Goal: Task Accomplishment & Management: Manage account settings

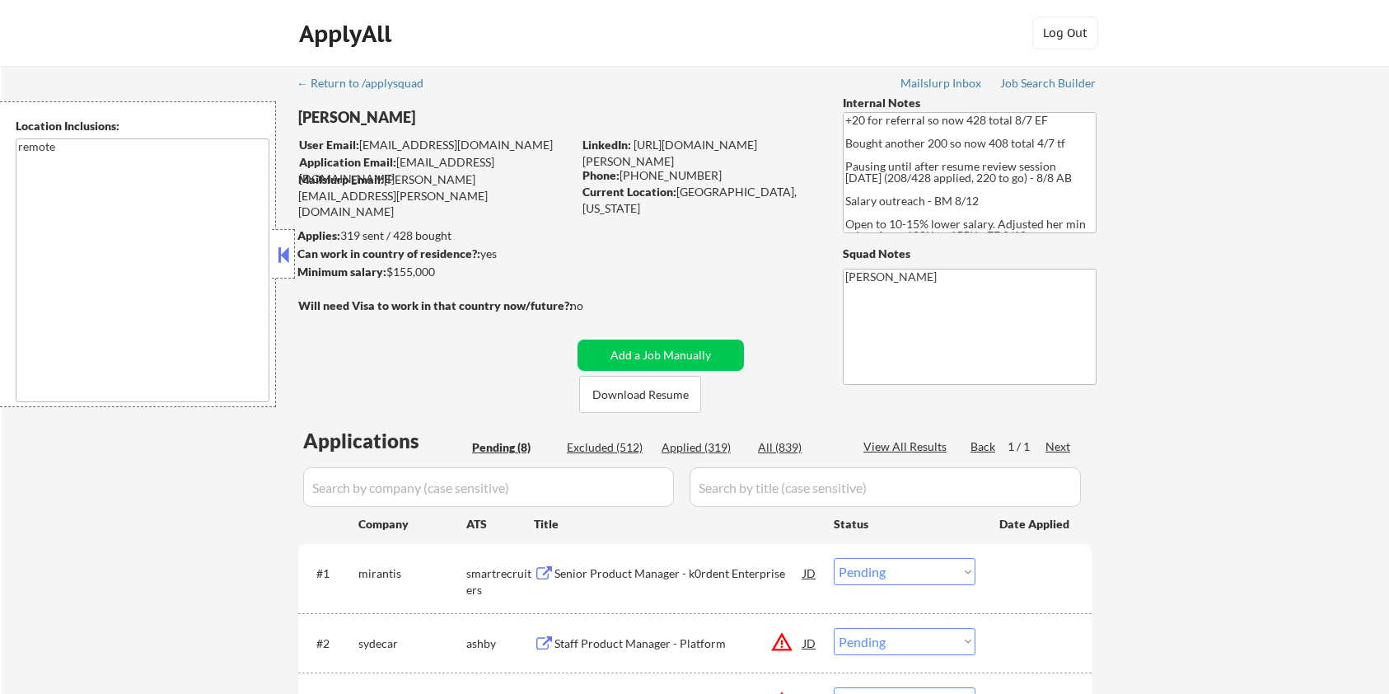
select select ""pending""
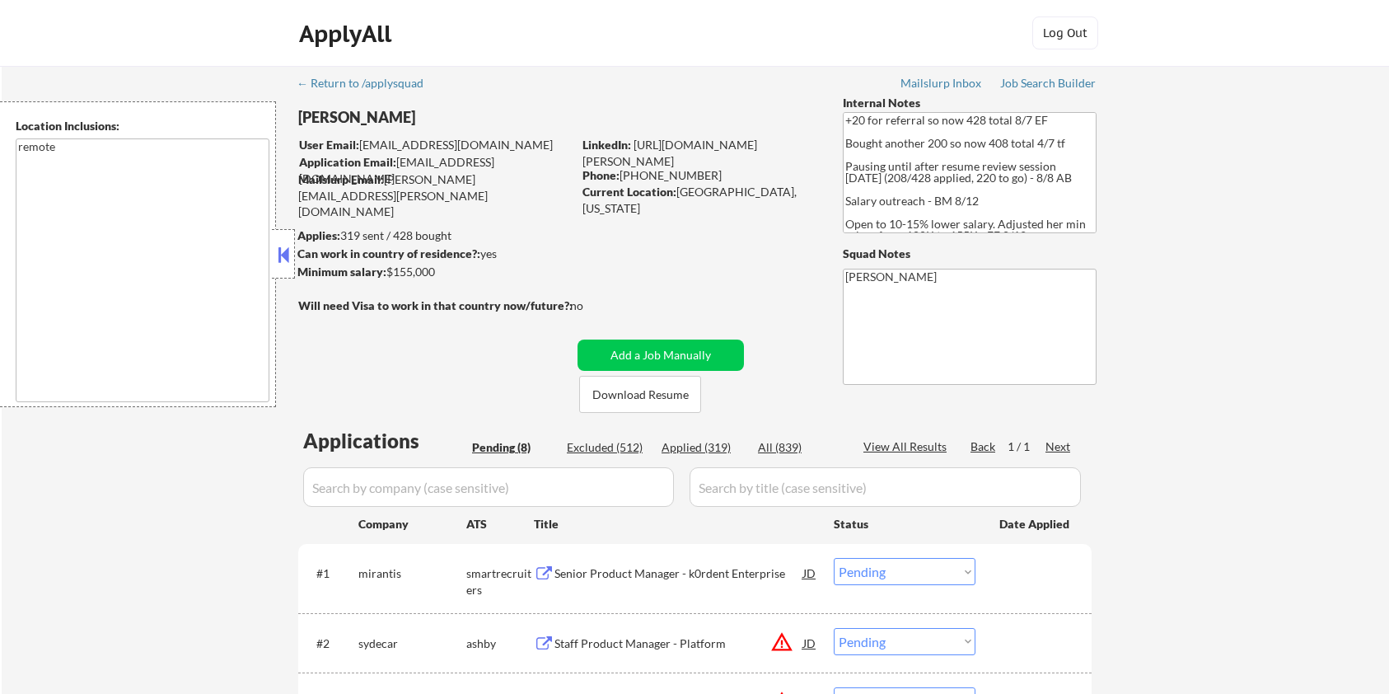
select select ""pending""
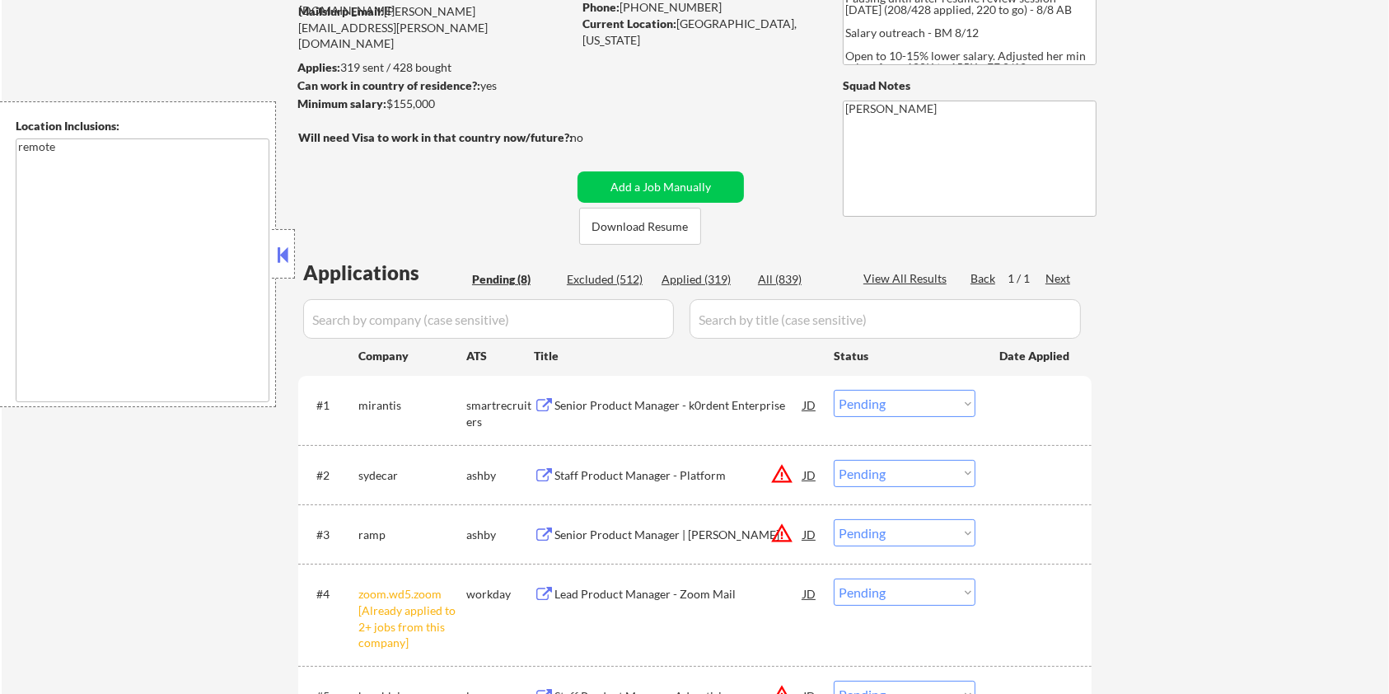
scroll to position [219, 0]
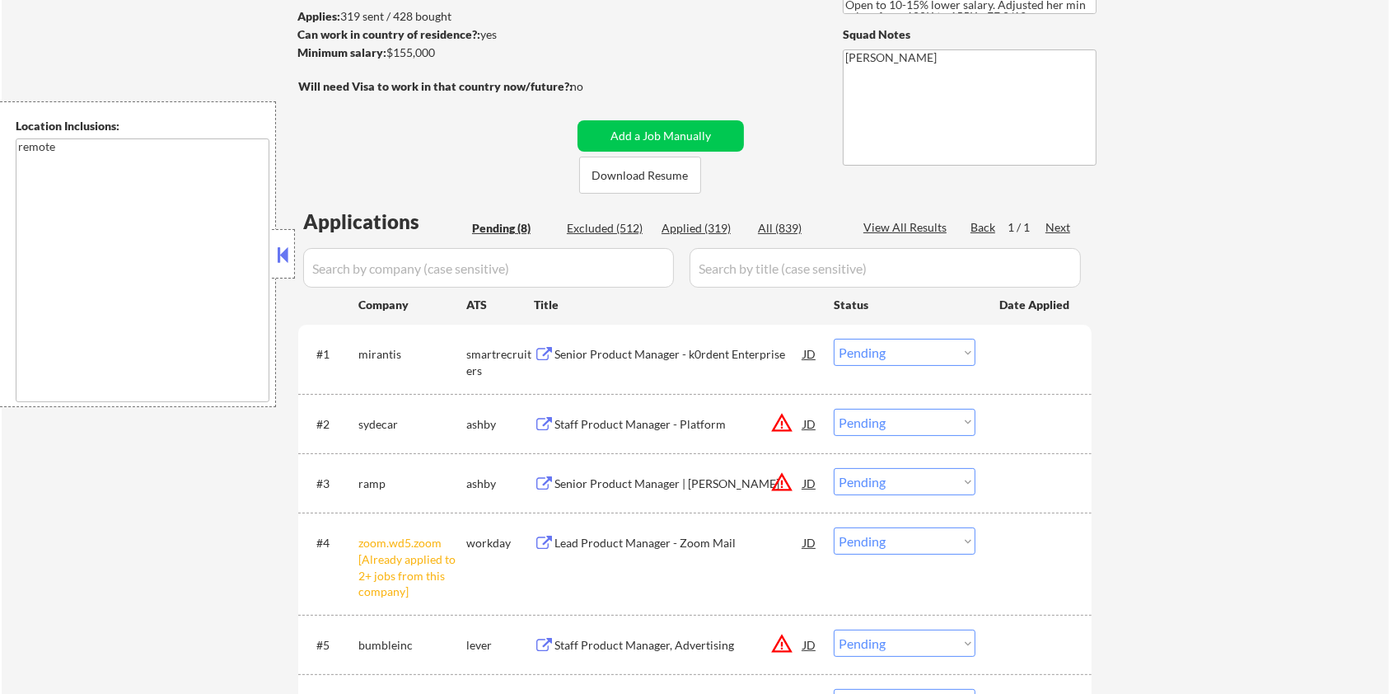
click at [587, 353] on div "Senior Product Manager - k0rdent Enterprise" at bounding box center [679, 354] width 249 height 16
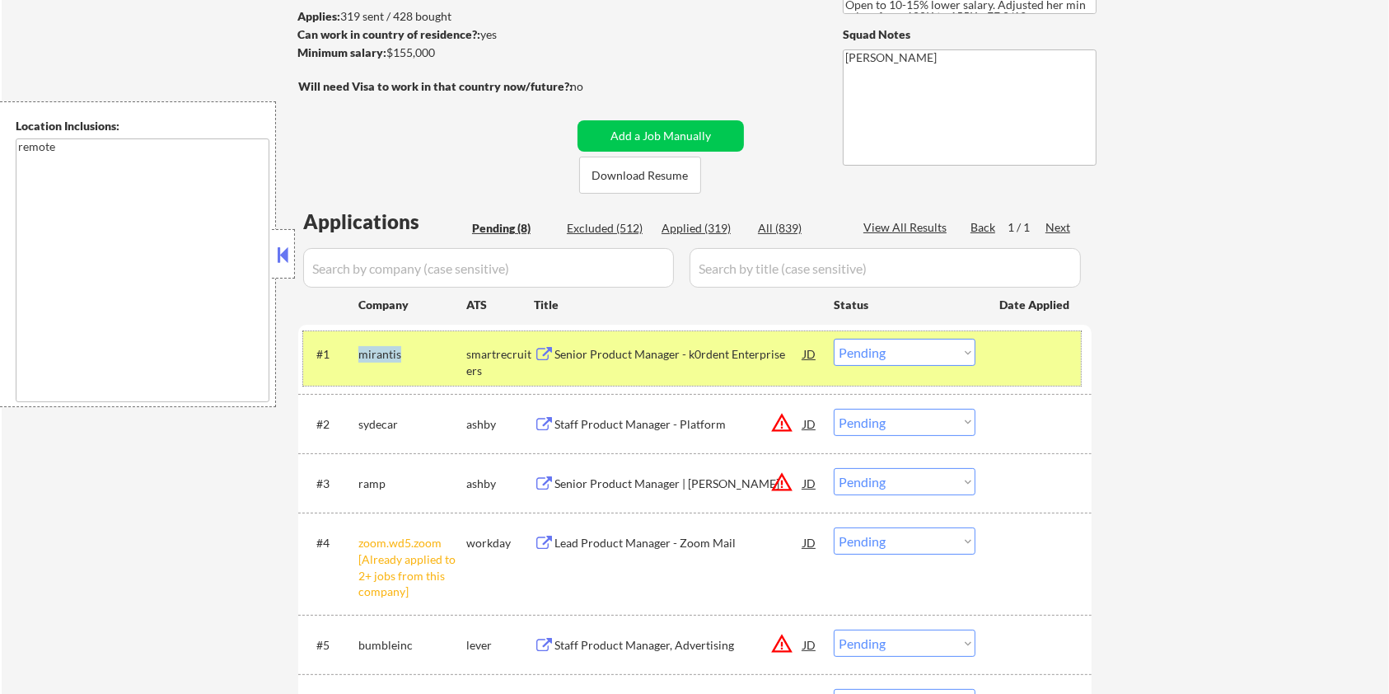
drag, startPoint x: 401, startPoint y: 351, endPoint x: 356, endPoint y: 344, distance: 45.9
click at [356, 344] on div "#1 mirantis smartrecruiters Senior Product Manager - k0rdent Enterprise JD Choo…" at bounding box center [692, 358] width 778 height 54
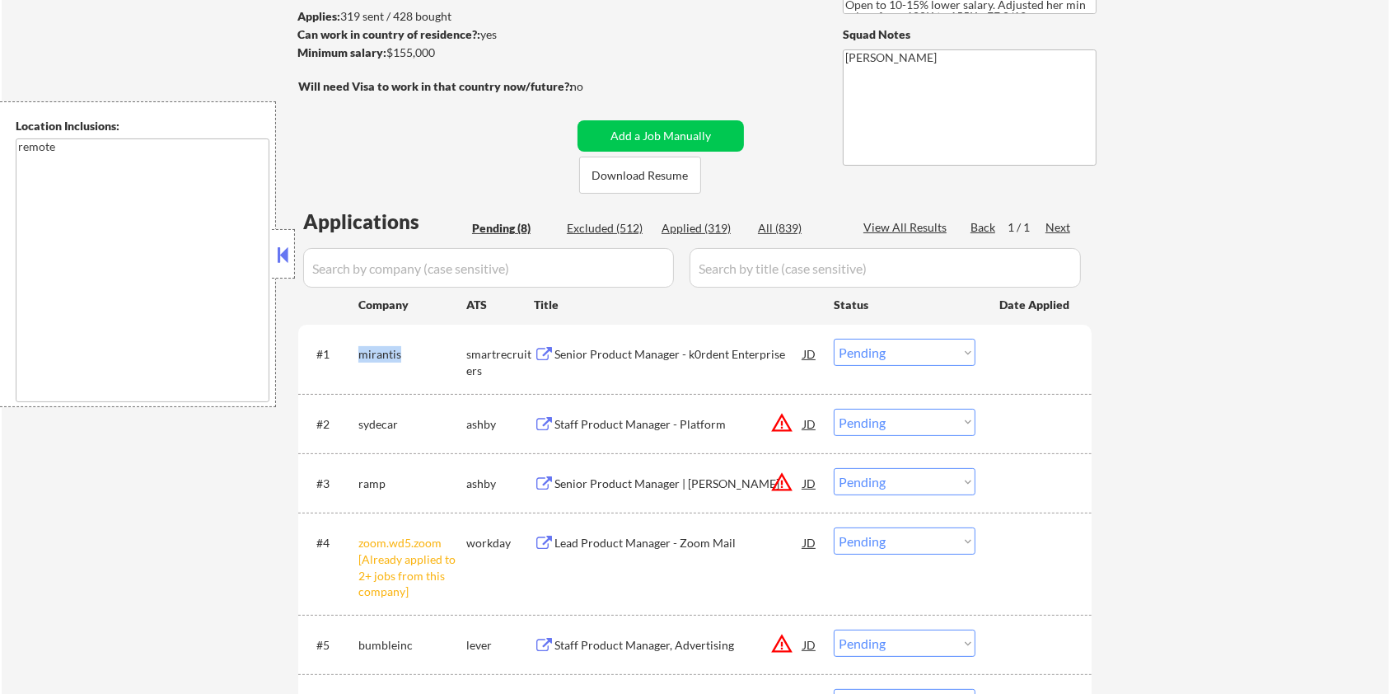
copy div "mirantis"
click at [925, 346] on select "Choose an option... Pending Applied Excluded (Questions) Excluded (Expired) Exc…" at bounding box center [905, 352] width 142 height 27
click at [834, 339] on select "Choose an option... Pending Applied Excluded (Questions) Excluded (Expired) Exc…" at bounding box center [905, 352] width 142 height 27
select select ""pending""
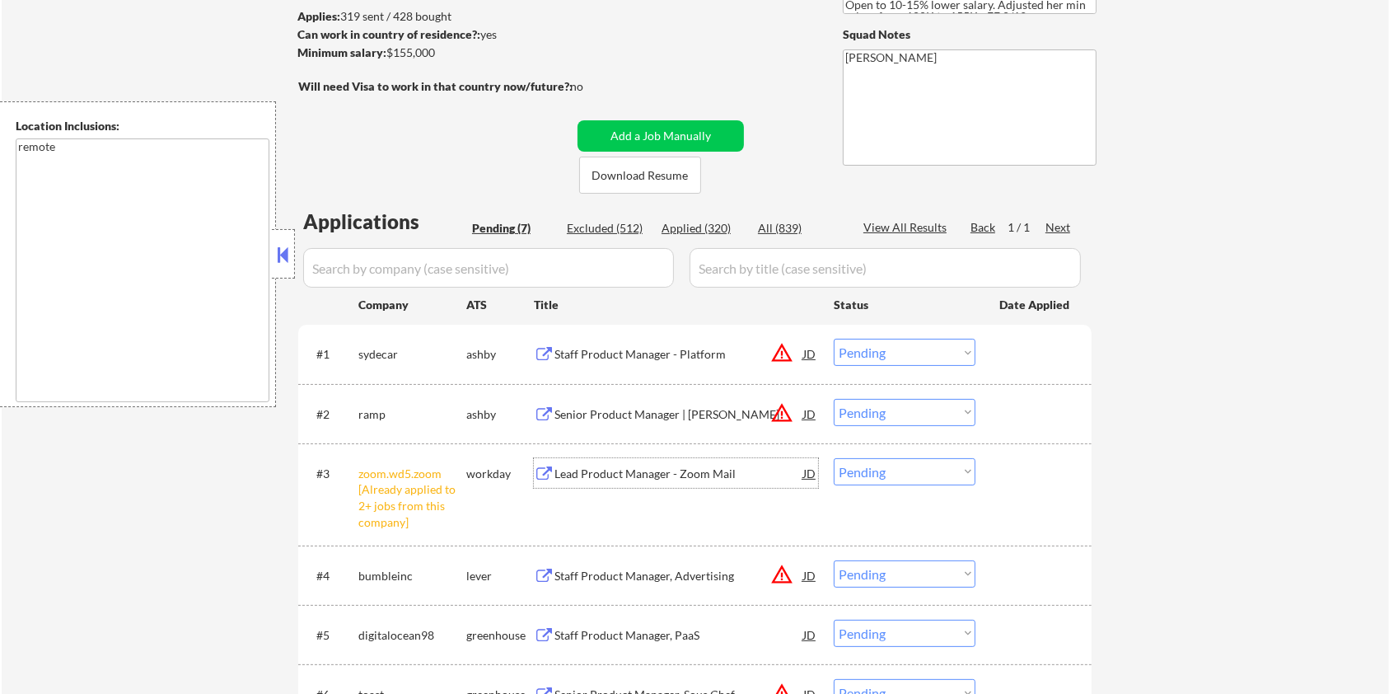
click at [583, 471] on div "Lead Product Manager - Zoom Mail" at bounding box center [679, 474] width 249 height 16
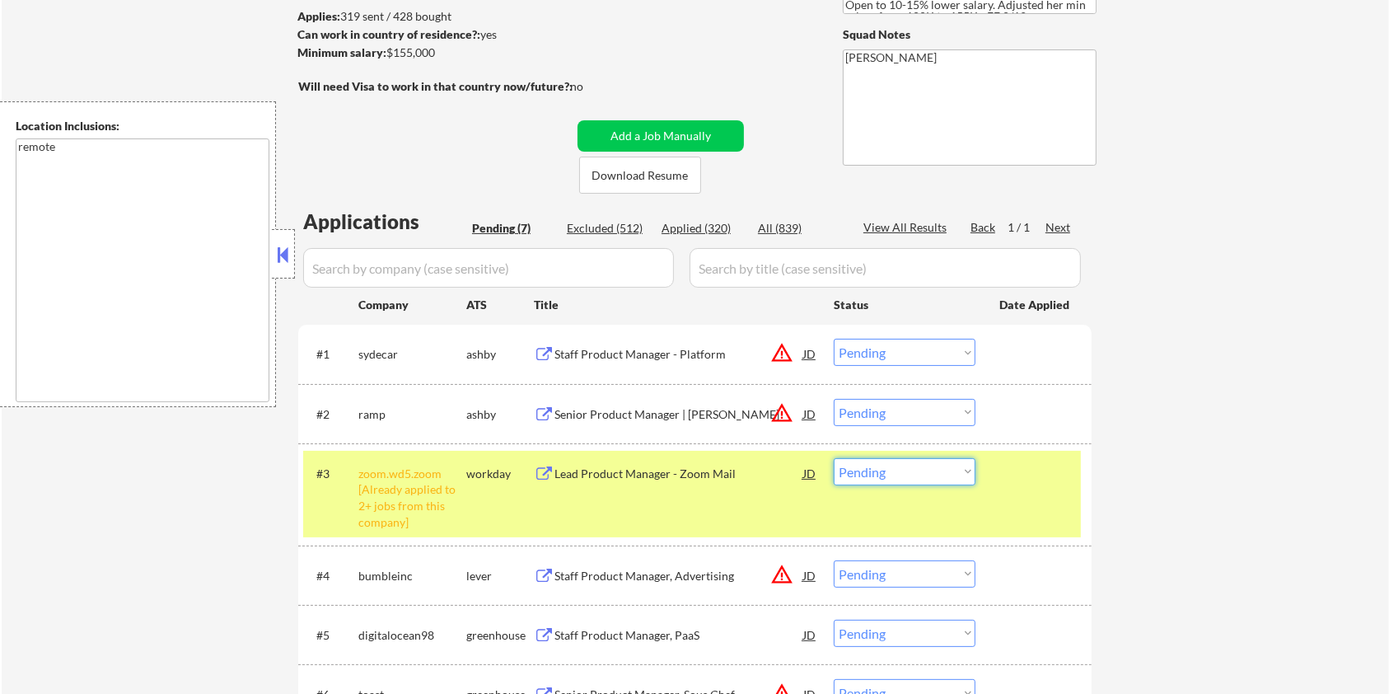
click at [926, 471] on select "Choose an option... Pending Applied Excluded (Questions) Excluded (Expired) Exc…" at bounding box center [905, 471] width 142 height 27
click at [834, 458] on select "Choose an option... Pending Applied Excluded (Questions) Excluded (Expired) Exc…" at bounding box center [905, 471] width 142 height 27
select select ""pending""
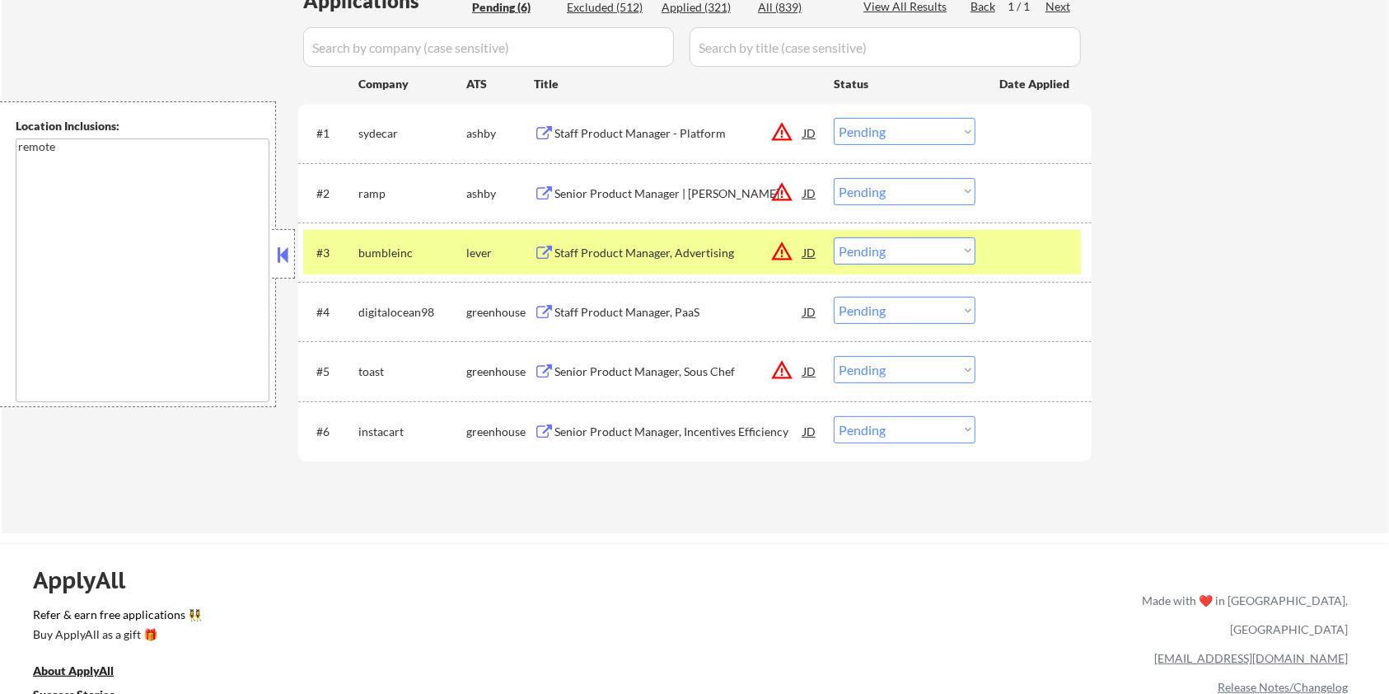
scroll to position [330, 0]
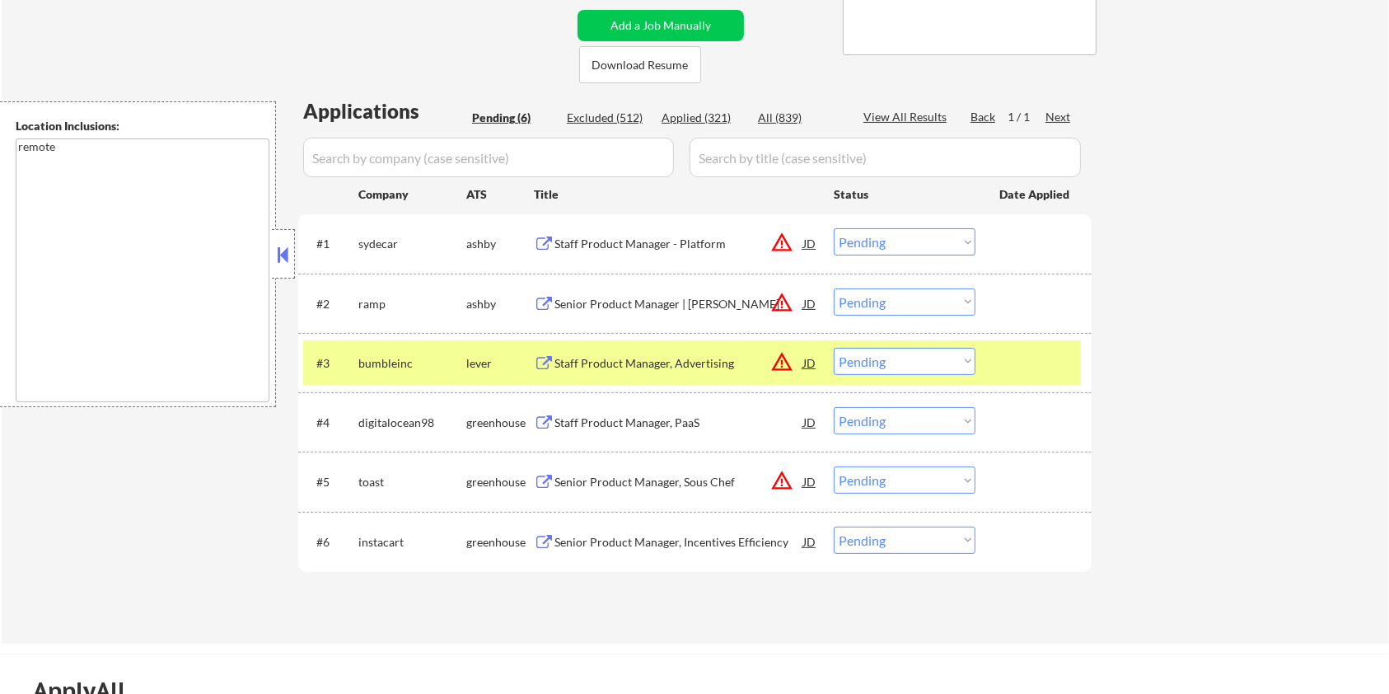
click at [605, 241] on div "Staff Product Manager - Platform" at bounding box center [679, 244] width 249 height 16
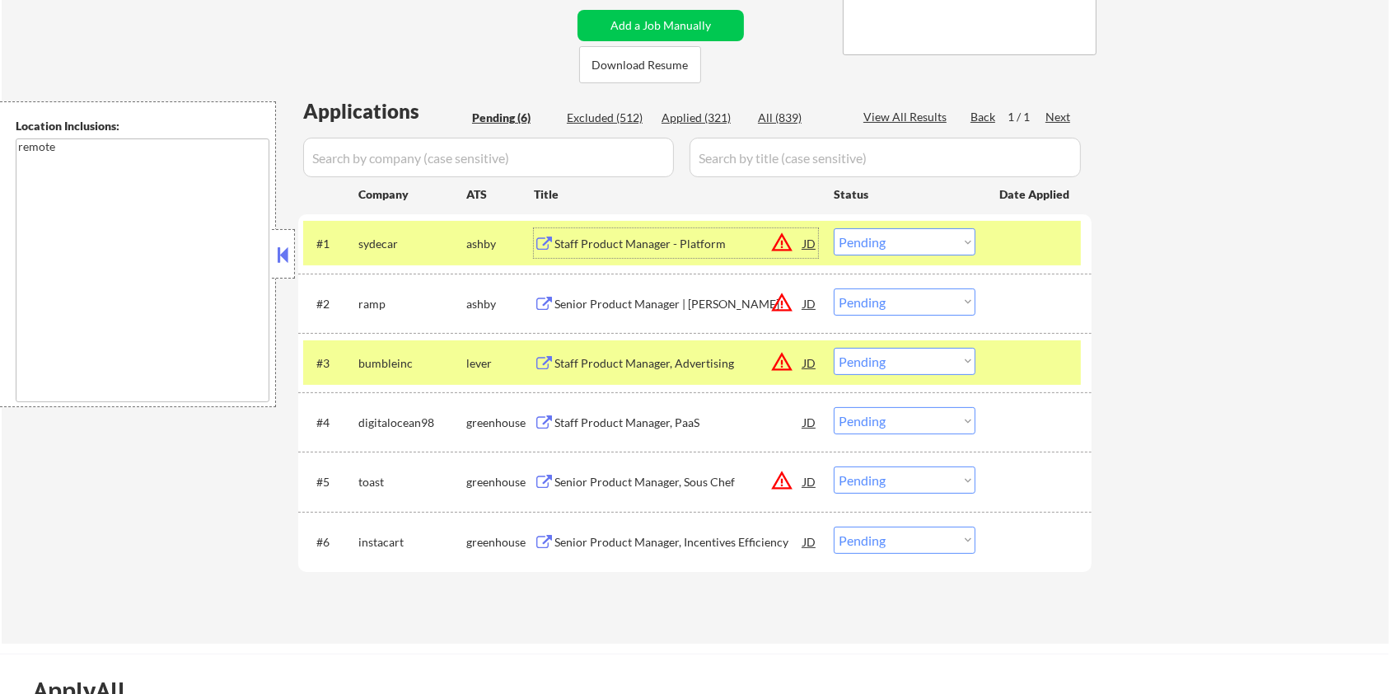
click at [943, 241] on select "Choose an option... Pending Applied Excluded (Questions) Excluded (Expired) Exc…" at bounding box center [905, 241] width 142 height 27
click at [834, 228] on select "Choose an option... Pending Applied Excluded (Questions) Excluded (Expired) Exc…" at bounding box center [905, 241] width 142 height 27
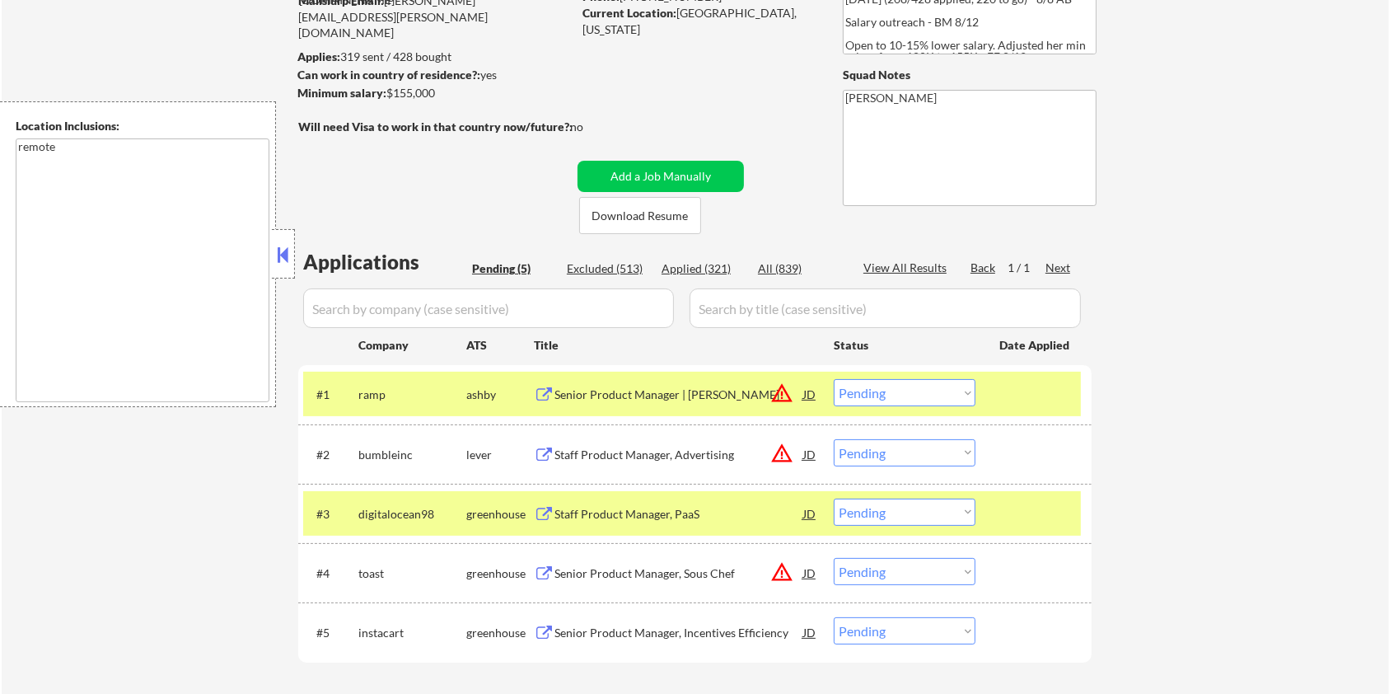
scroll to position [219, 0]
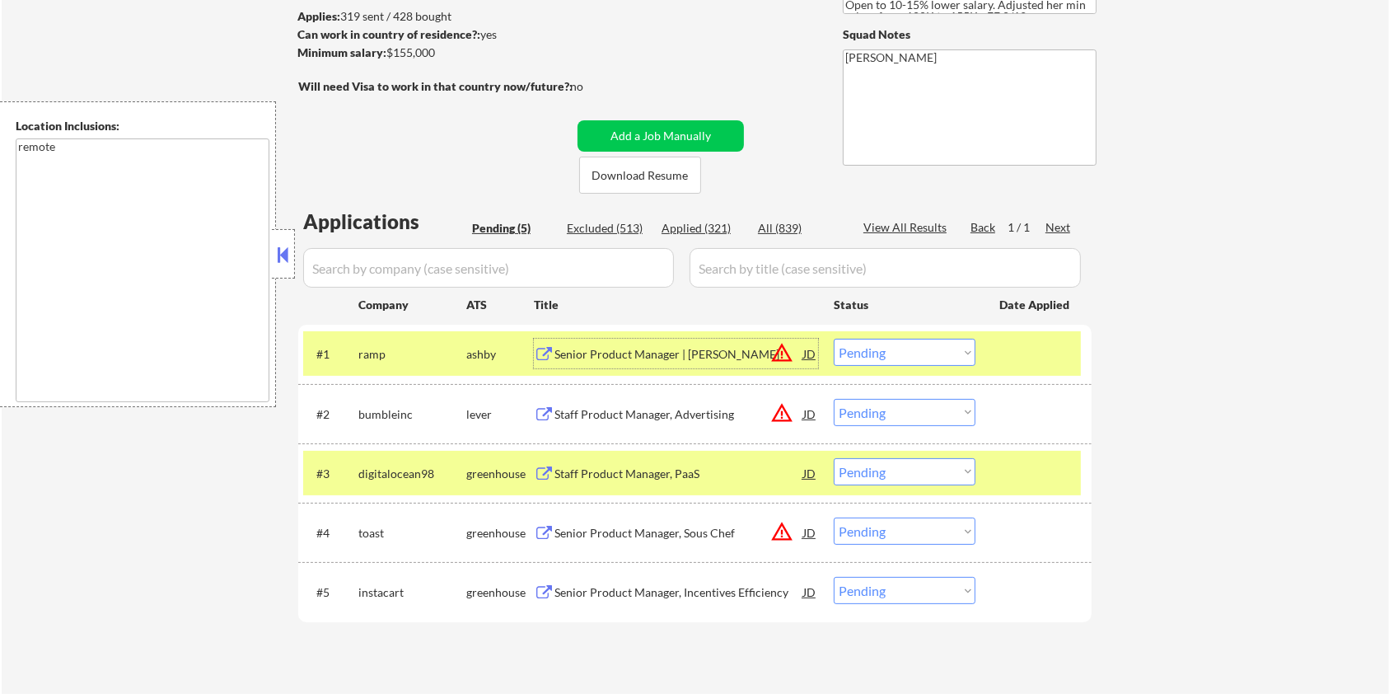
click at [699, 346] on div "Senior Product Manager | Bill Pay" at bounding box center [679, 354] width 249 height 16
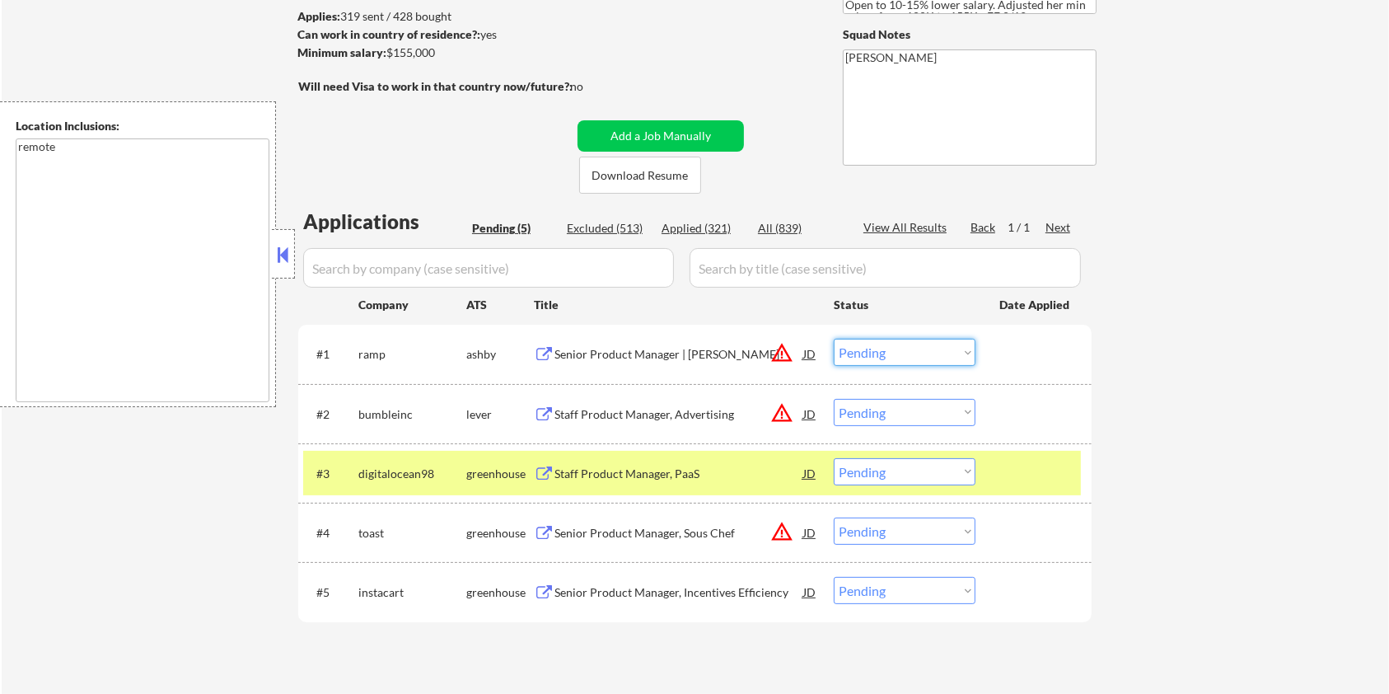
click at [926, 353] on select "Choose an option... Pending Applied Excluded (Questions) Excluded (Expired) Exc…" at bounding box center [905, 352] width 142 height 27
click at [834, 339] on select "Choose an option... Pending Applied Excluded (Questions) Excluded (Expired) Exc…" at bounding box center [905, 352] width 142 height 27
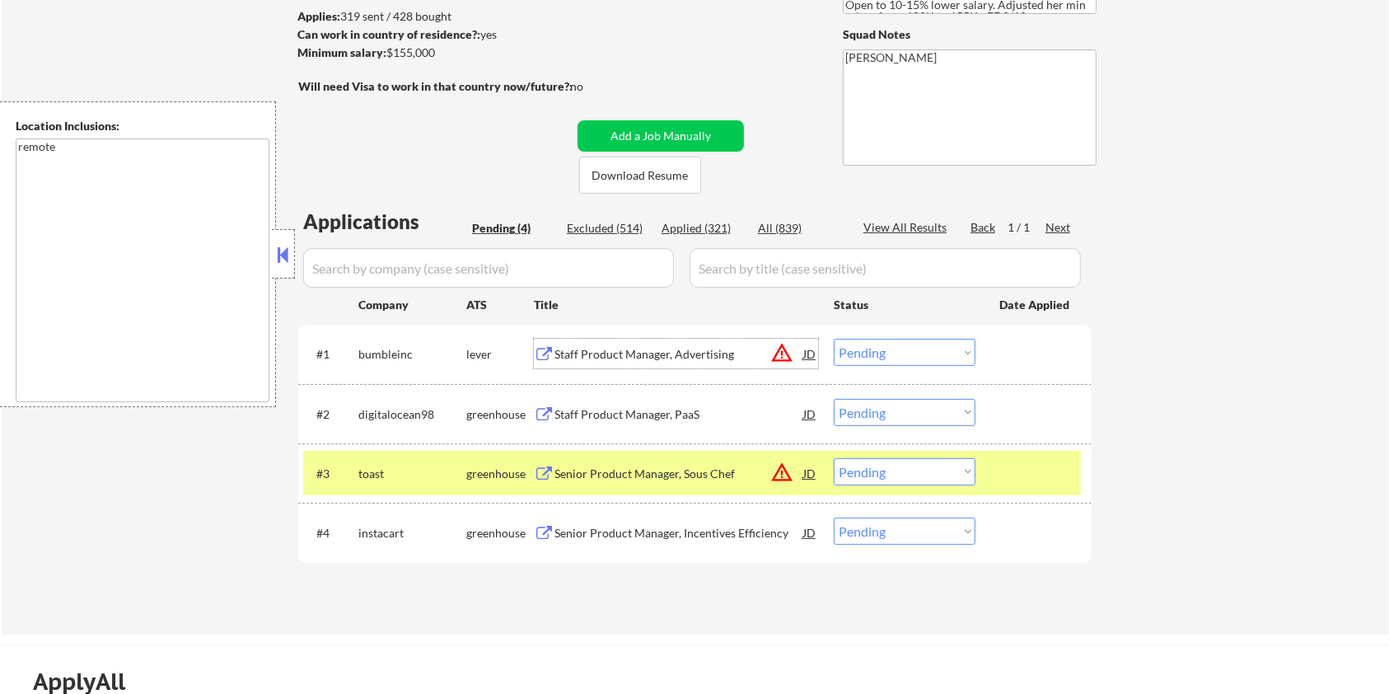
click at [675, 357] on div "Staff Product Manager, Advertising" at bounding box center [679, 354] width 249 height 16
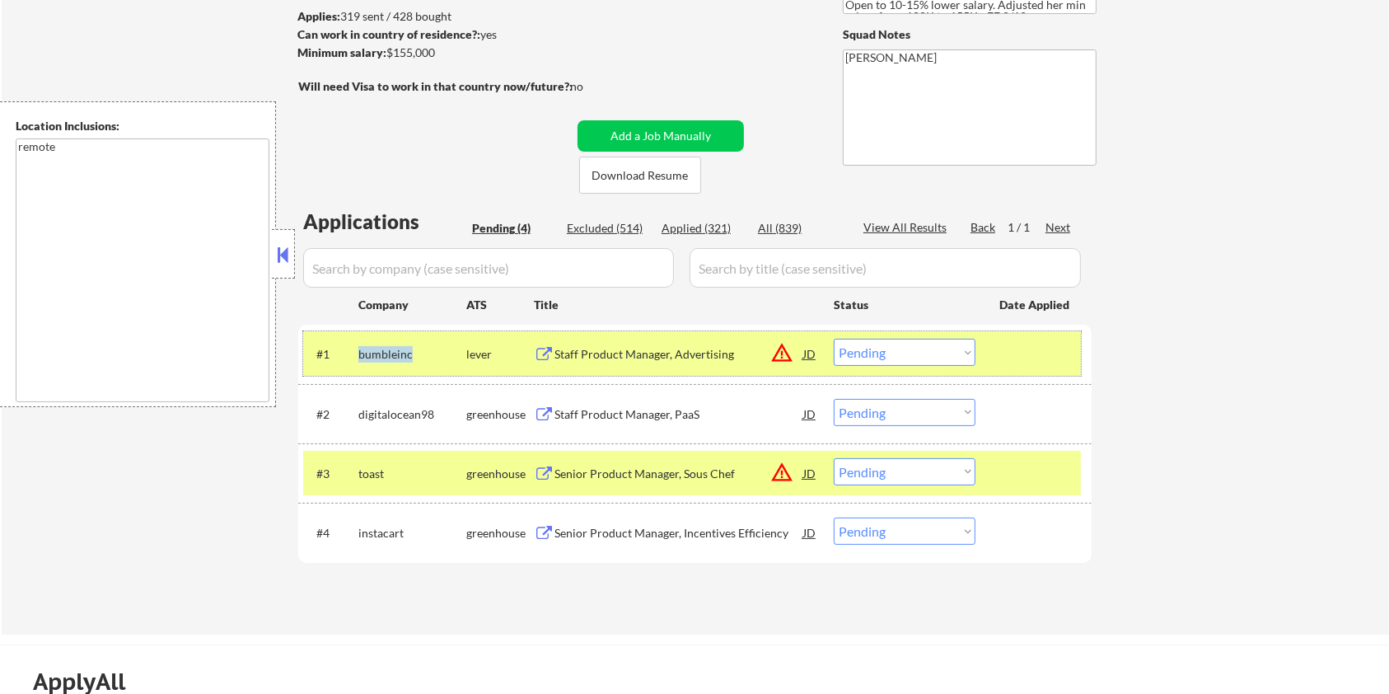
drag, startPoint x: 423, startPoint y: 349, endPoint x: 357, endPoint y: 353, distance: 66.1
click at [357, 353] on div "#1 bumbleinc lever Staff Product Manager, Advertising JD warning_amber Choose a…" at bounding box center [692, 353] width 778 height 44
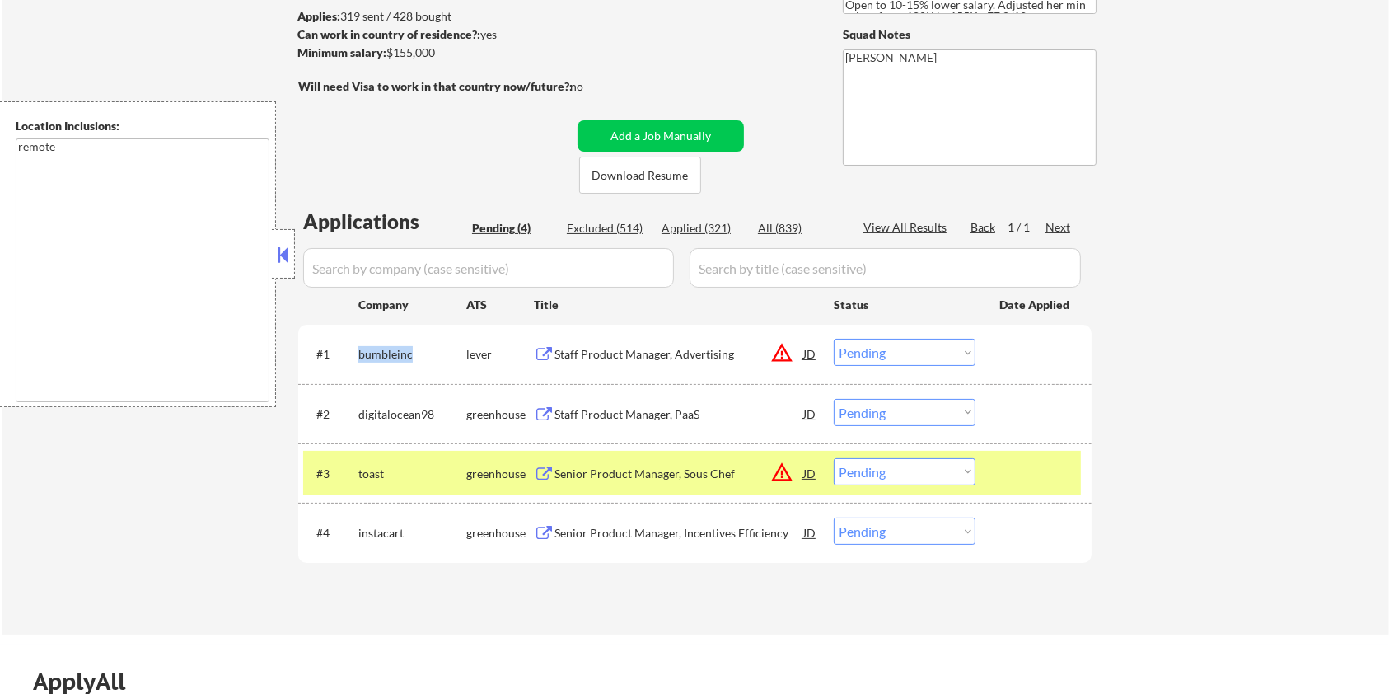
copy div "bumbleinc"
click at [888, 349] on select "Choose an option... Pending Applied Excluded (Questions) Excluded (Expired) Exc…" at bounding box center [905, 352] width 142 height 27
click at [834, 339] on select "Choose an option... Pending Applied Excluded (Questions) Excluded (Expired) Exc…" at bounding box center [905, 352] width 142 height 27
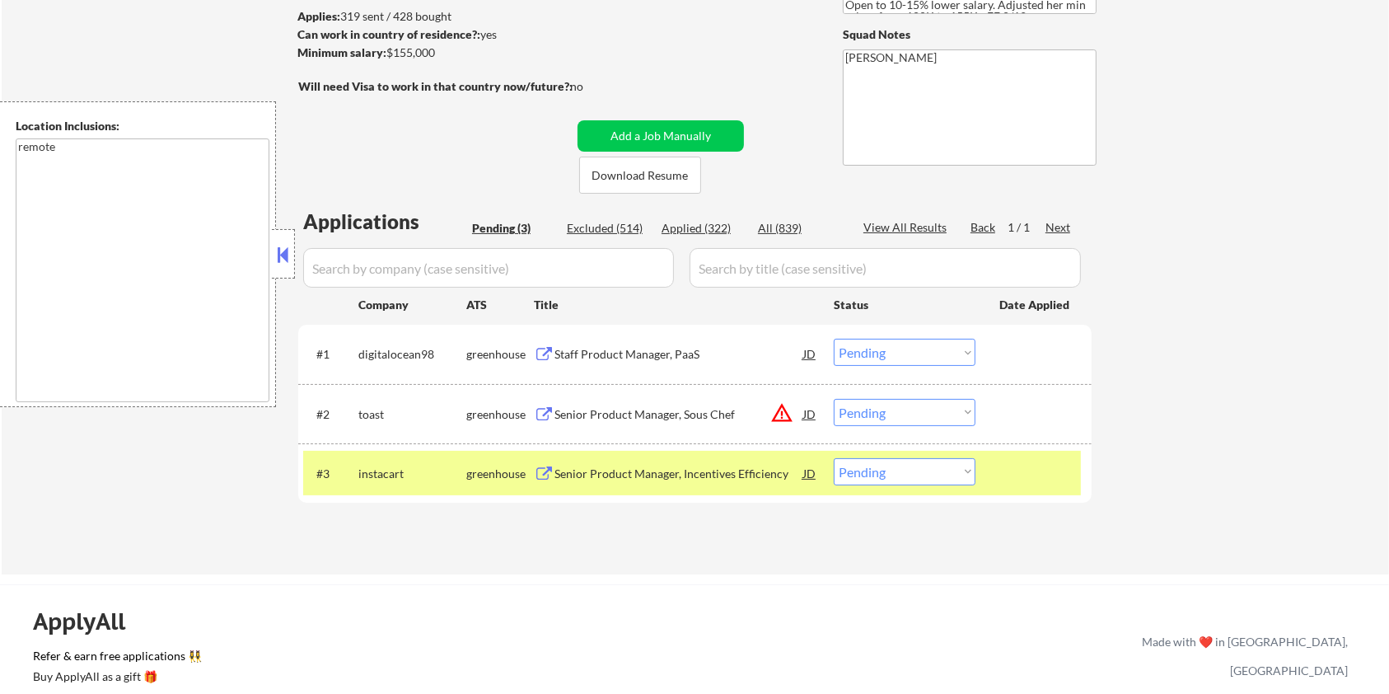
click at [592, 352] on div "Staff Product Manager, PaaS" at bounding box center [679, 354] width 249 height 16
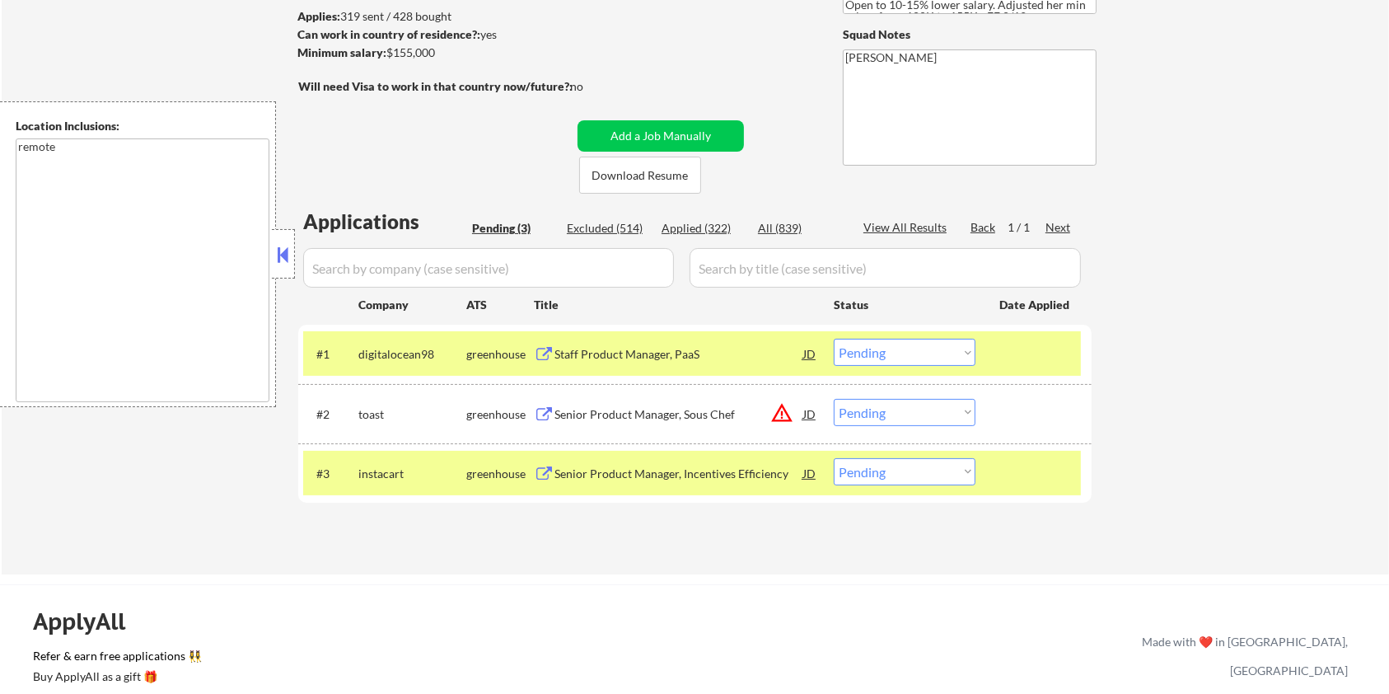
drag, startPoint x: 441, startPoint y: 56, endPoint x: 386, endPoint y: 52, distance: 55.4
click at [386, 52] on div "Minimum salary: $155,000" at bounding box center [434, 52] width 274 height 16
copy div "$155,000"
click at [951, 352] on select "Choose an option... Pending Applied Excluded (Questions) Excluded (Expired) Exc…" at bounding box center [905, 352] width 142 height 27
click at [834, 339] on select "Choose an option... Pending Applied Excluded (Questions) Excluded (Expired) Exc…" at bounding box center [905, 352] width 142 height 27
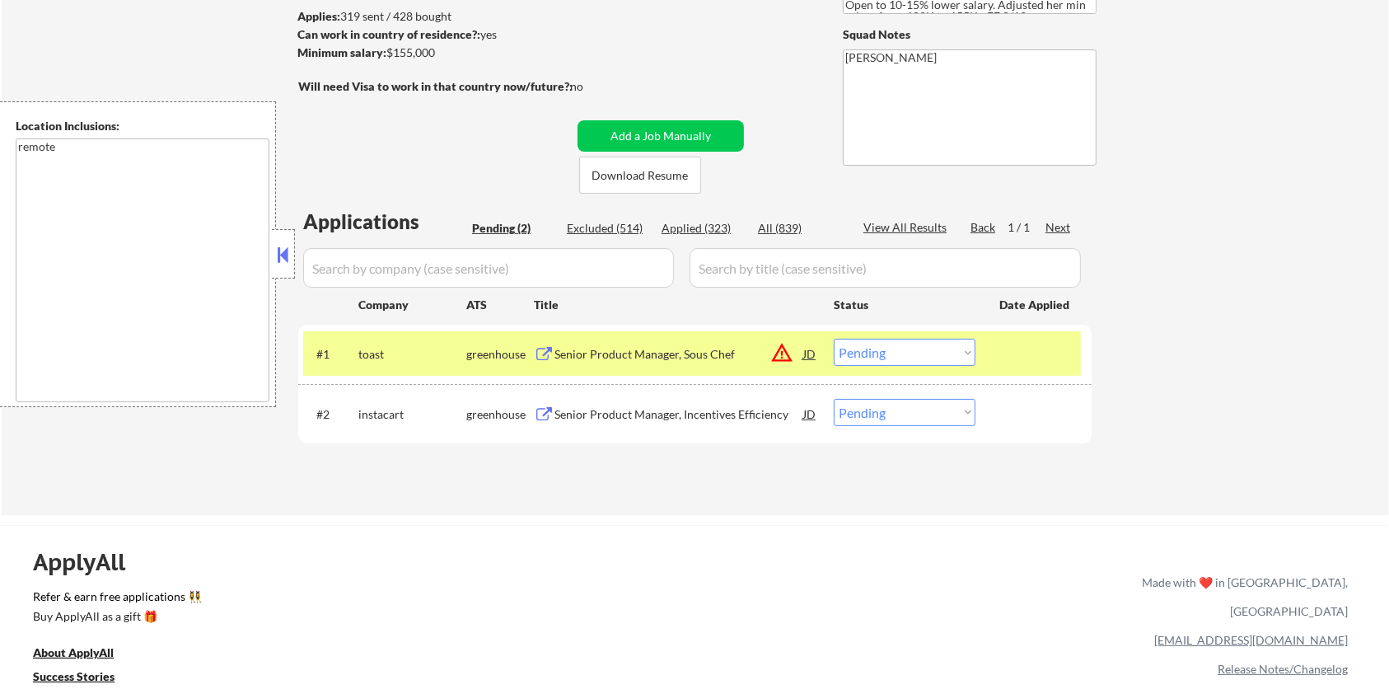
click at [668, 353] on div "Senior Product Manager, Sous Chef" at bounding box center [679, 354] width 249 height 16
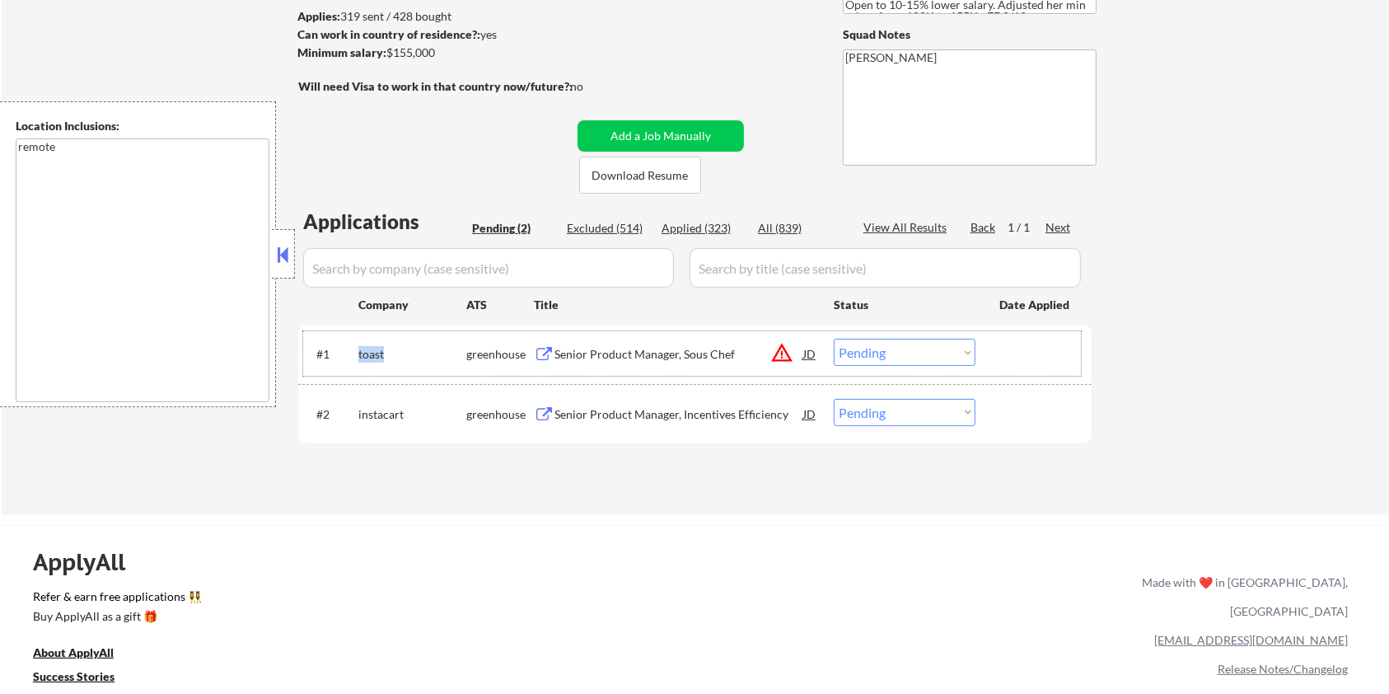
drag, startPoint x: 409, startPoint y: 360, endPoint x: 360, endPoint y: 349, distance: 50.0
click at [360, 349] on div "toast" at bounding box center [412, 354] width 108 height 16
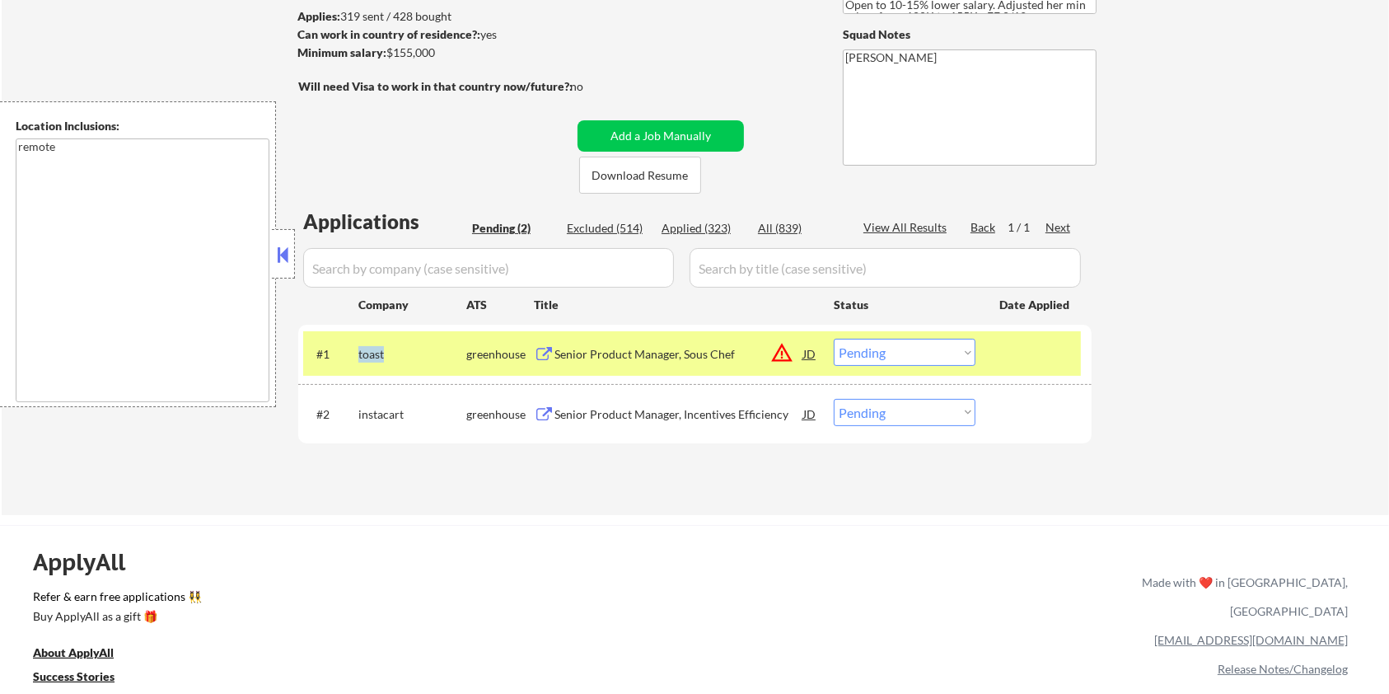
copy div "toast"
click at [902, 349] on select "Choose an option... Pending Applied Excluded (Questions) Excluded (Expired) Exc…" at bounding box center [905, 352] width 142 height 27
click at [834, 339] on select "Choose an option... Pending Applied Excluded (Questions) Excluded (Expired) Exc…" at bounding box center [905, 352] width 142 height 27
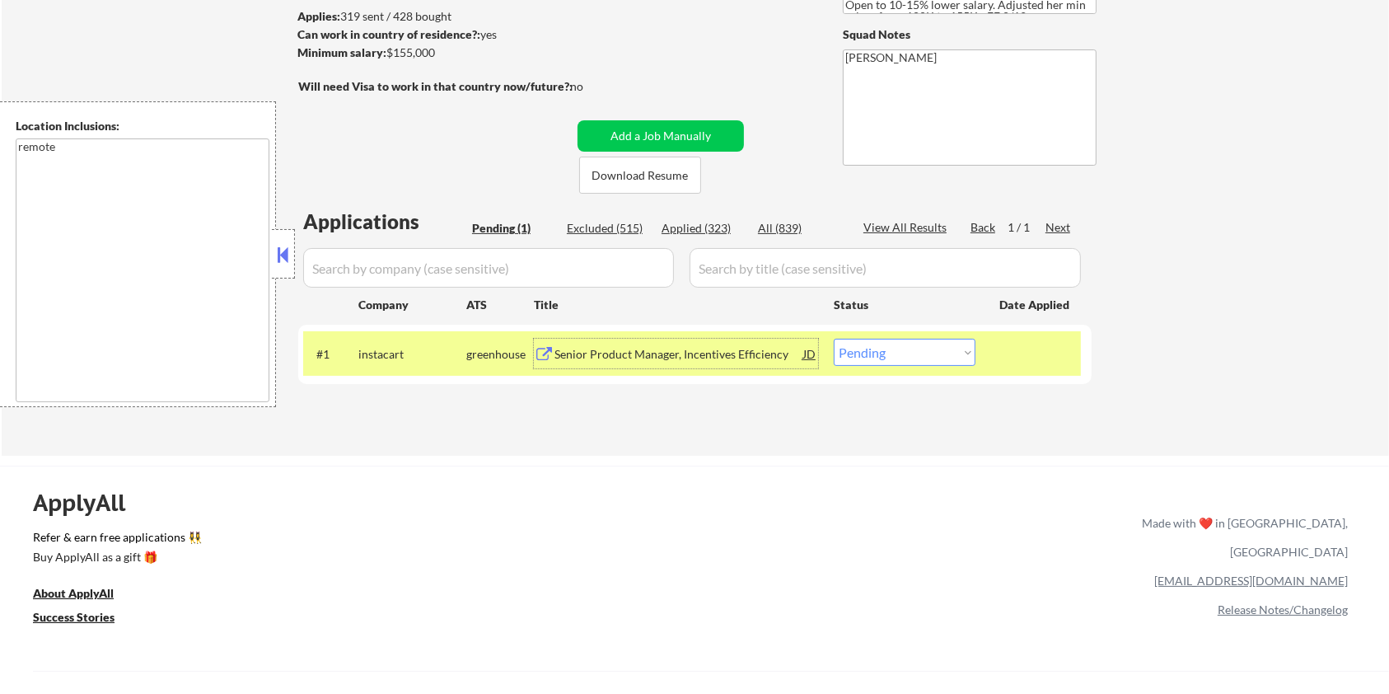
click at [695, 362] on div "Senior Product Manager, Incentives Efficiency" at bounding box center [679, 354] width 249 height 30
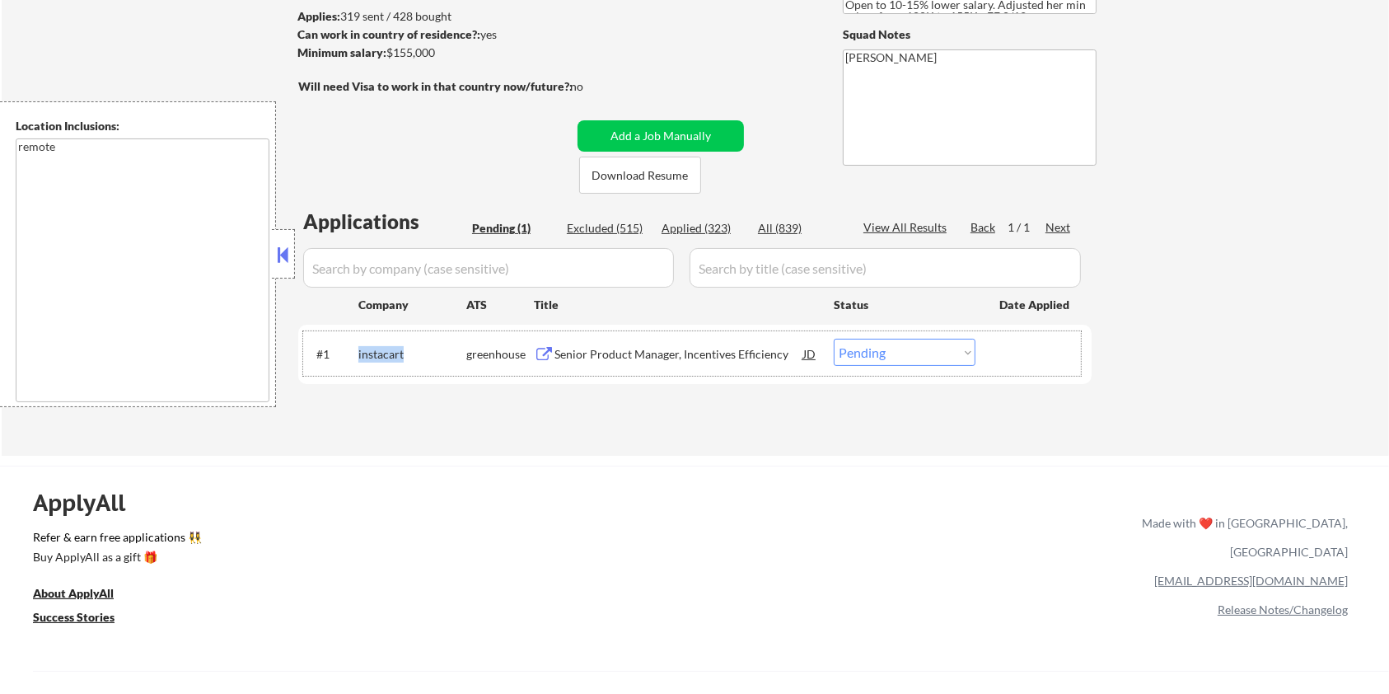
drag, startPoint x: 405, startPoint y: 355, endPoint x: 354, endPoint y: 349, distance: 51.5
click at [354, 349] on div "#1 instacart greenhouse Senior Product Manager, Incentives Efficiency JD warnin…" at bounding box center [692, 353] width 778 height 44
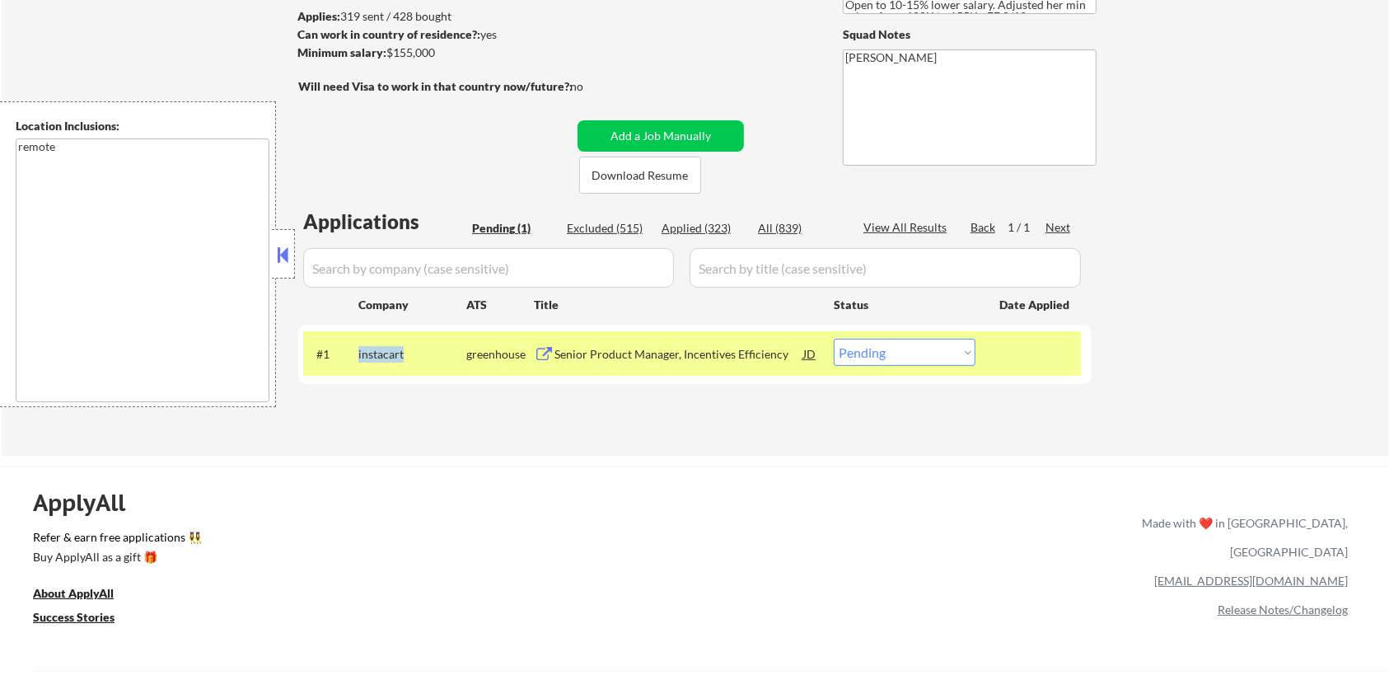
copy div "instacart"
click at [886, 353] on select "Choose an option... Pending Applied Excluded (Questions) Excluded (Expired) Exc…" at bounding box center [905, 352] width 142 height 27
select select ""applied""
click at [834, 339] on select "Choose an option... Pending Applied Excluded (Questions) Excluded (Expired) Exc…" at bounding box center [905, 352] width 142 height 27
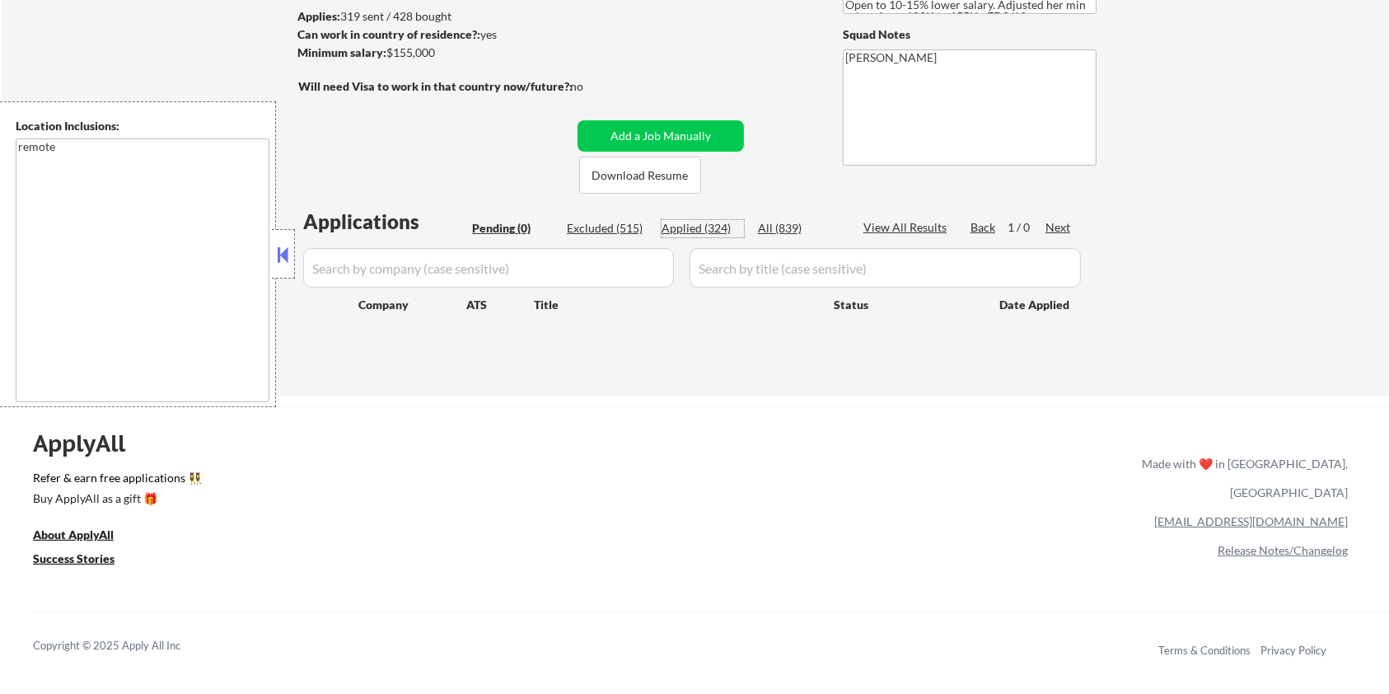
click at [699, 227] on div "Applied (324)" at bounding box center [703, 228] width 82 height 16
select select ""applied""
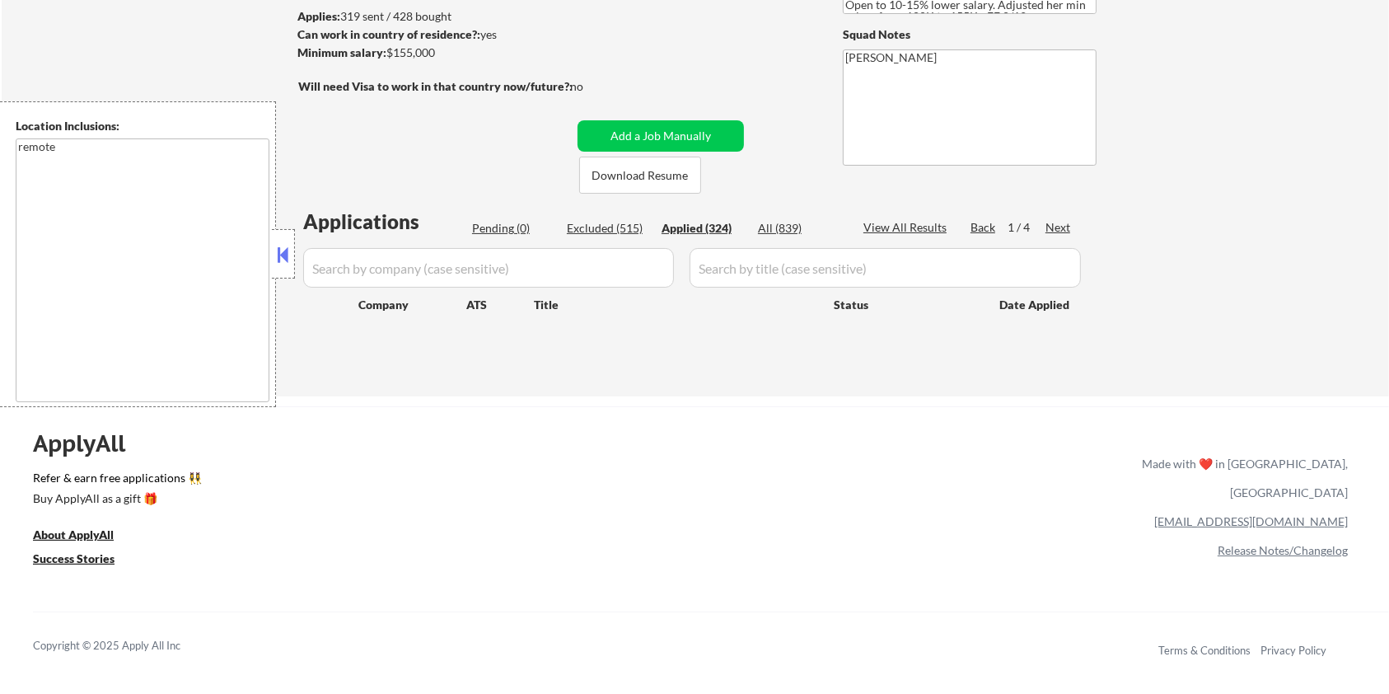
select select ""applied""
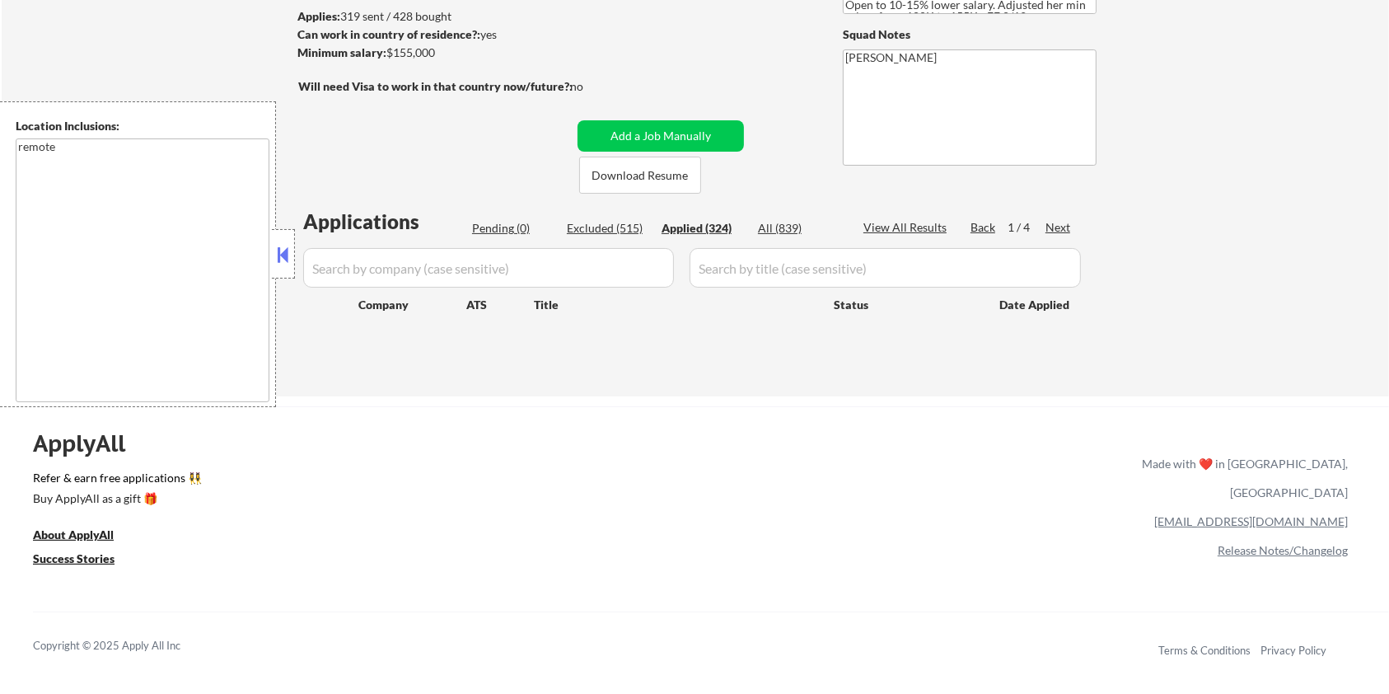
select select ""applied""
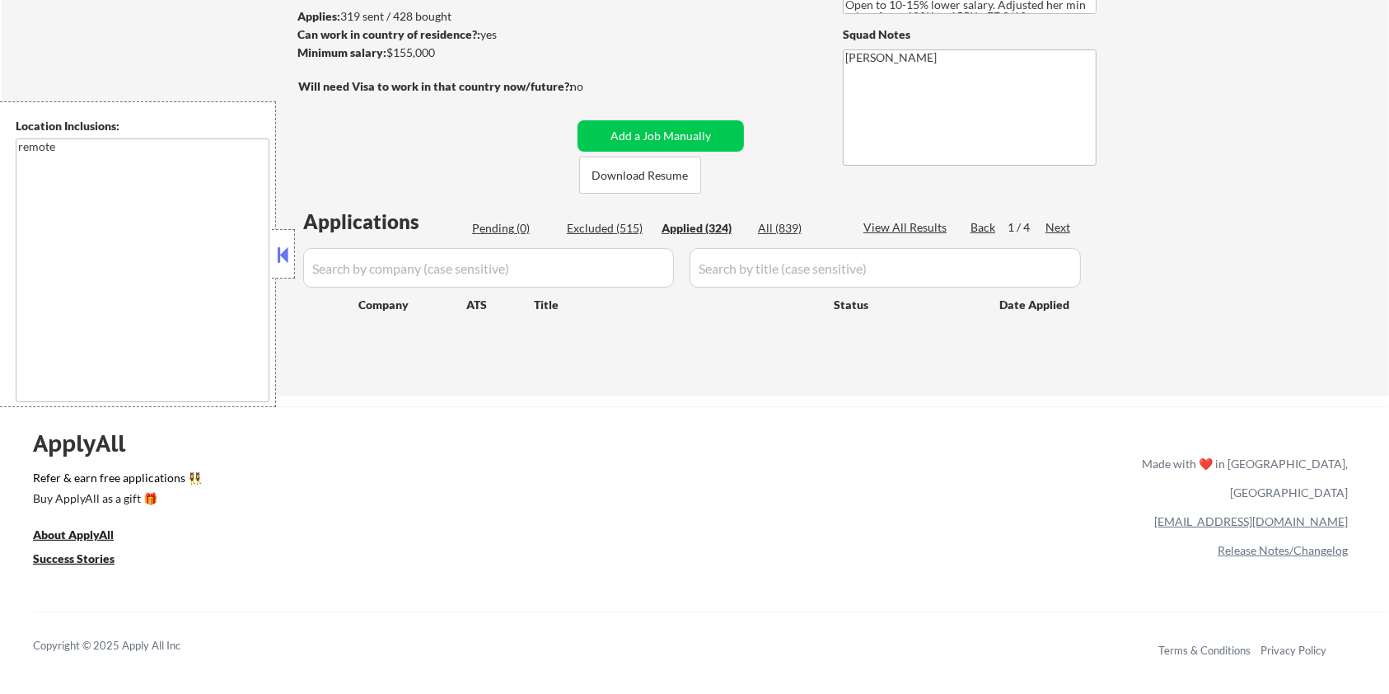
select select ""applied""
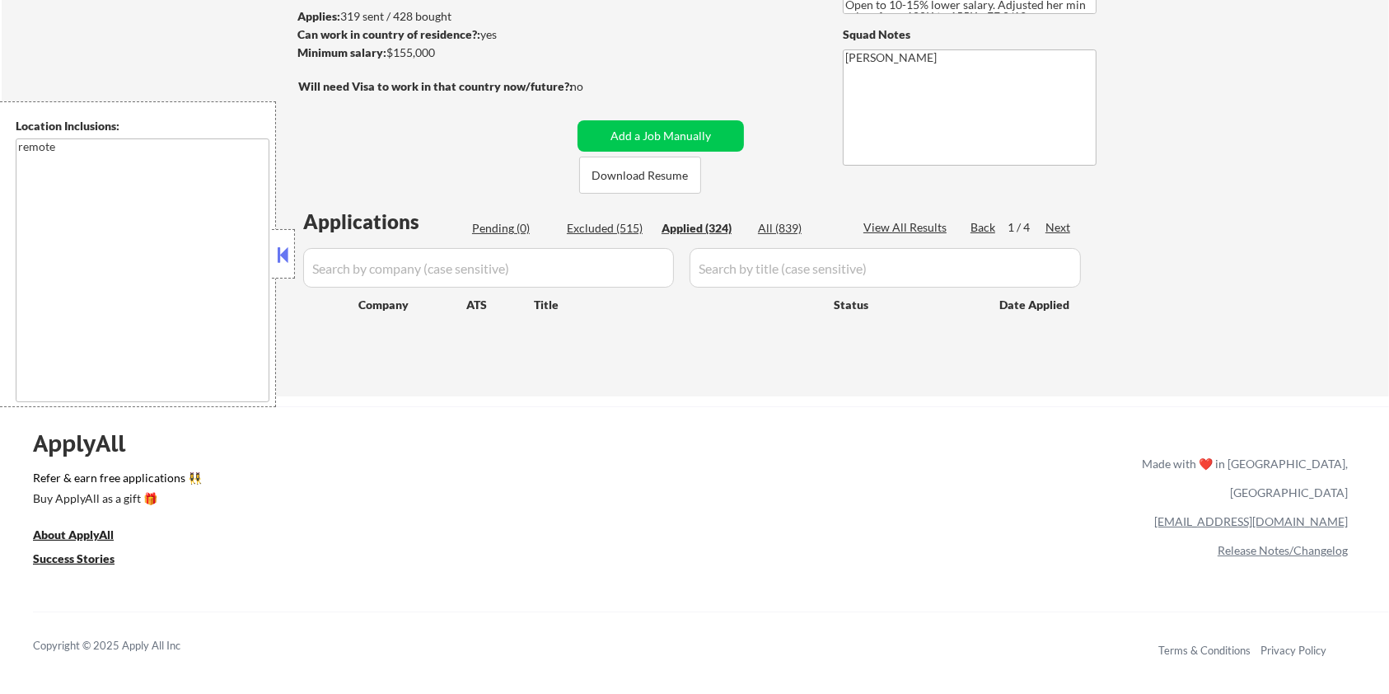
select select ""applied""
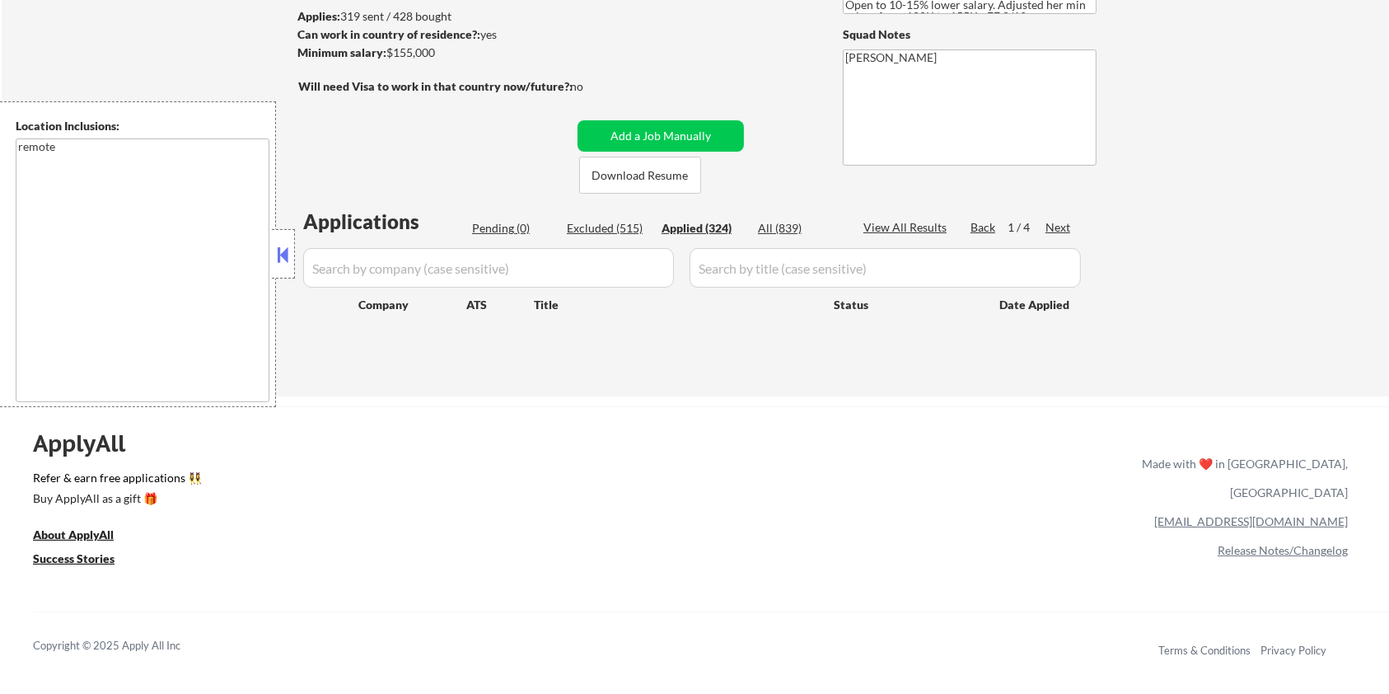
select select ""applied""
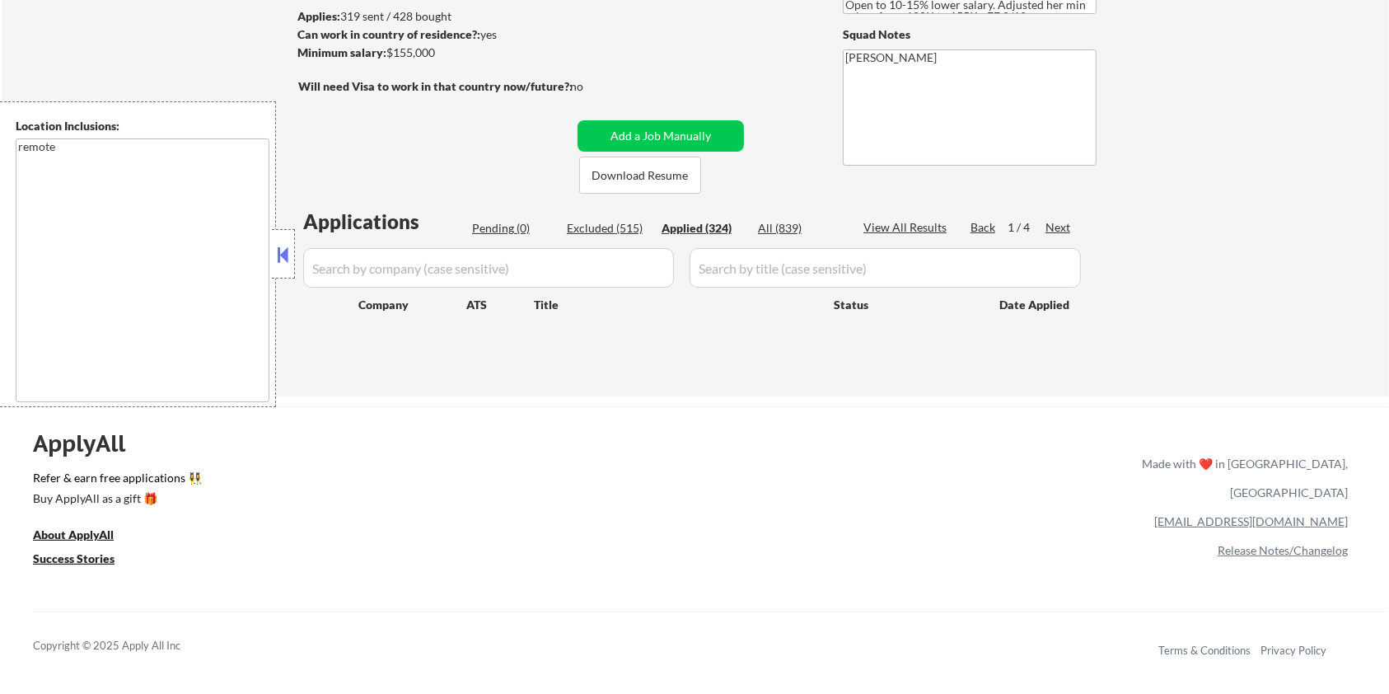
select select ""applied""
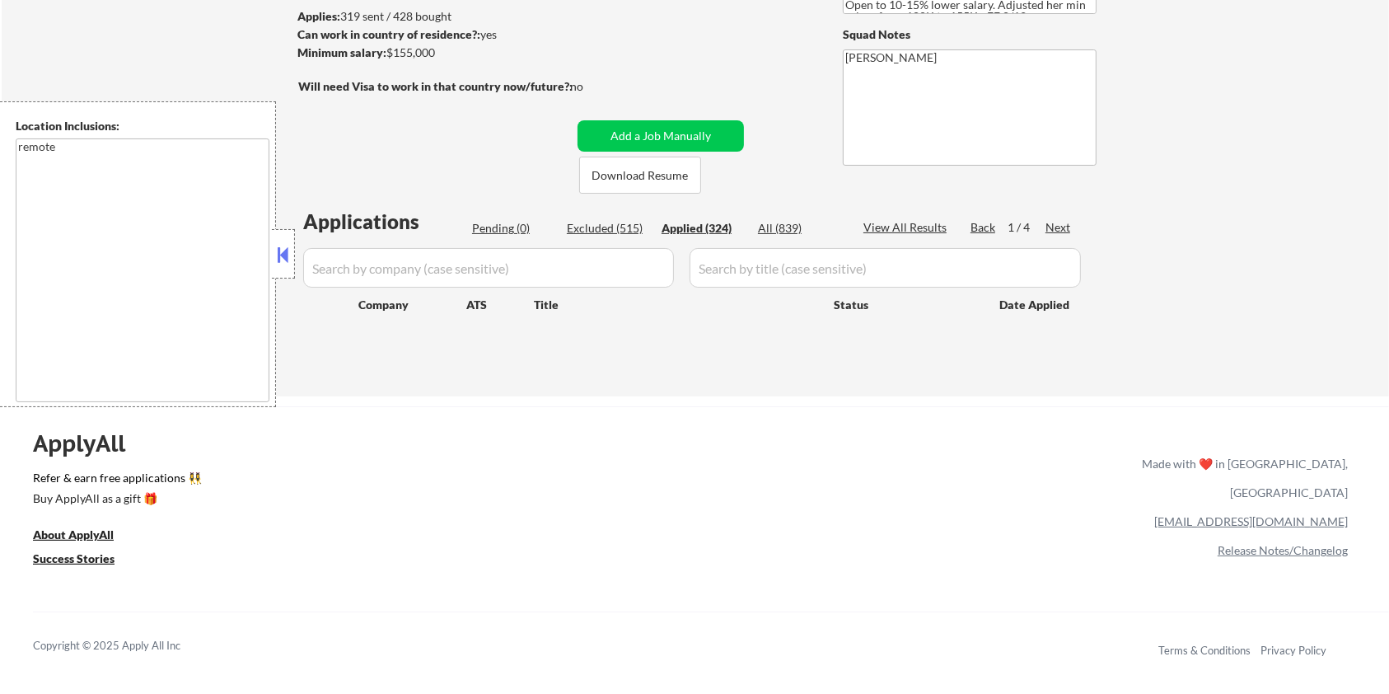
select select ""applied""
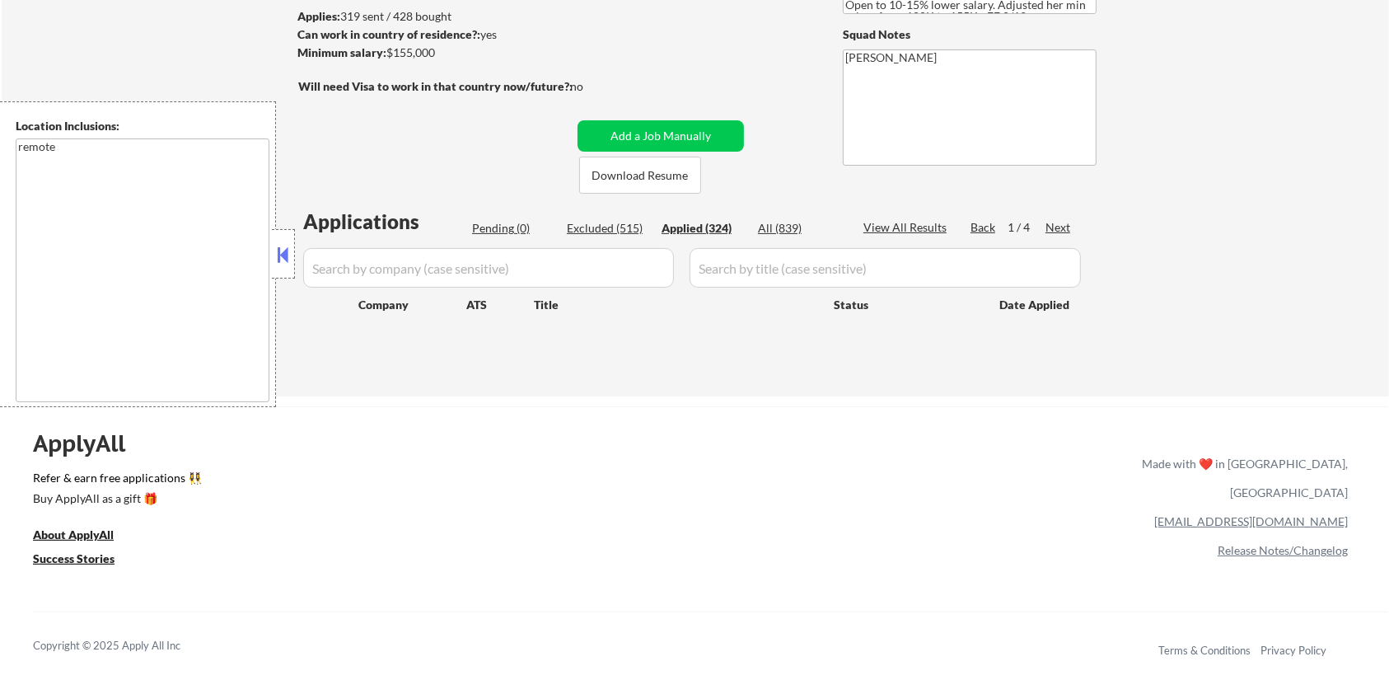
select select ""applied""
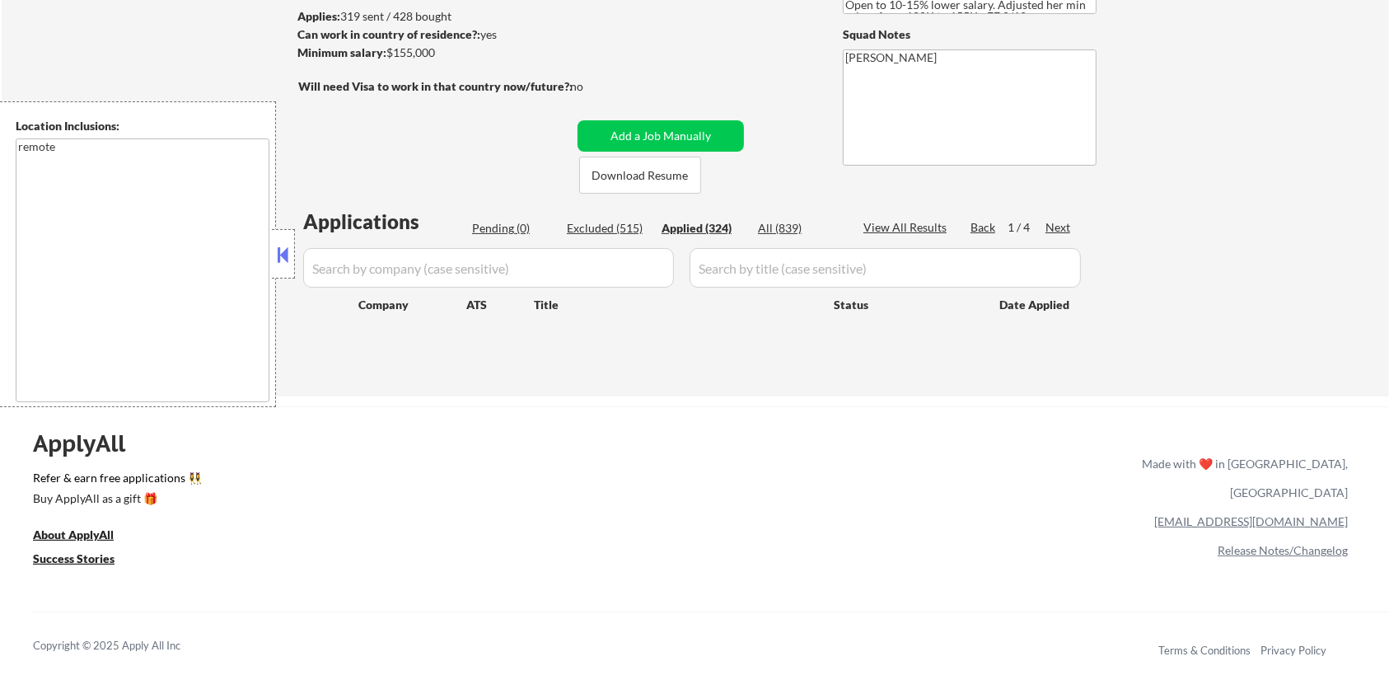
select select ""applied""
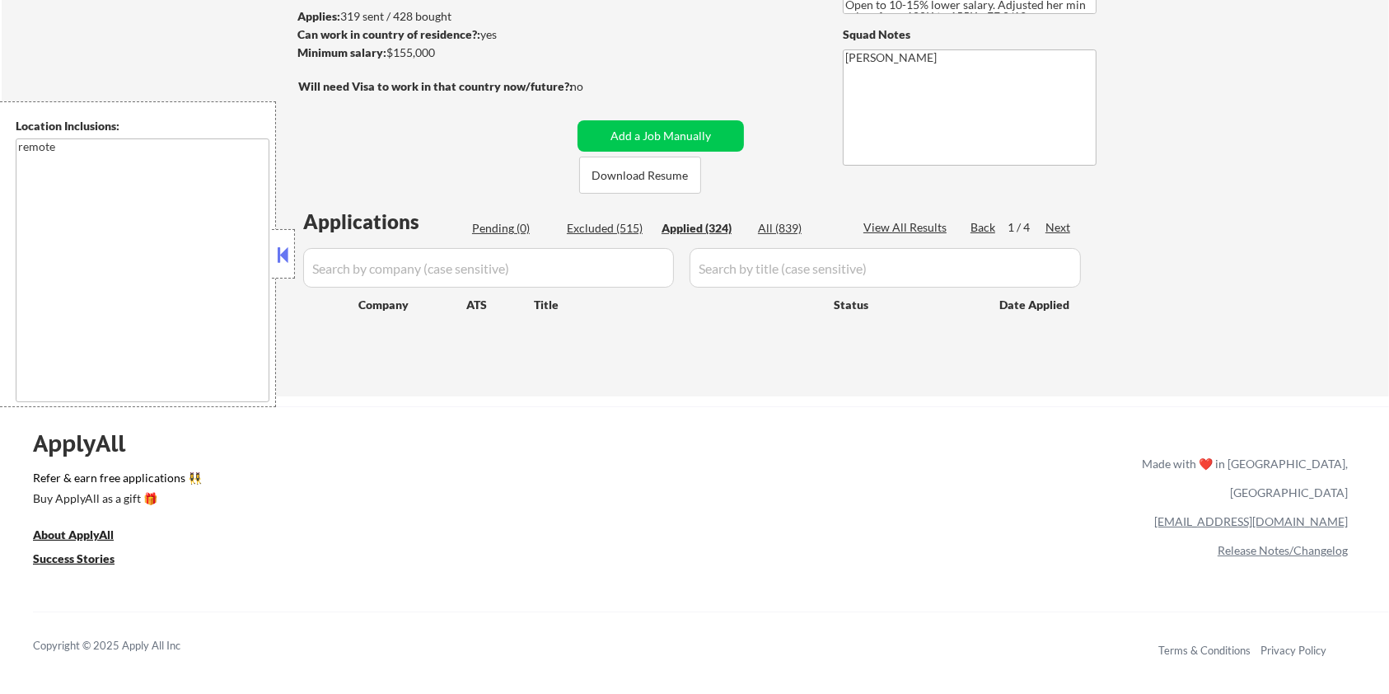
select select ""applied""
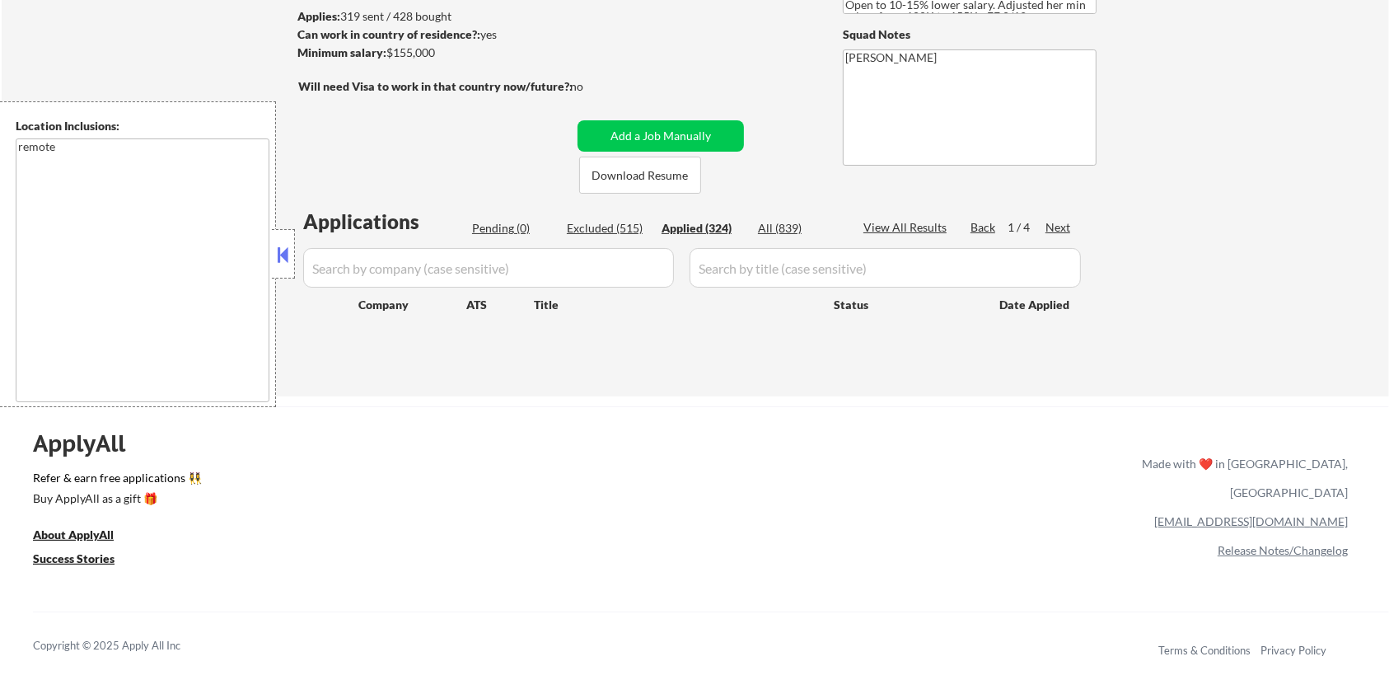
select select ""applied""
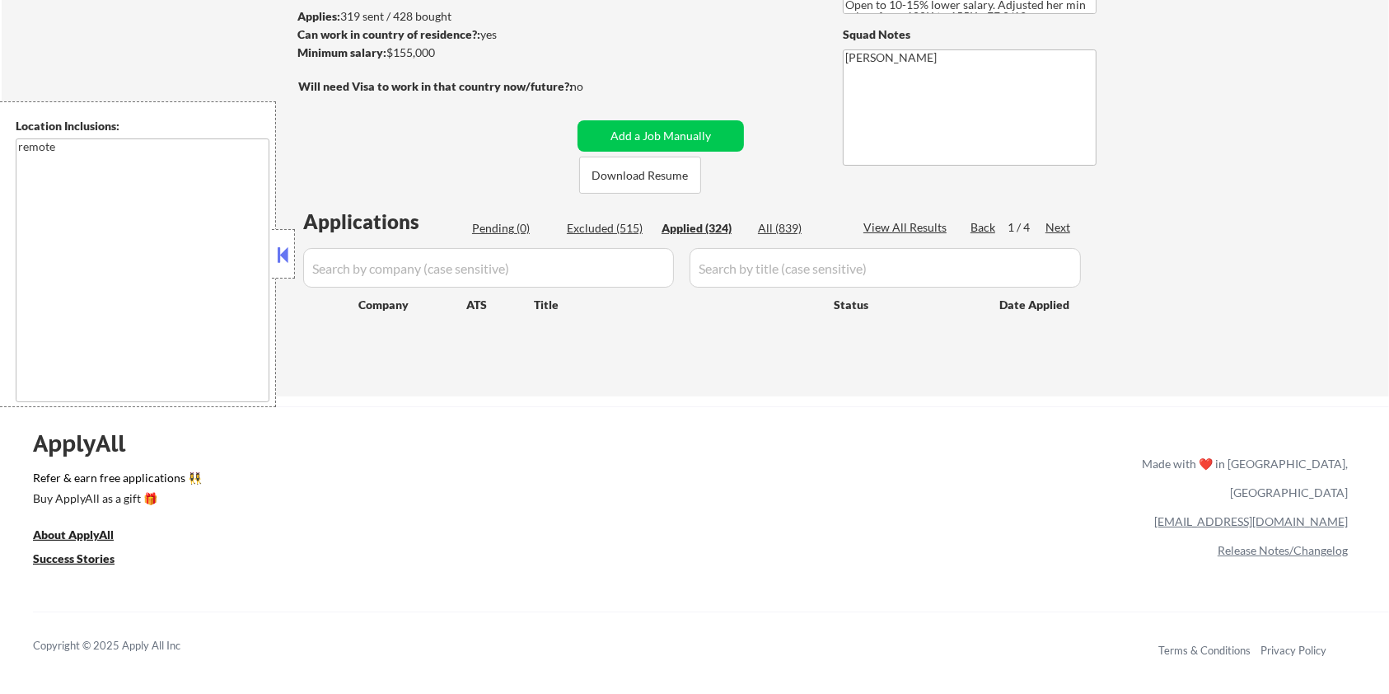
select select ""applied""
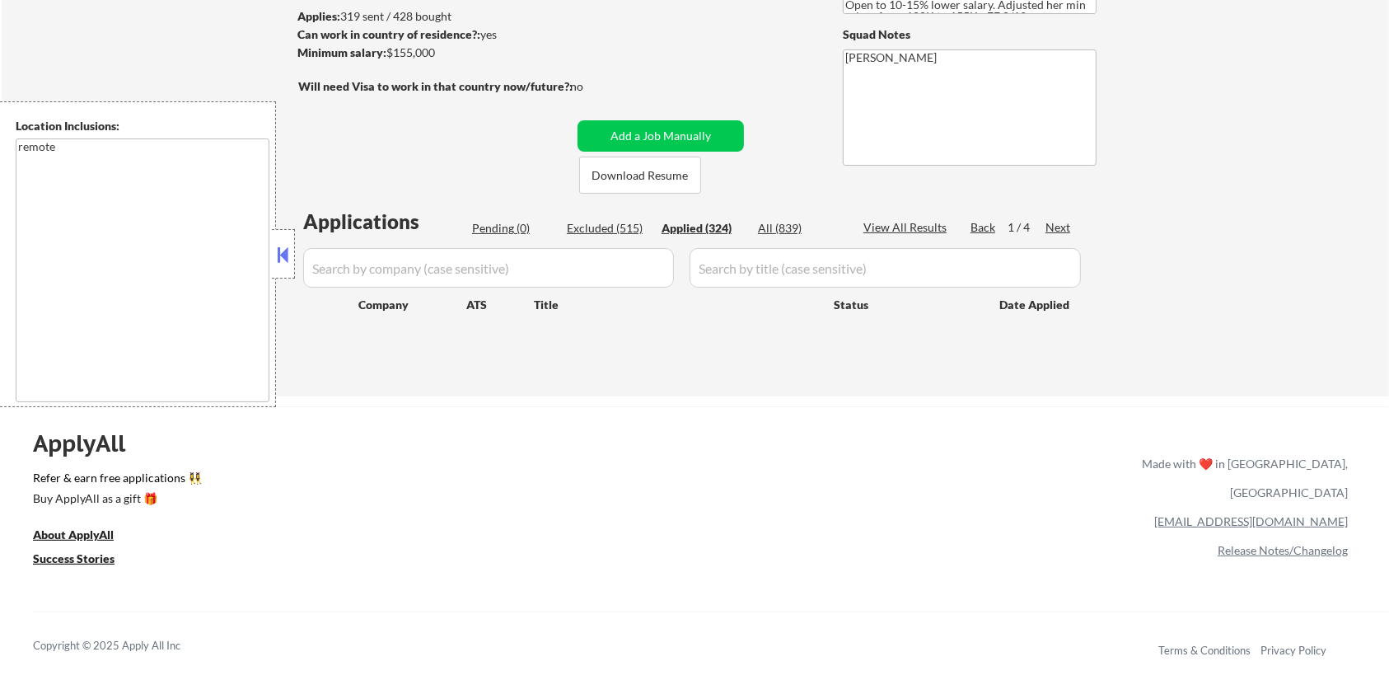
select select ""applied""
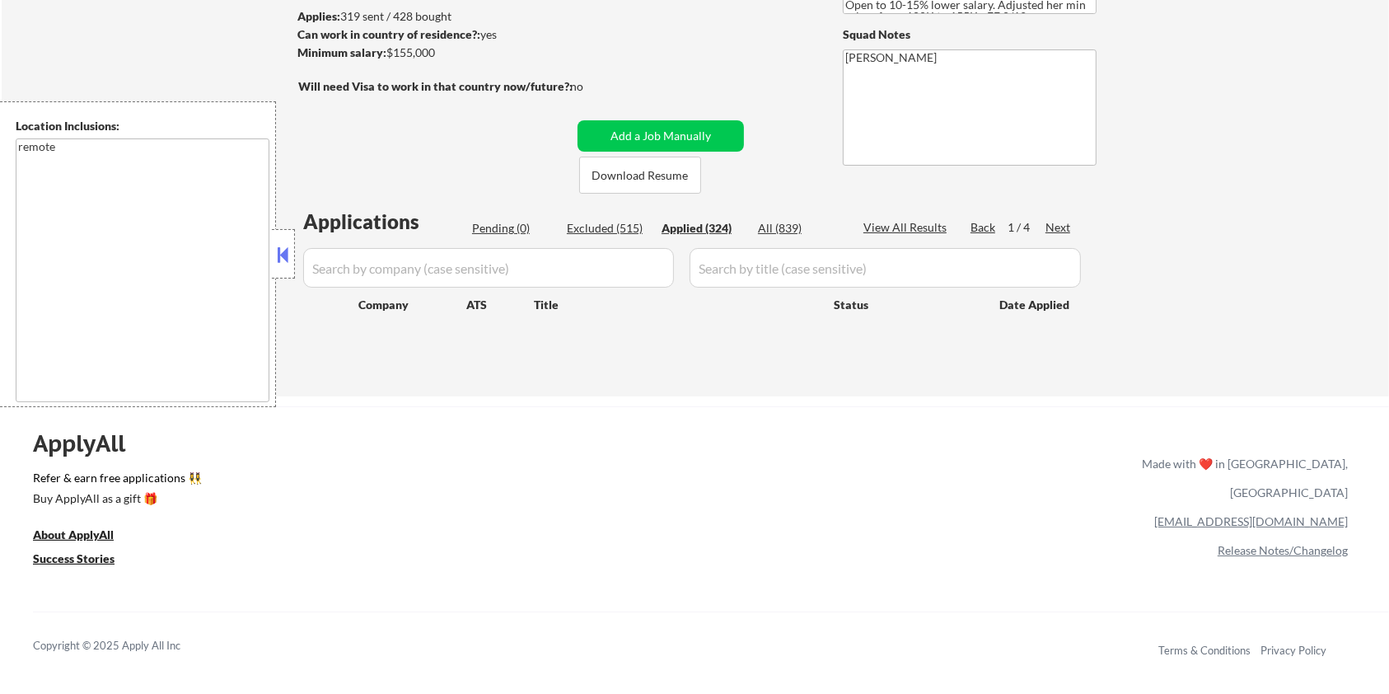
select select ""applied""
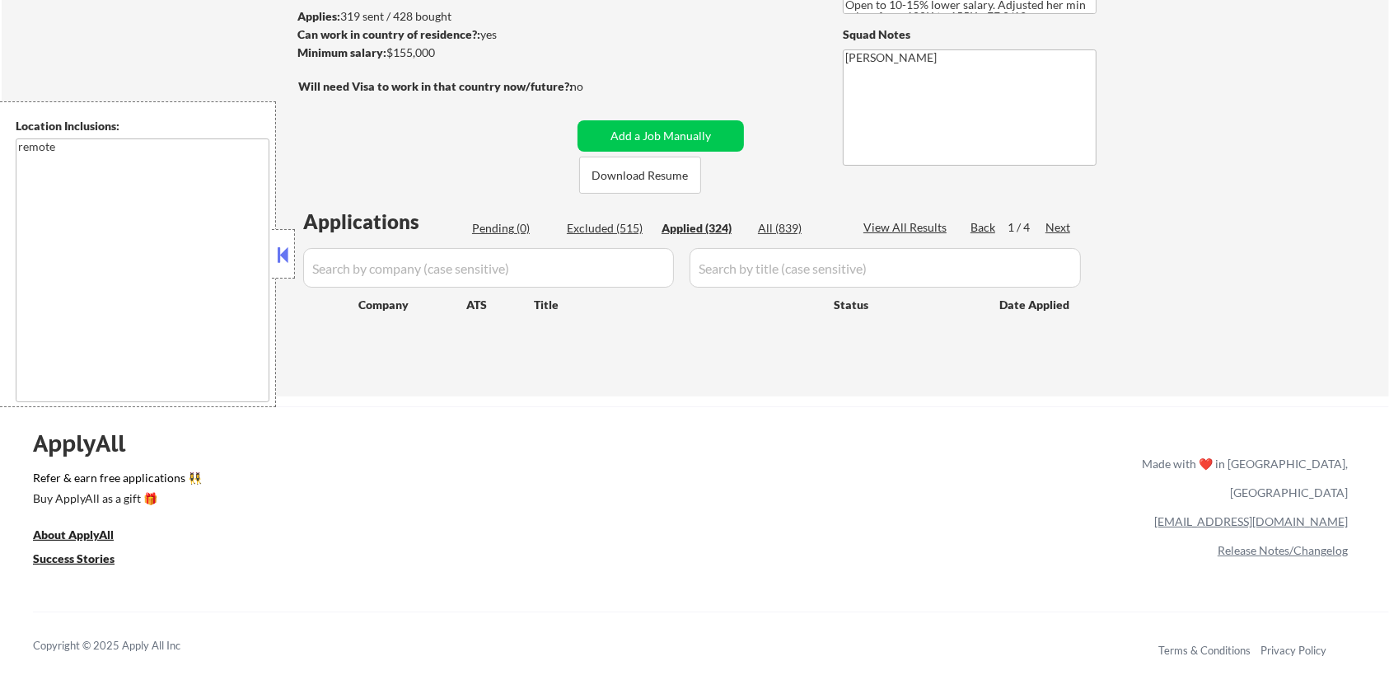
select select ""applied""
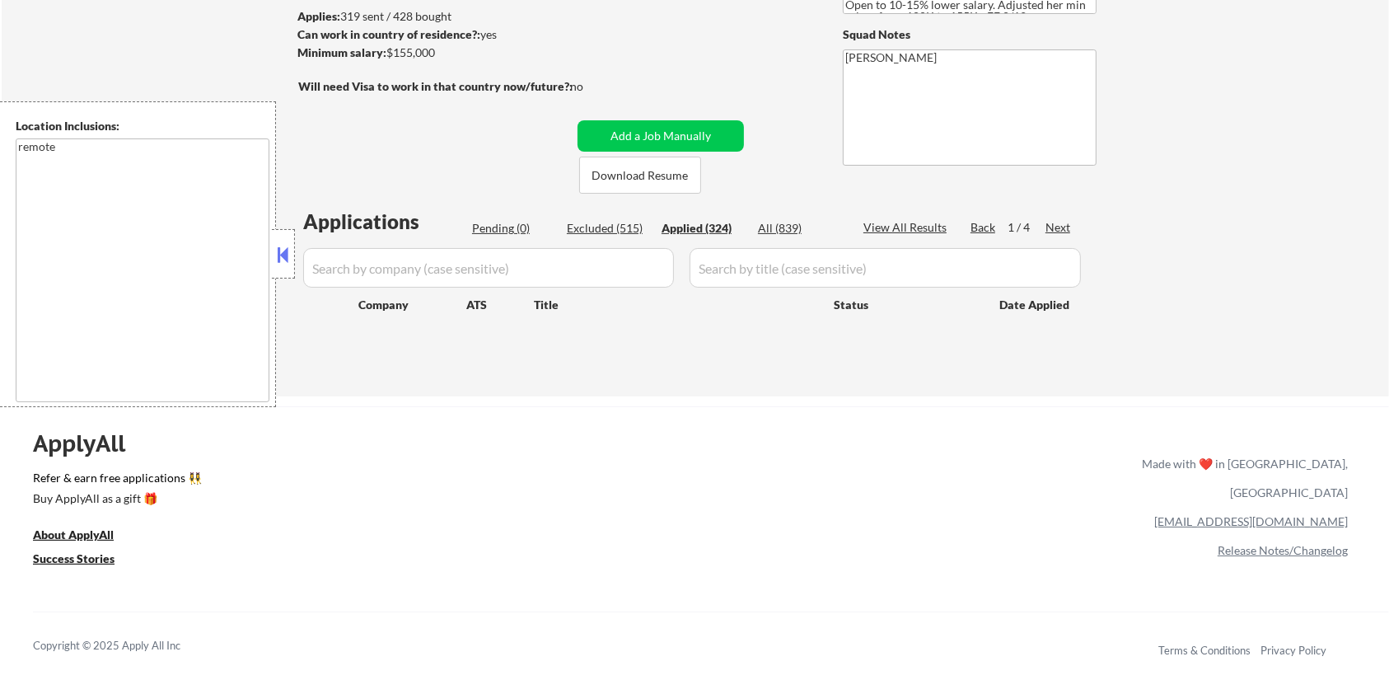
select select ""applied""
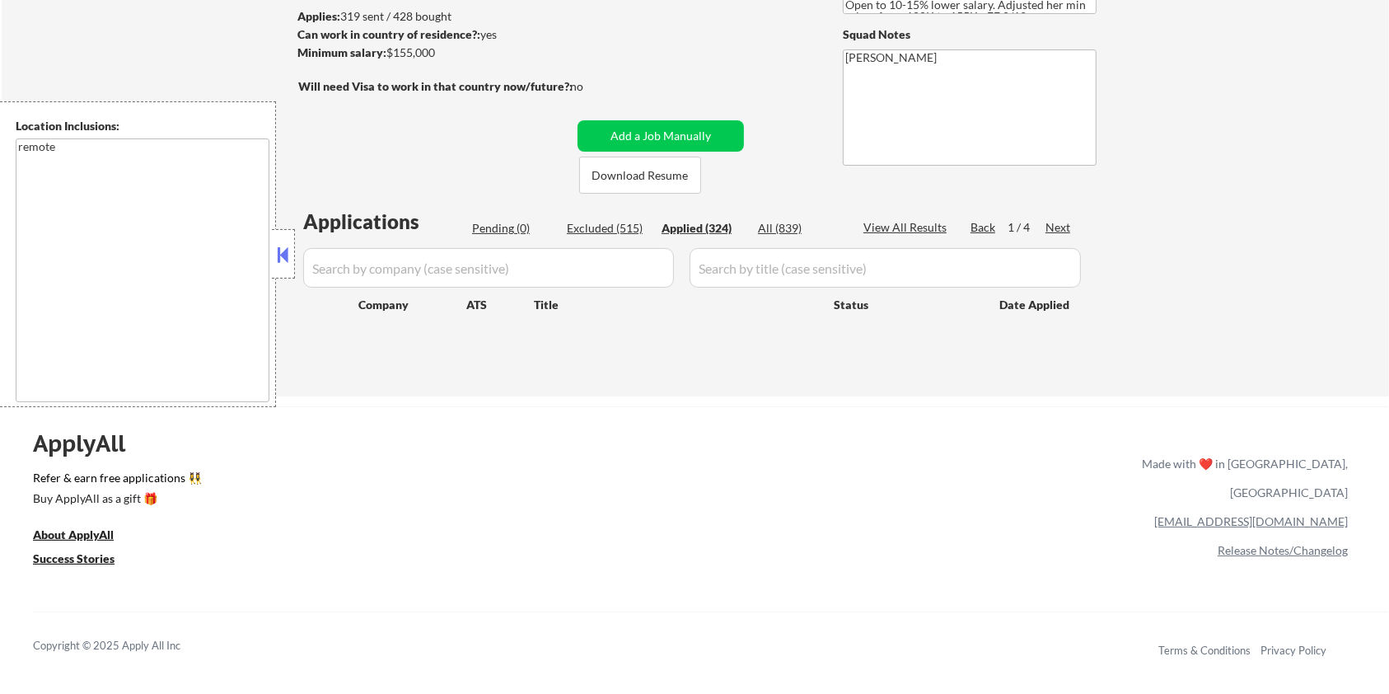
select select ""applied""
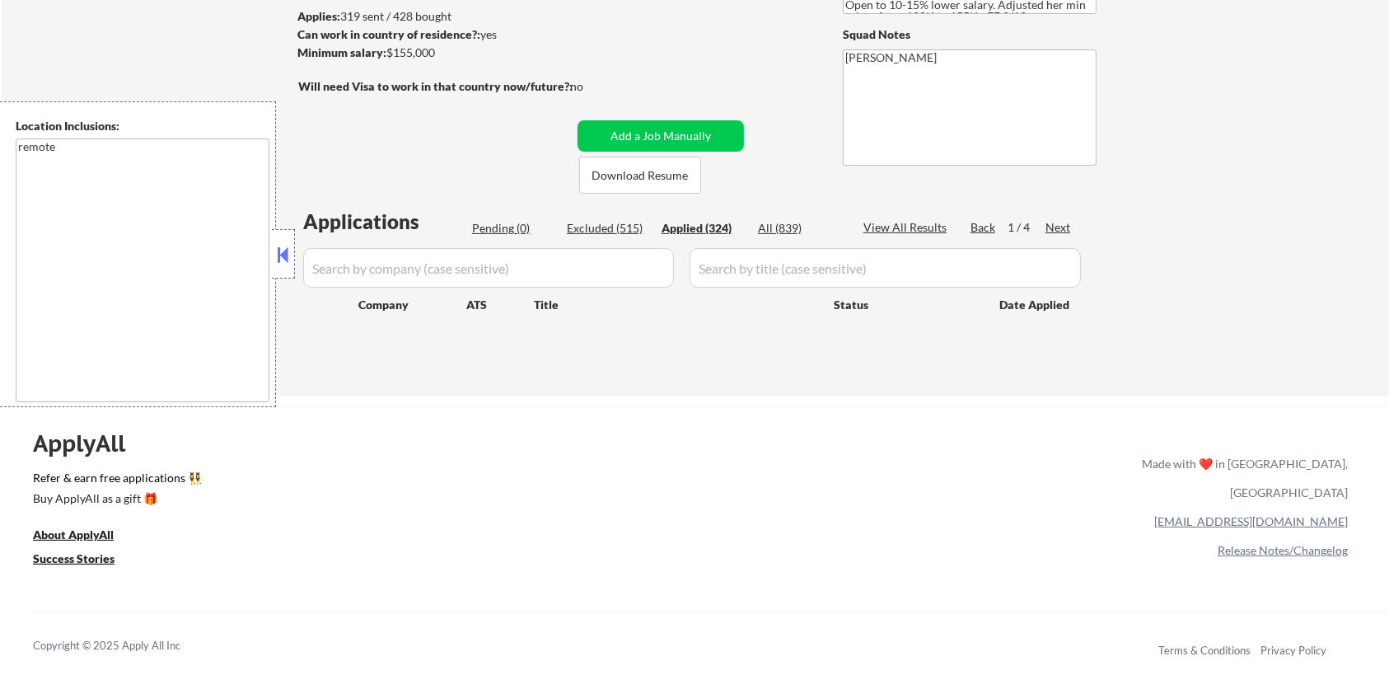
select select ""applied""
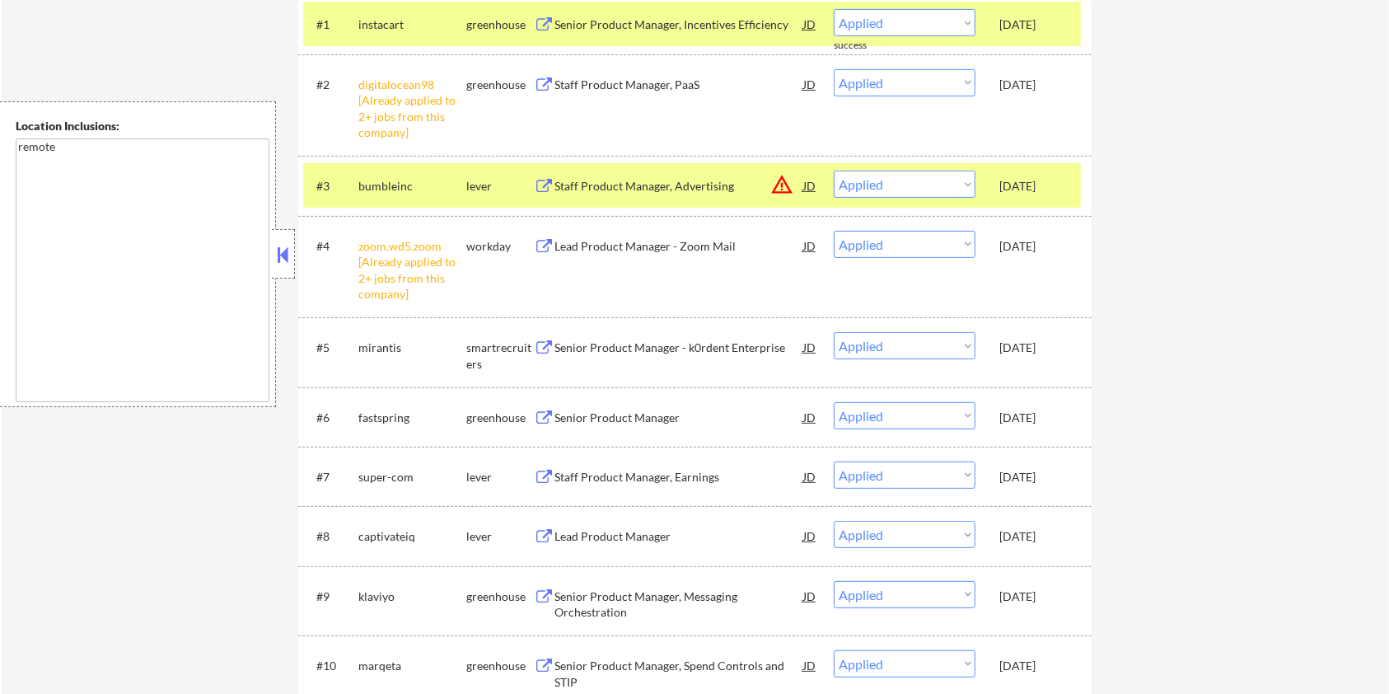
scroll to position [439, 0]
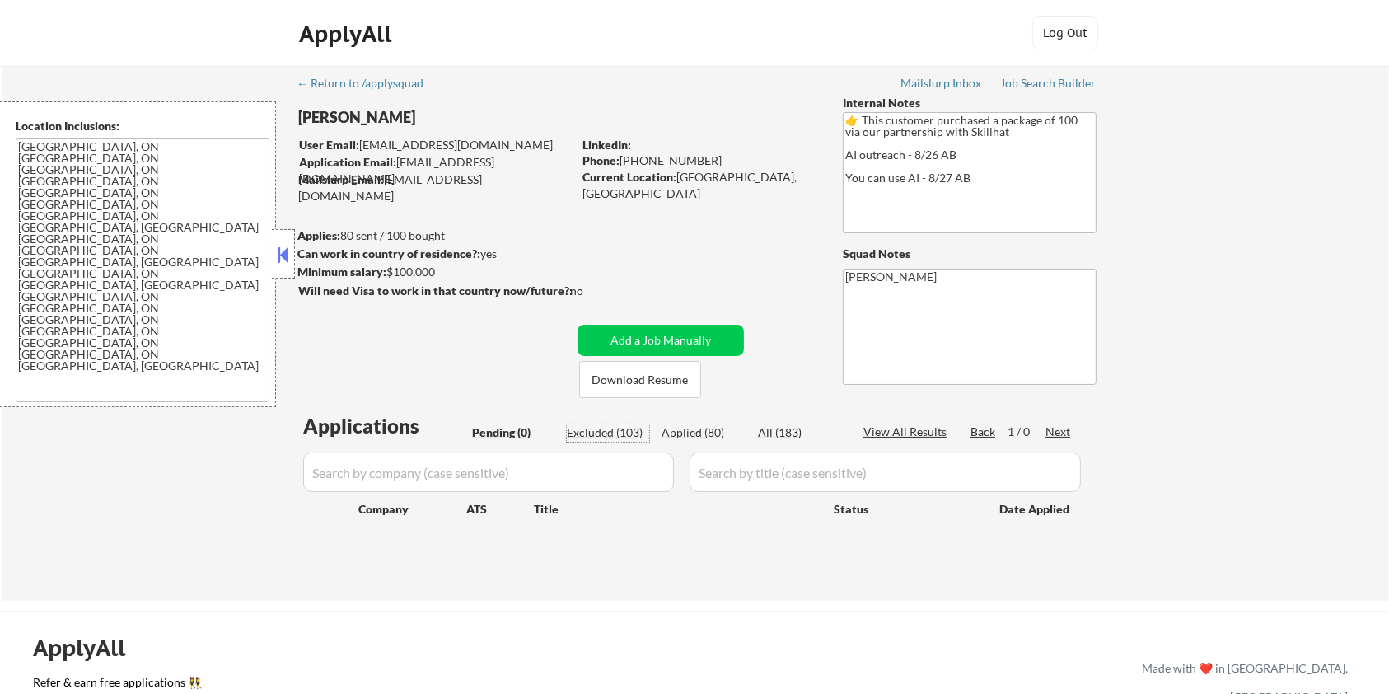
click at [619, 427] on div "Excluded (103)" at bounding box center [608, 432] width 82 height 16
select select ""excluded__other_""
select select ""excluded""
select select ""excluded__expired_""
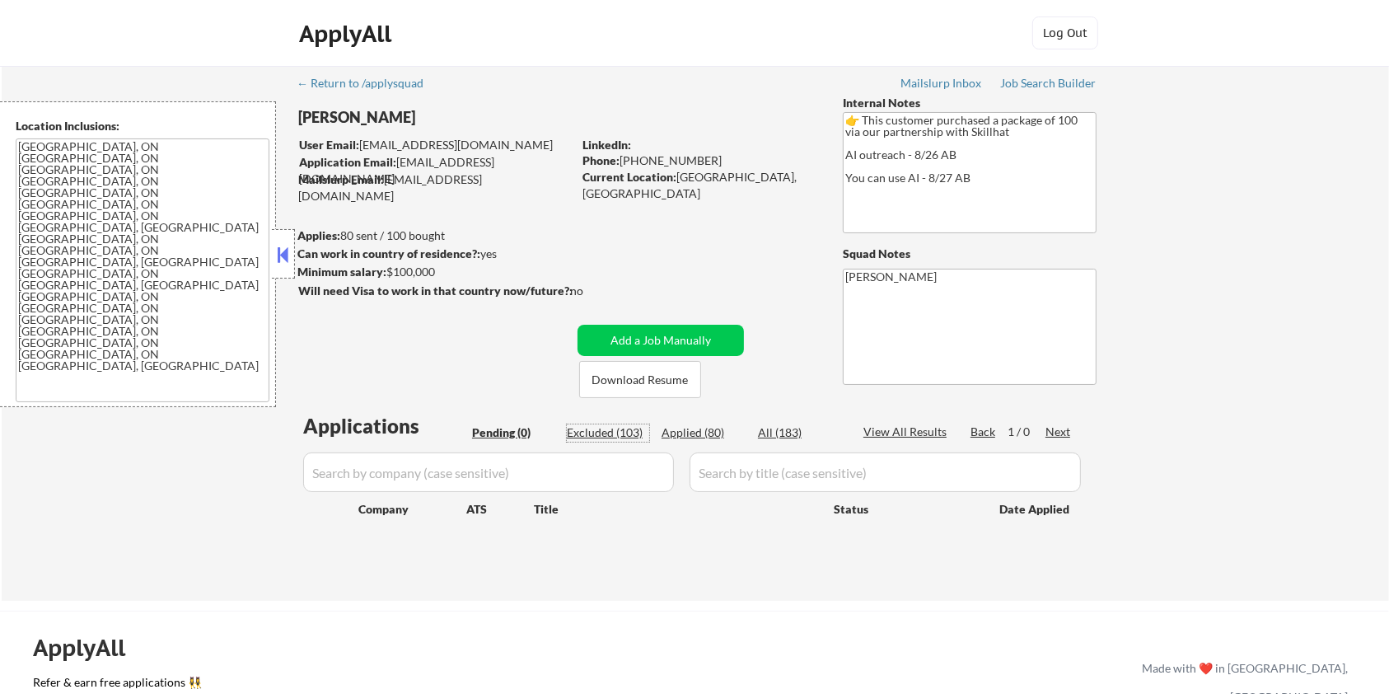
select select ""excluded__expired_""
select select ""excluded__location_""
select select ""excluded__expired_""
select select ""excluded__other_""
select select ""excluded__expired_""
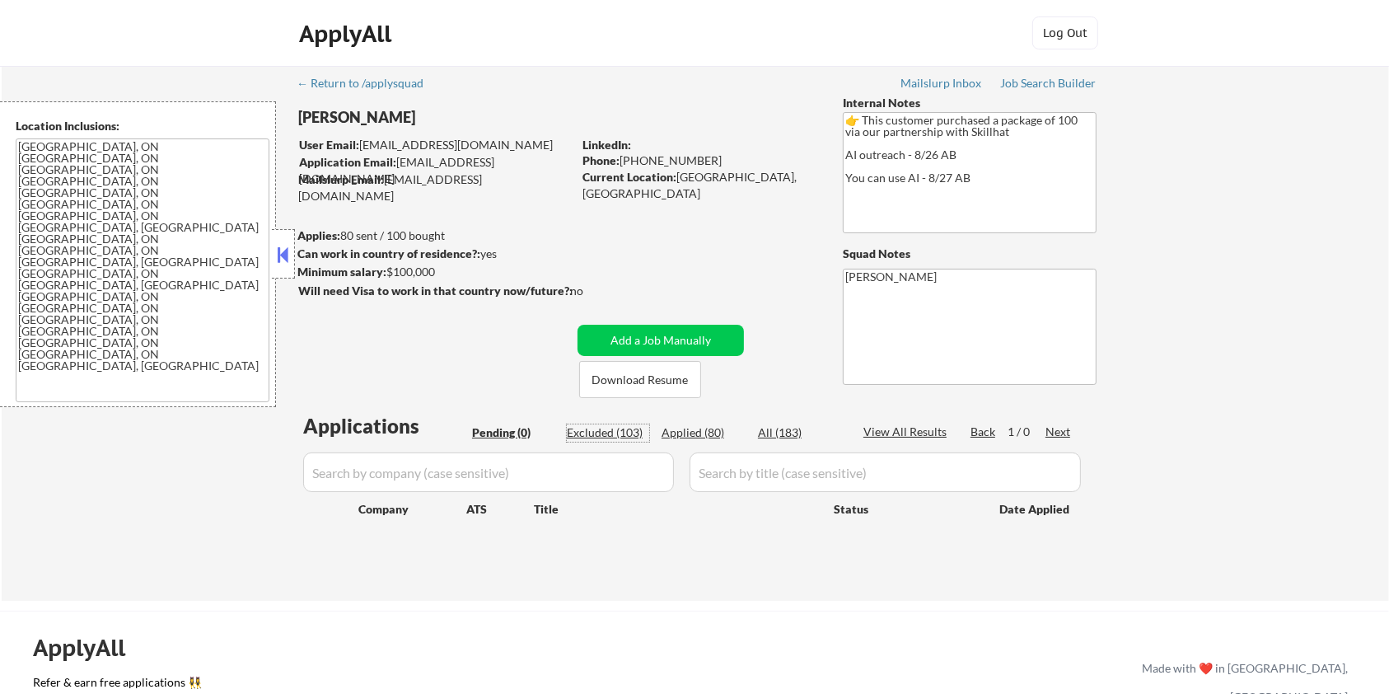
select select ""excluded""
select select ""excluded__expired_""
select select ""excluded__other_""
select select ""excluded__expired_""
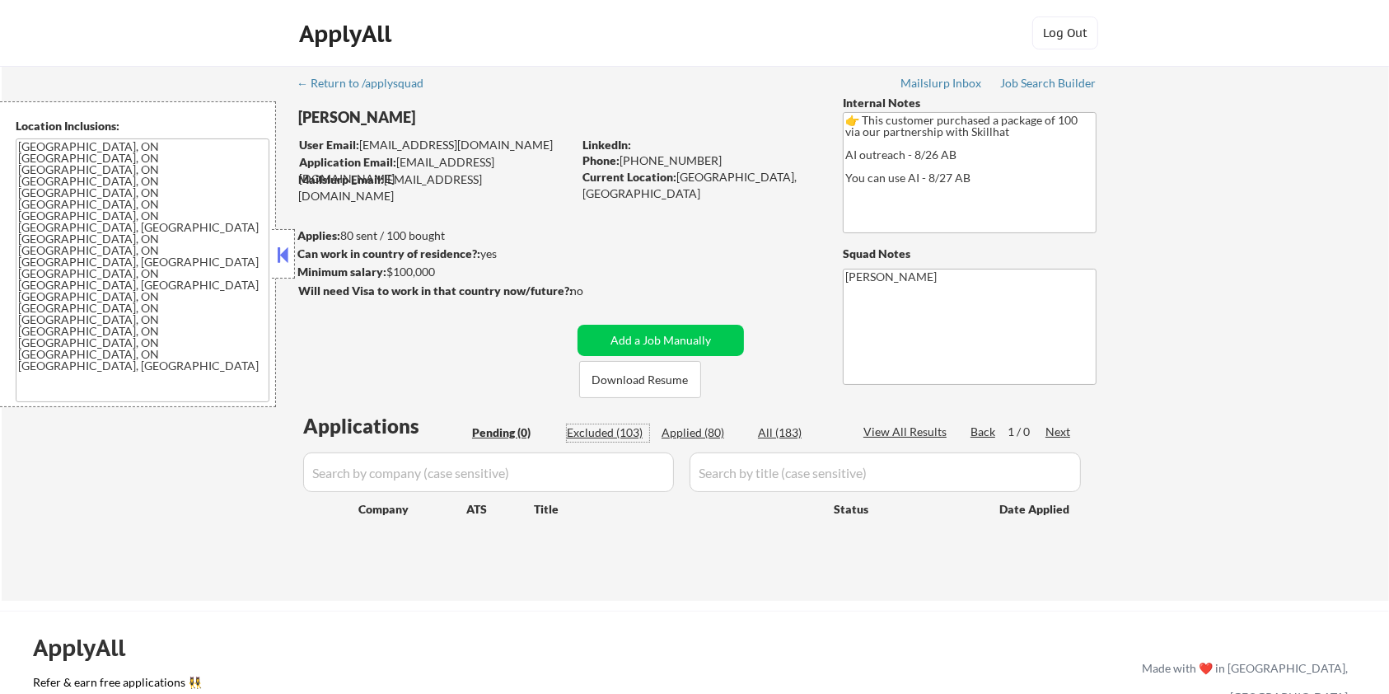
select select ""excluded__bad_match_""
select select ""excluded__expired_""
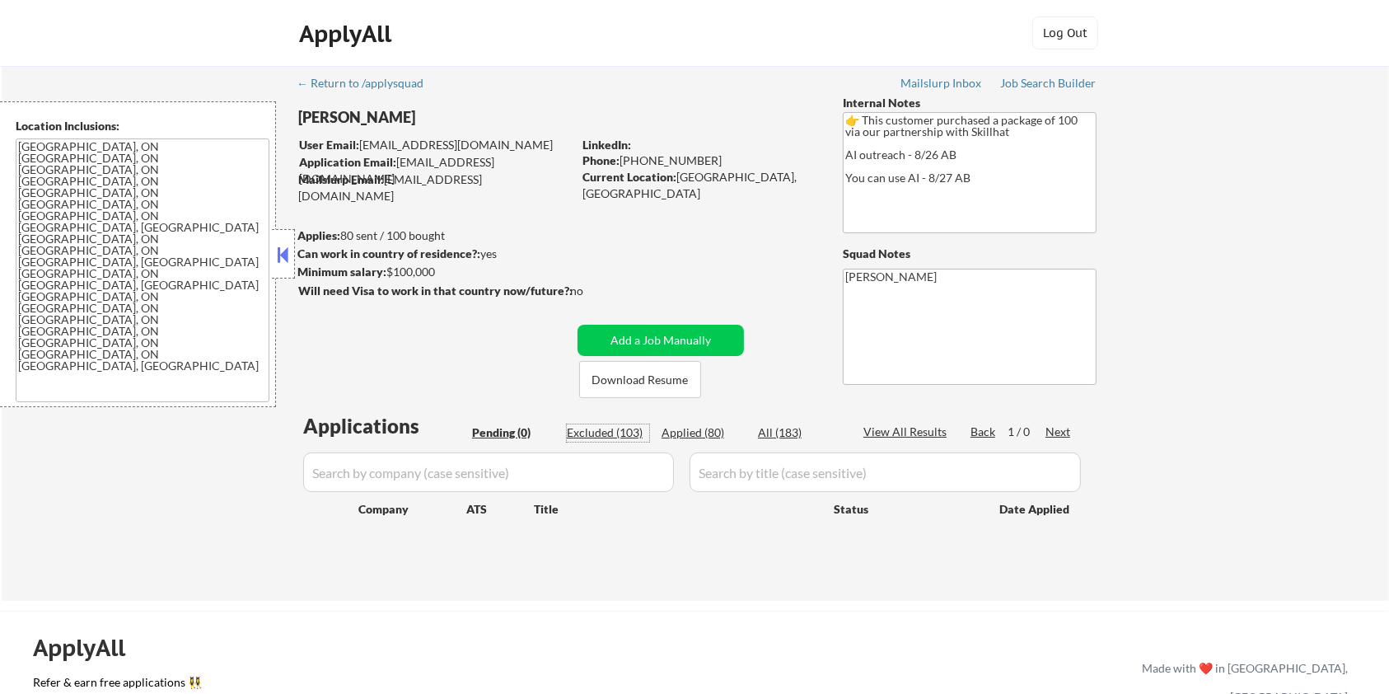
select select ""excluded__other_""
select select ""excluded__salary_""
select select ""excluded""
select select ""excluded__expired_""
select select ""excluded""
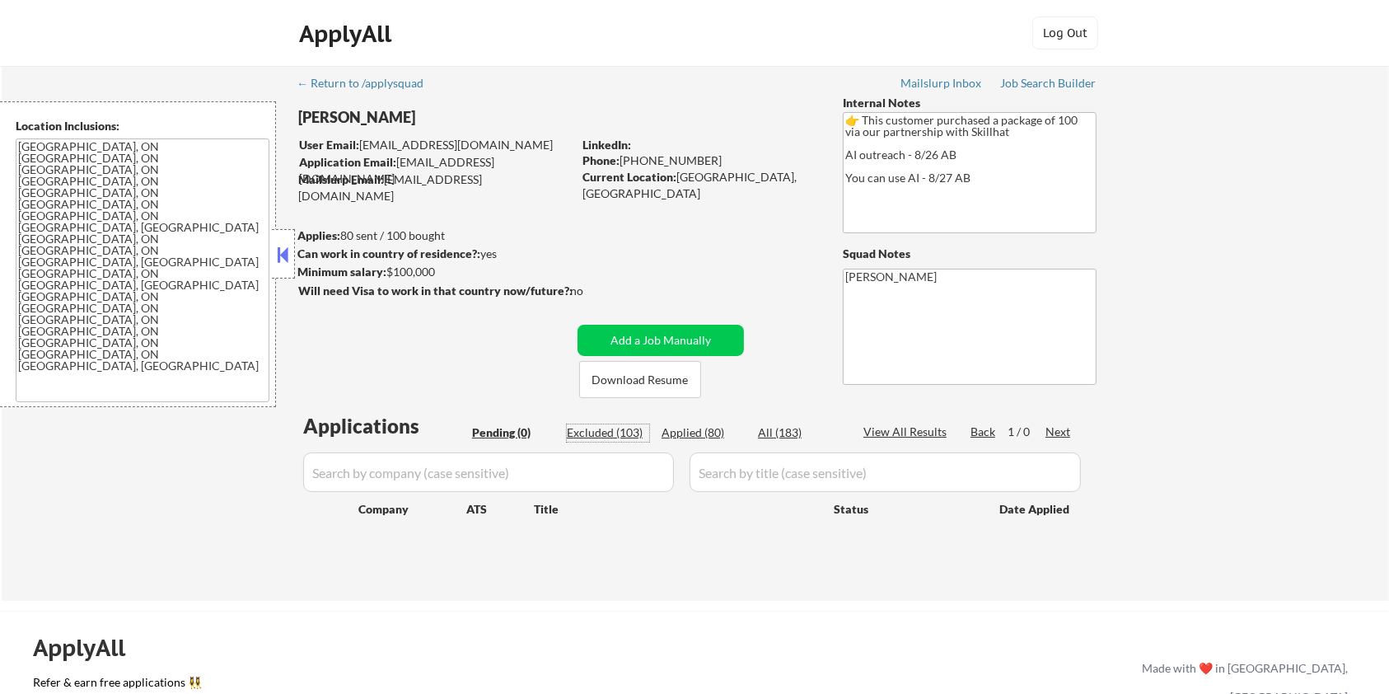
select select ""excluded__expired_""
select select ""excluded__location_""
select select ""excluded__other_""
select select ""excluded__bad_match_""
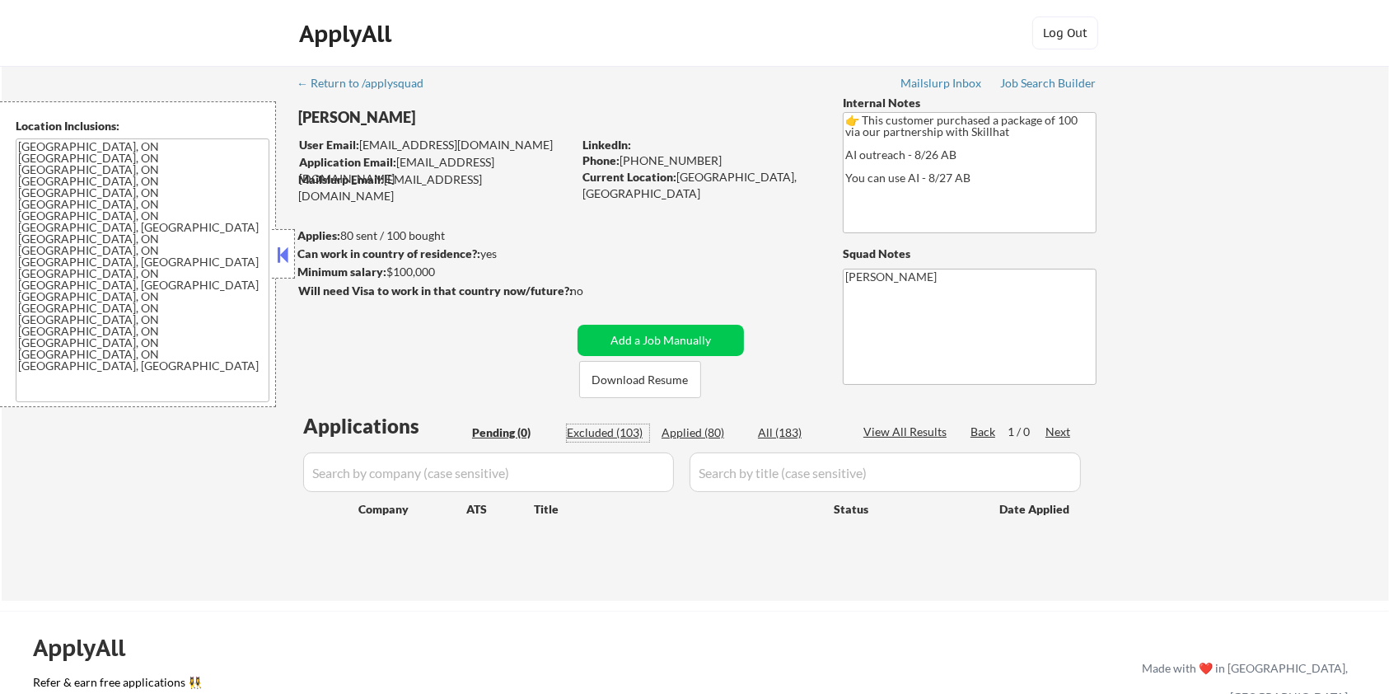
select select ""excluded__other_""
select select ""excluded__expired_""
select select ""excluded""
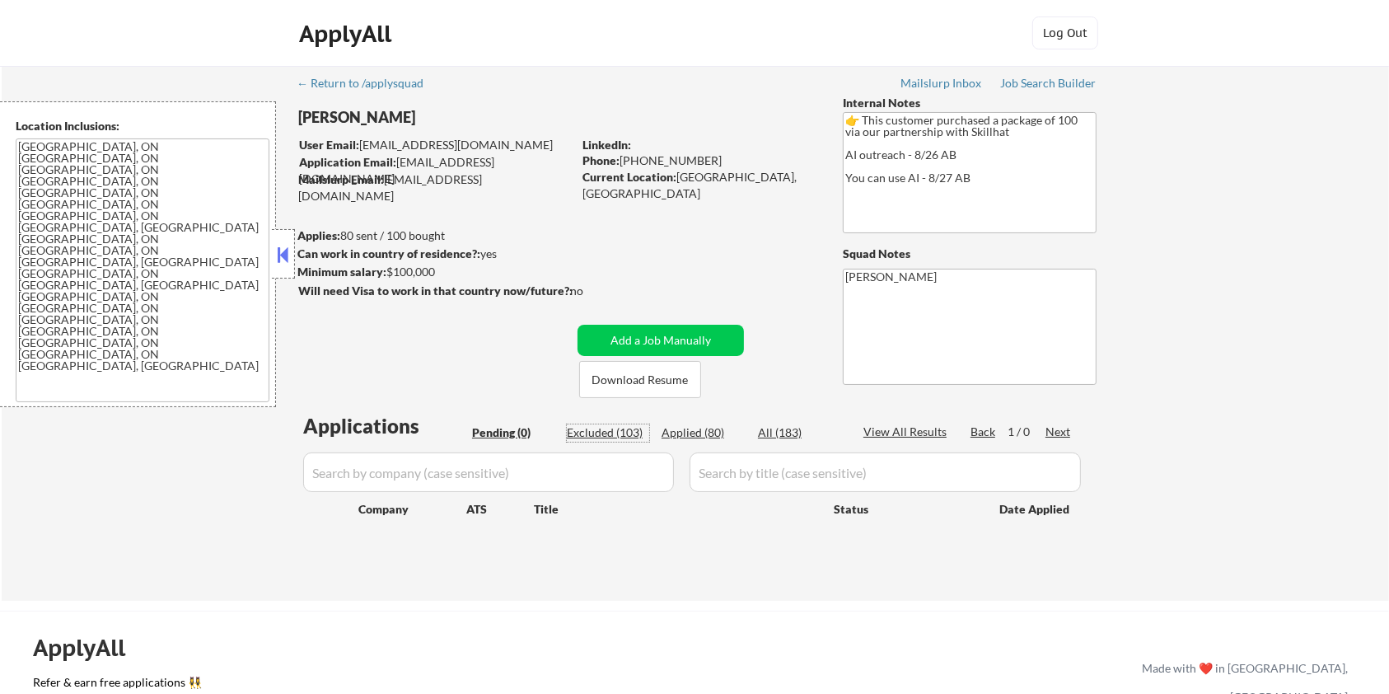
select select ""excluded__expired_""
select select ""excluded__other_""
select select ""excluded__expired_""
select select ""excluded__bad_match_""
select select ""excluded""
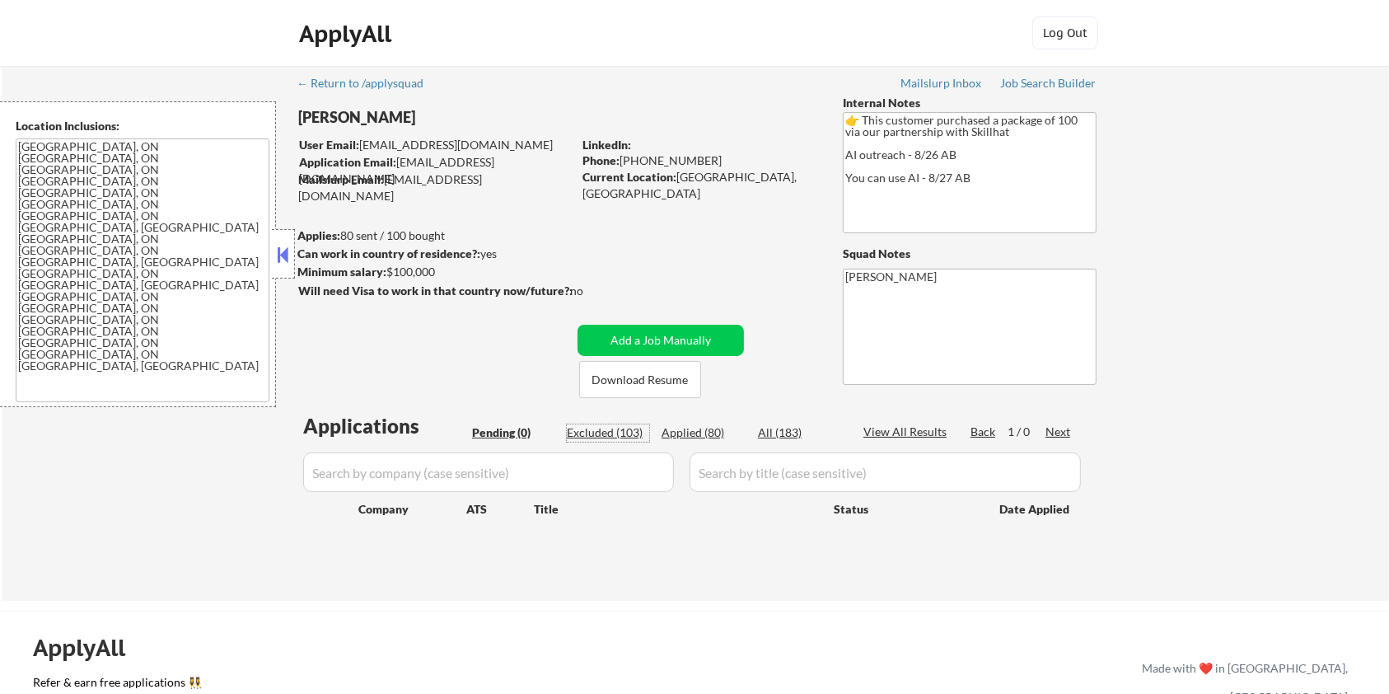
select select ""excluded__expired_""
select select ""excluded__other_""
select select ""excluded__expired_""
select select ""excluded__bad_match_""
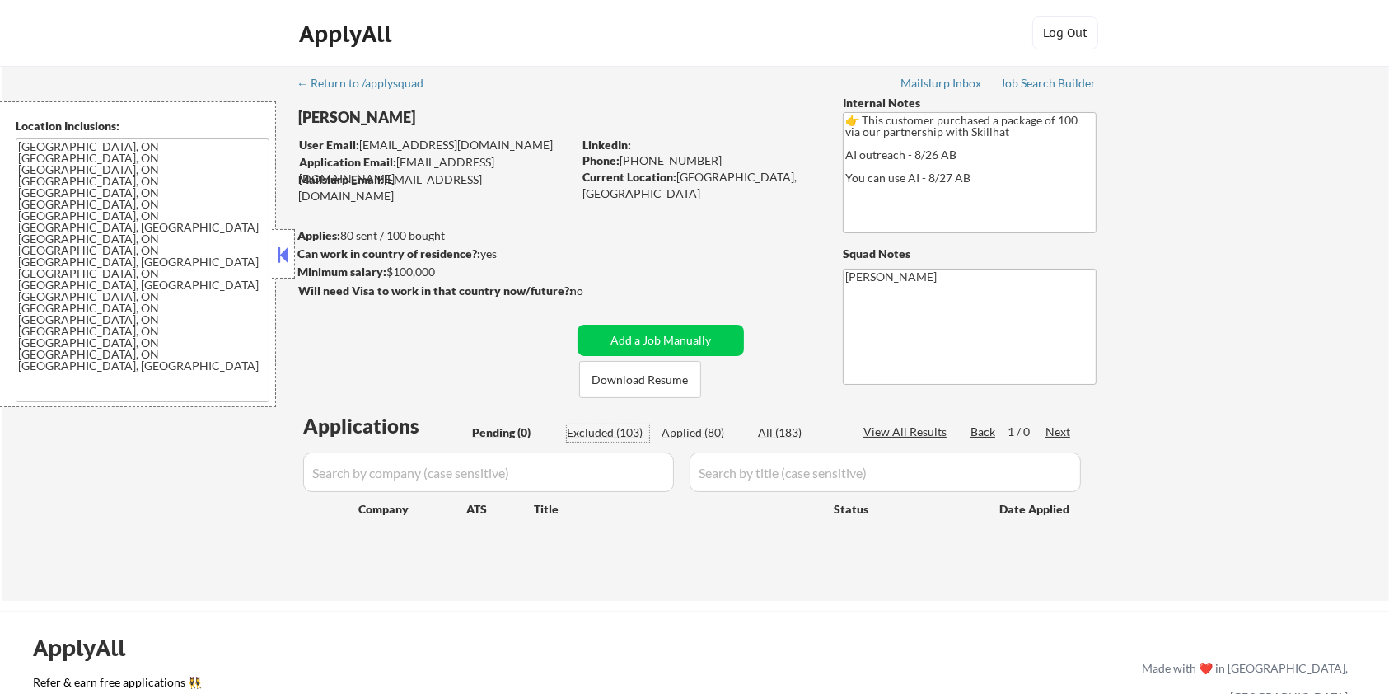
select select ""excluded""
select select ""excluded__other_""
select select ""excluded__bad_match_""
select select ""excluded__expired_""
select select ""excluded__bad_match_""
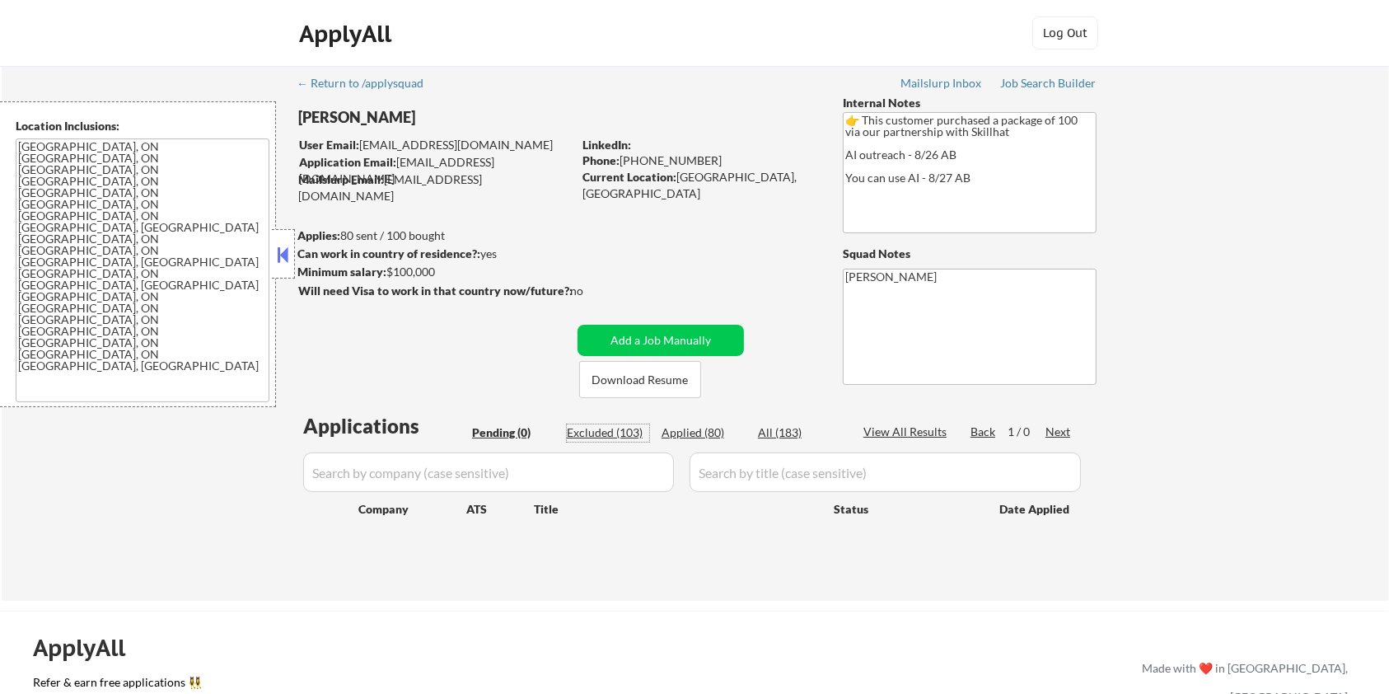
select select ""excluded__expired_""
select select ""excluded__location_""
select select ""excluded__other_""
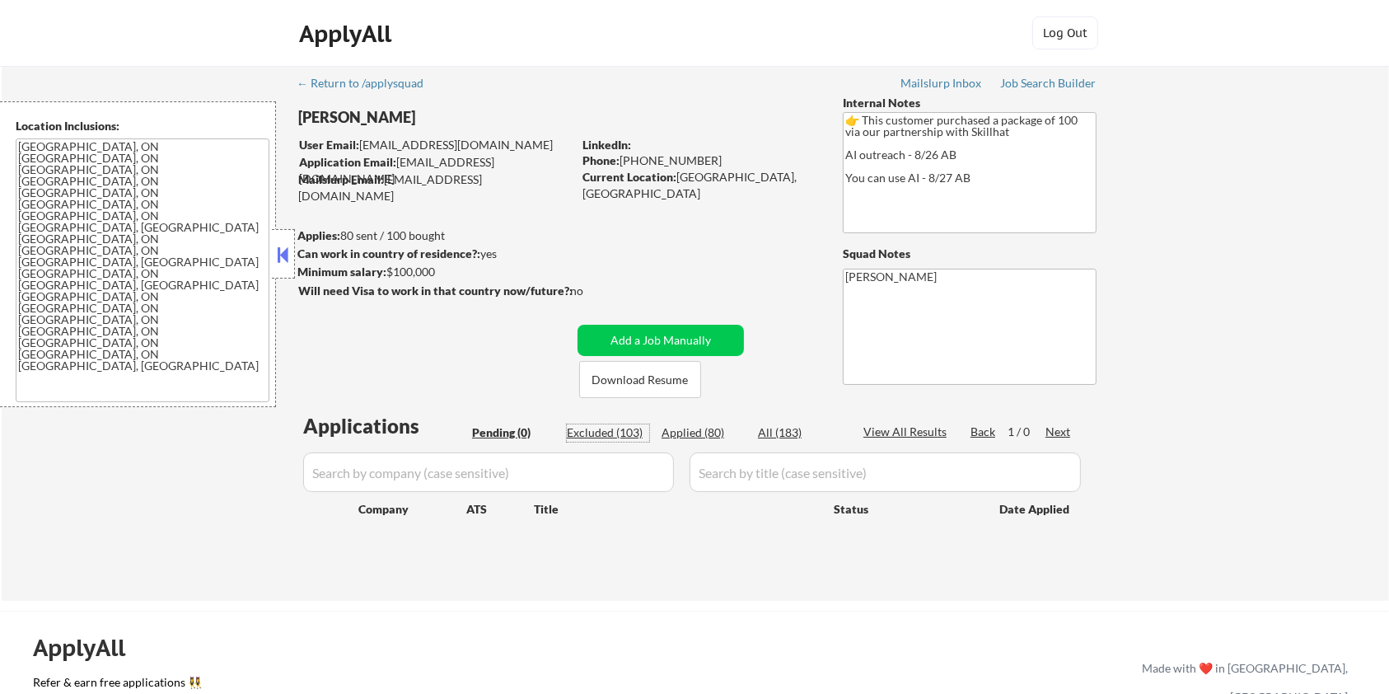
select select ""excluded__other_""
select select ""excluded__bad_match_""
select select ""excluded""
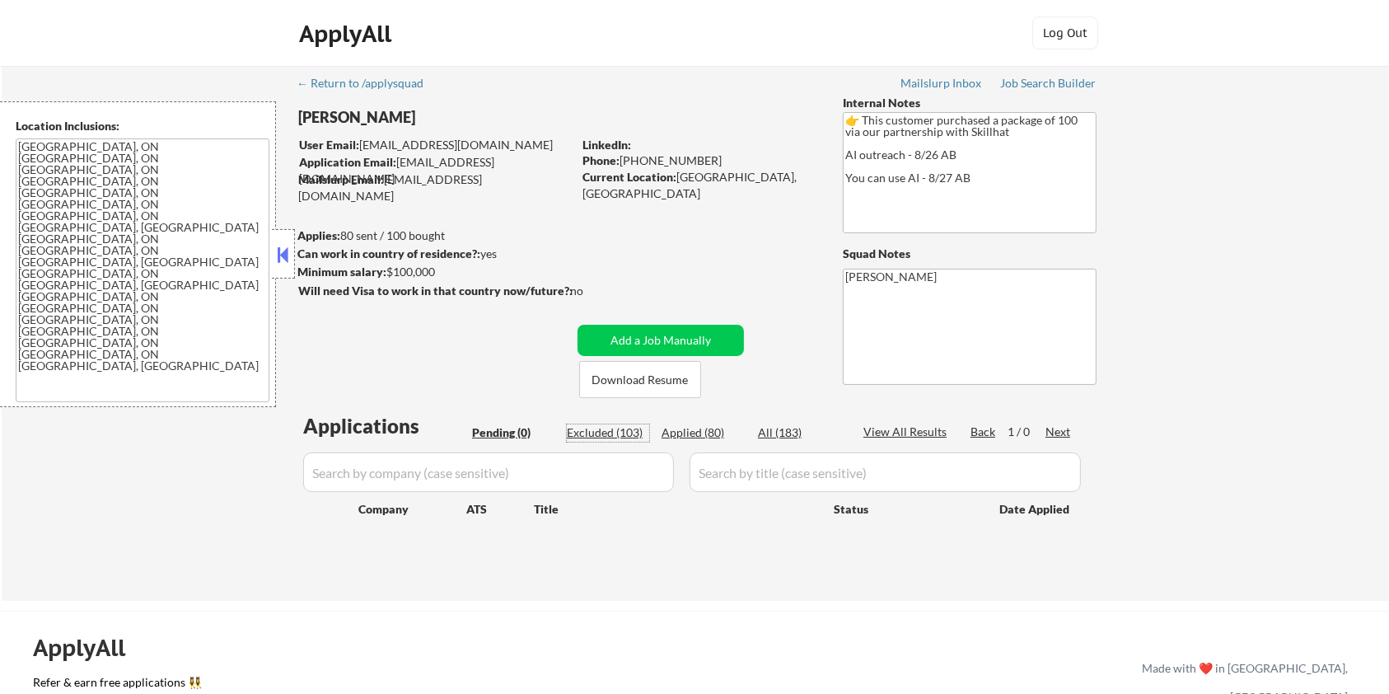
select select ""excluded__other_""
select select ""excluded""
select select ""excluded__expired_""
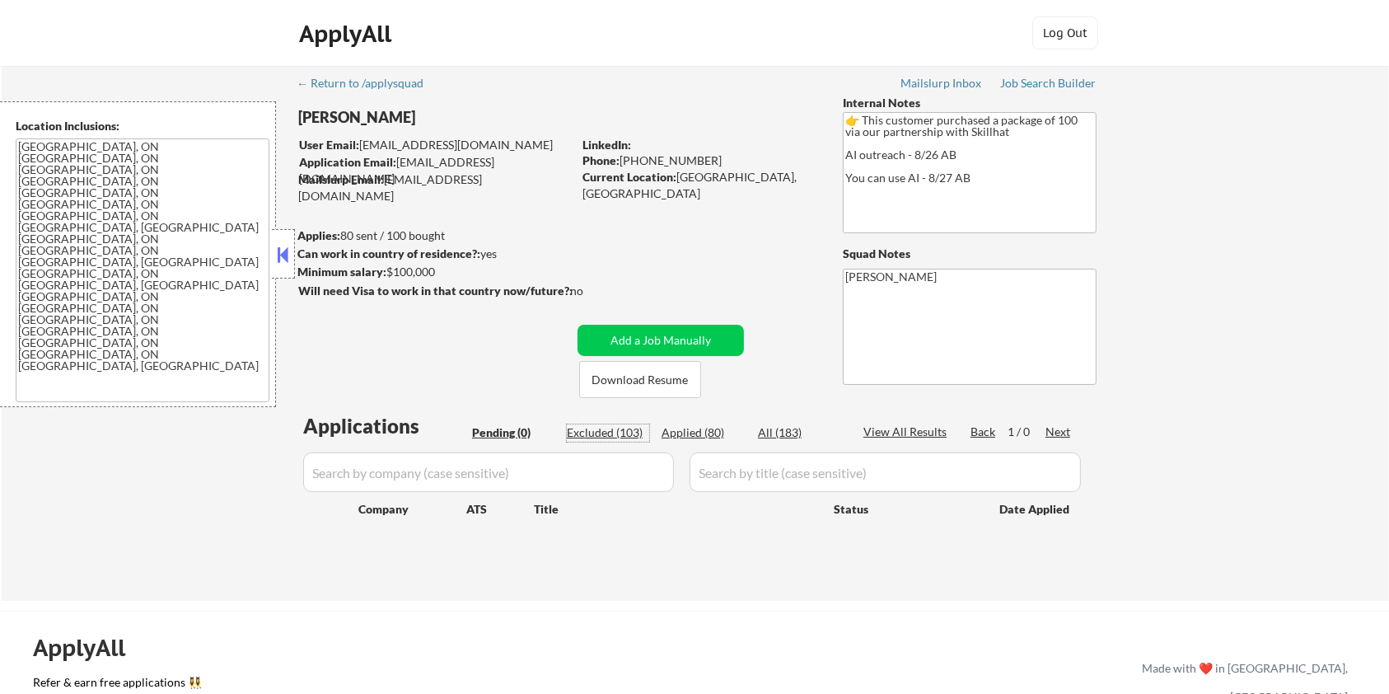
select select ""excluded__expired_""
select select ""excluded__other_""
select select ""excluded""
select select ""excluded__expired_""
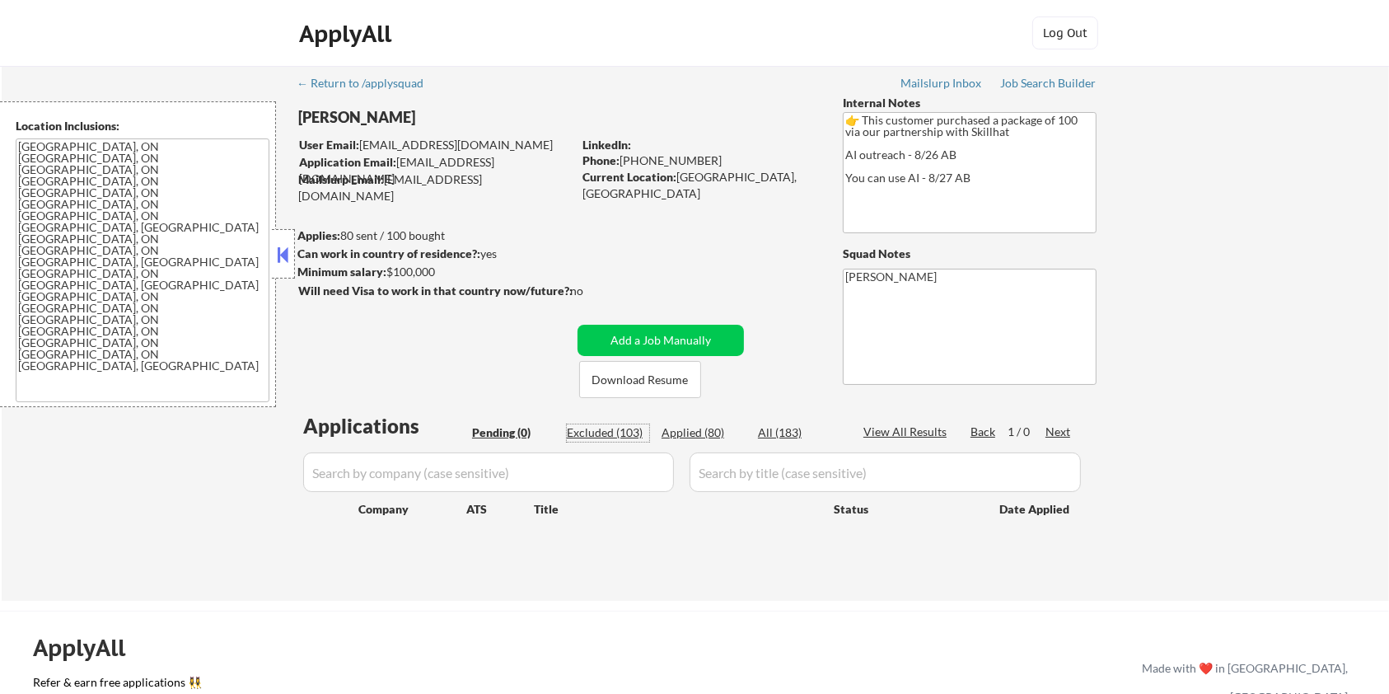
select select ""excluded__expired_""
select select ""excluded__other_""
select select ""excluded__expired_""
select select ""excluded""
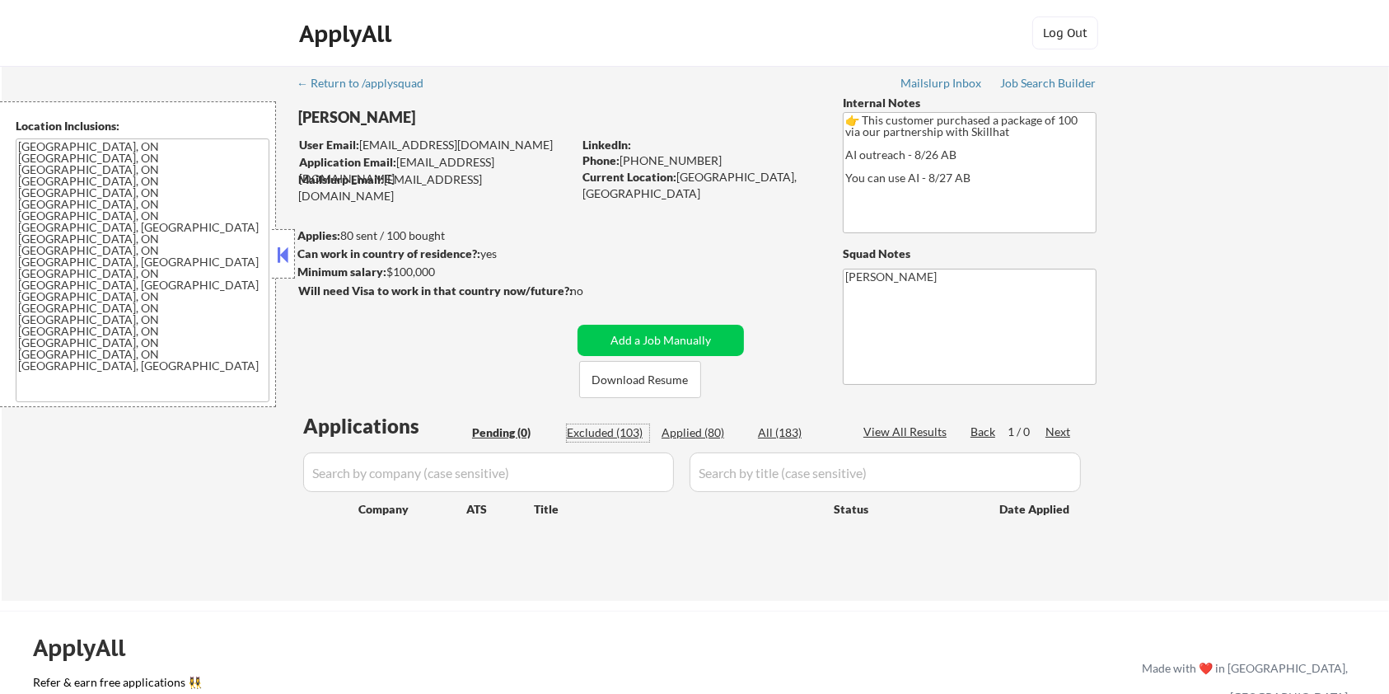
select select ""excluded__other_""
select select ""excluded__expired_""
select select ""excluded""
select select ""excluded__expired_""
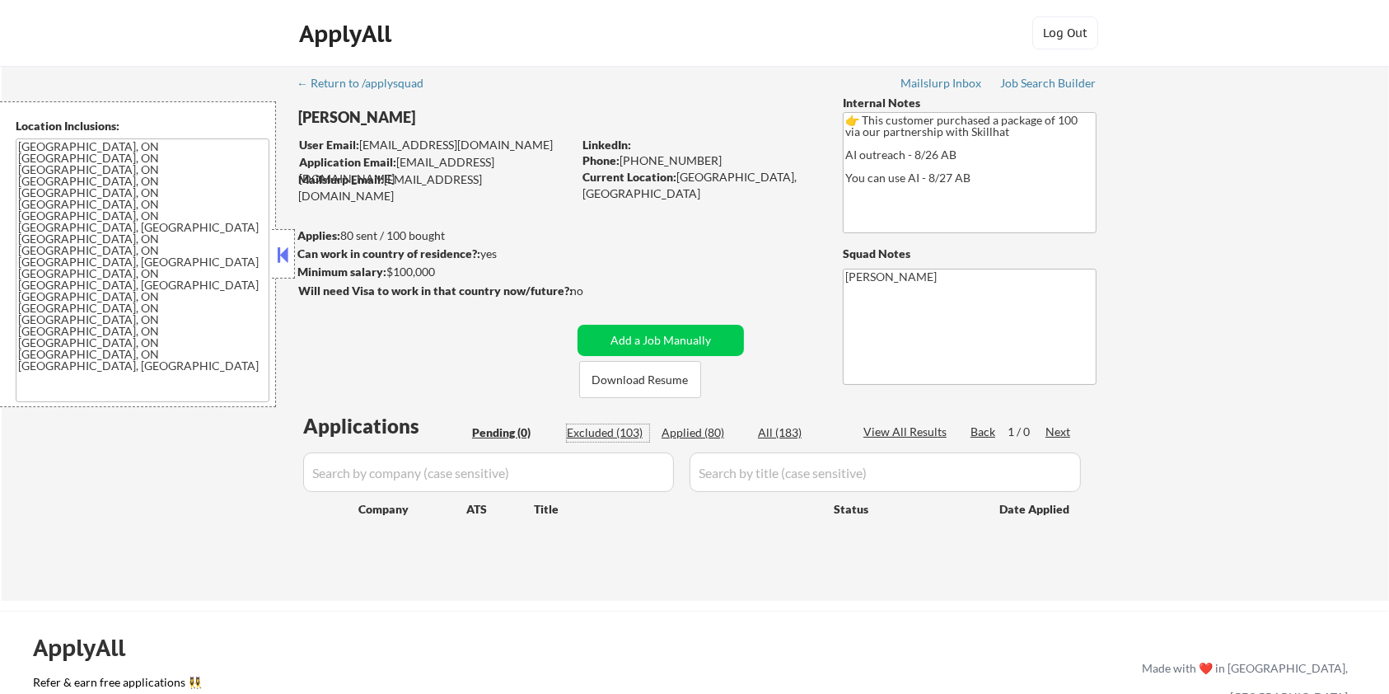
select select ""excluded__expired_""
select select ""excluded""
select select ""excluded__bad_match_""
select select ""excluded""
select select ""excluded__other_""
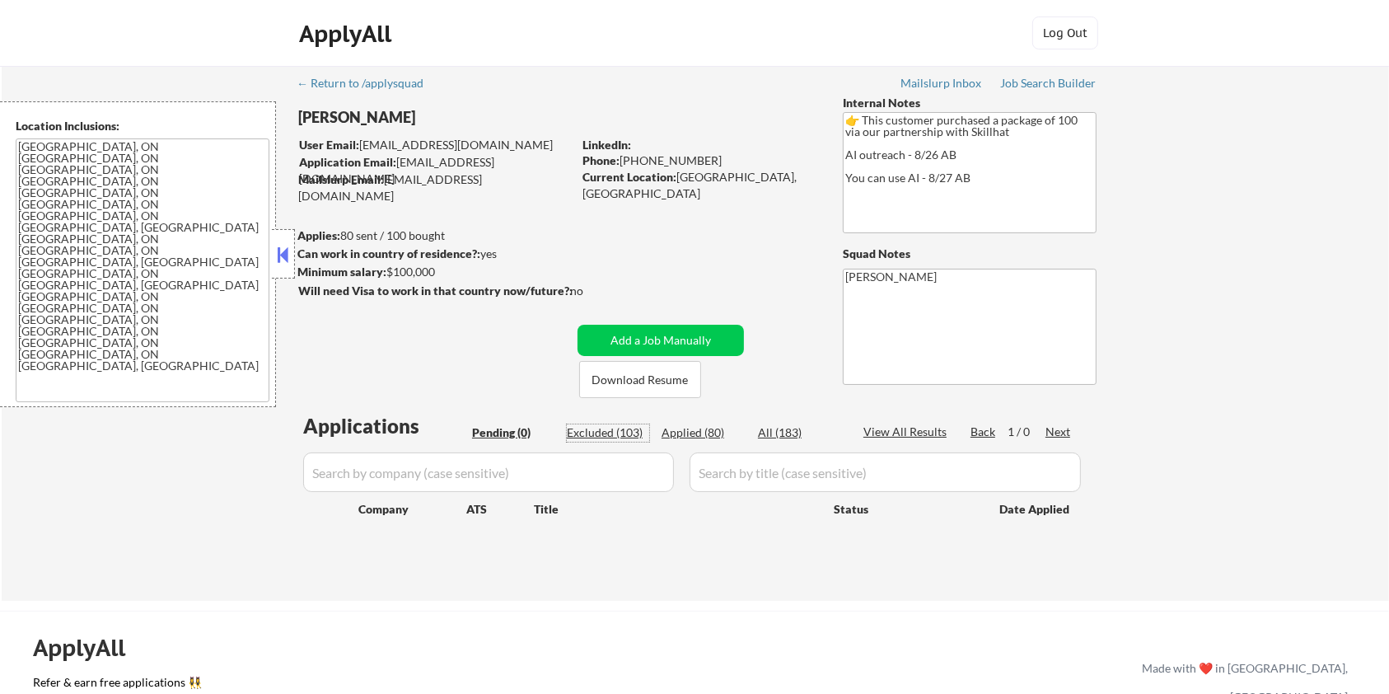
select select ""excluded""
select select ""excluded__bad_match_""
select select ""excluded__expired_""
select select ""excluded__bad_match_""
select select ""excluded""
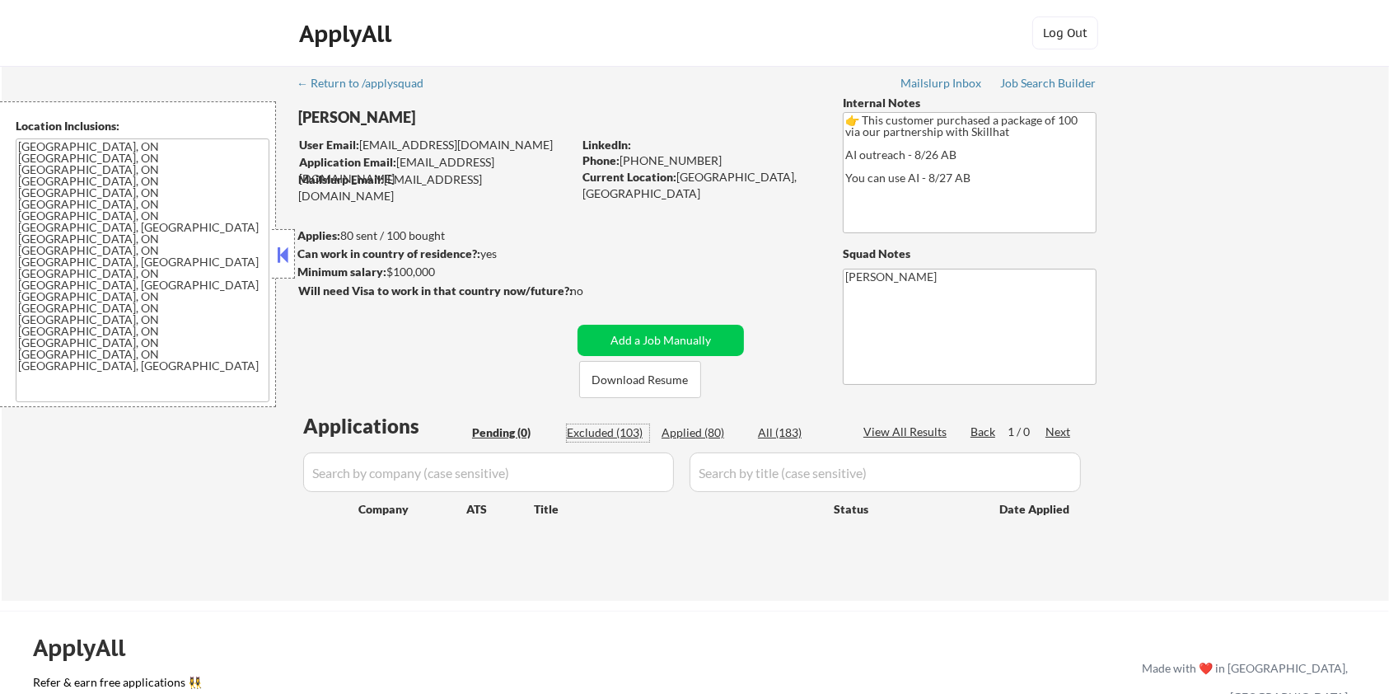
select select ""excluded__bad_match_""
select select ""excluded__expired_""
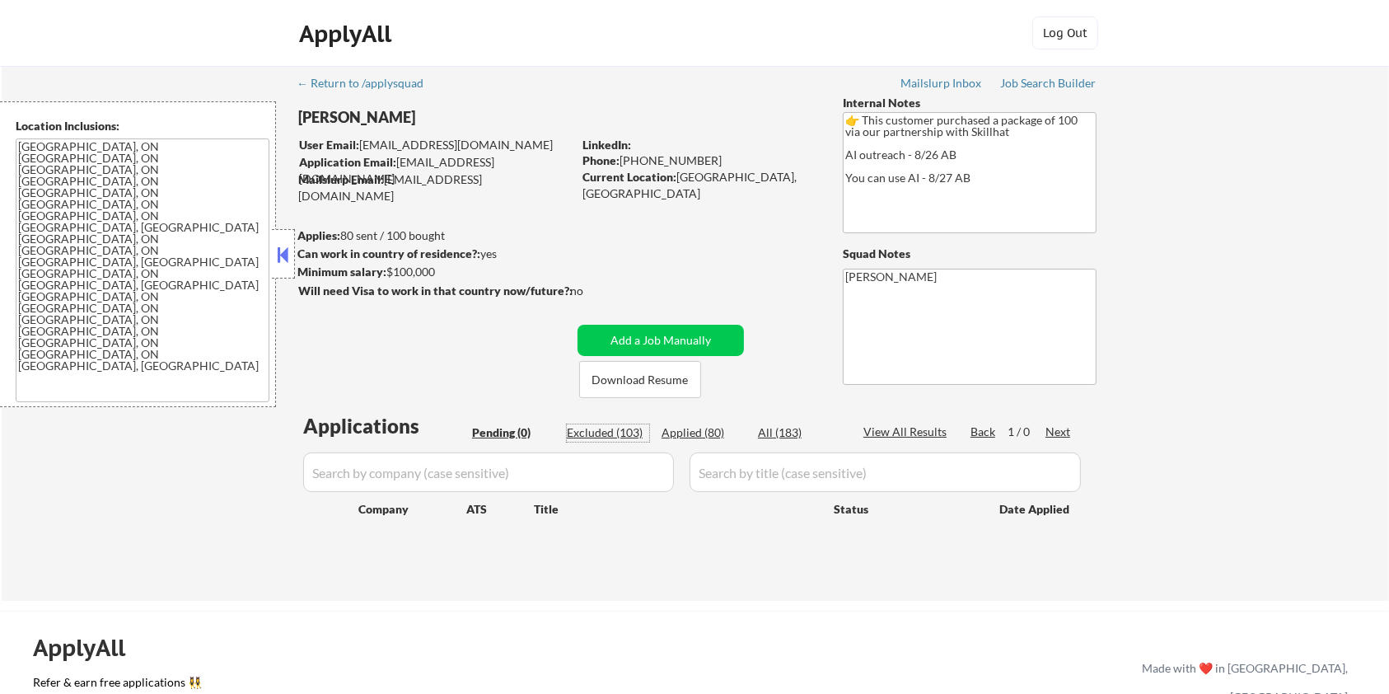
select select ""excluded__expired_""
select select ""excluded""
select select ""excluded__bad_match_""
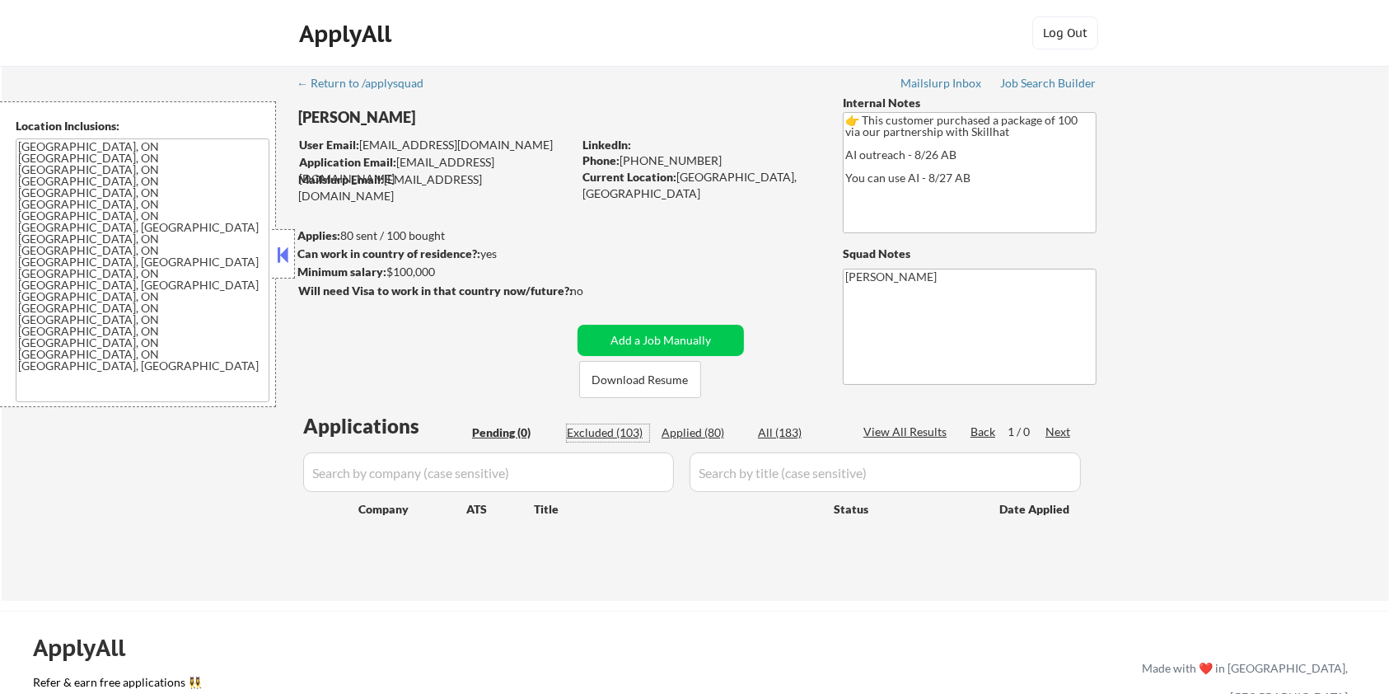
select select ""excluded__bad_match_""
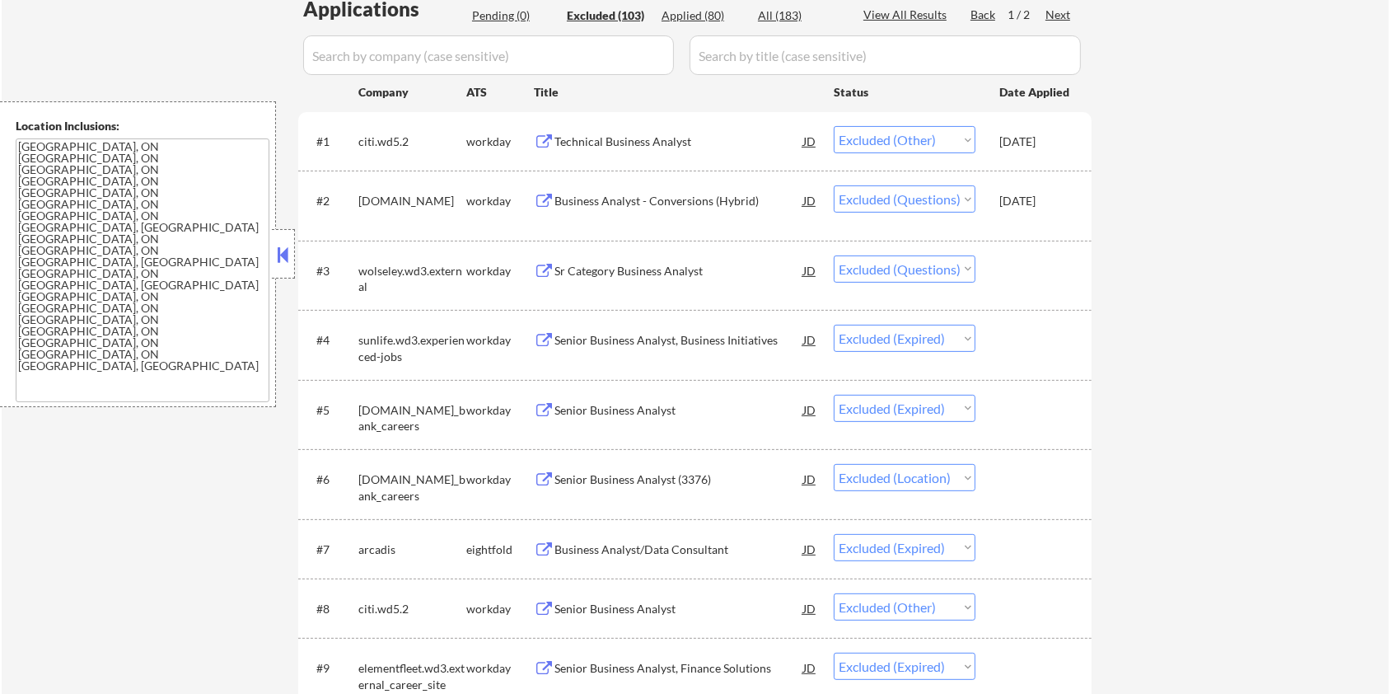
scroll to position [330, 0]
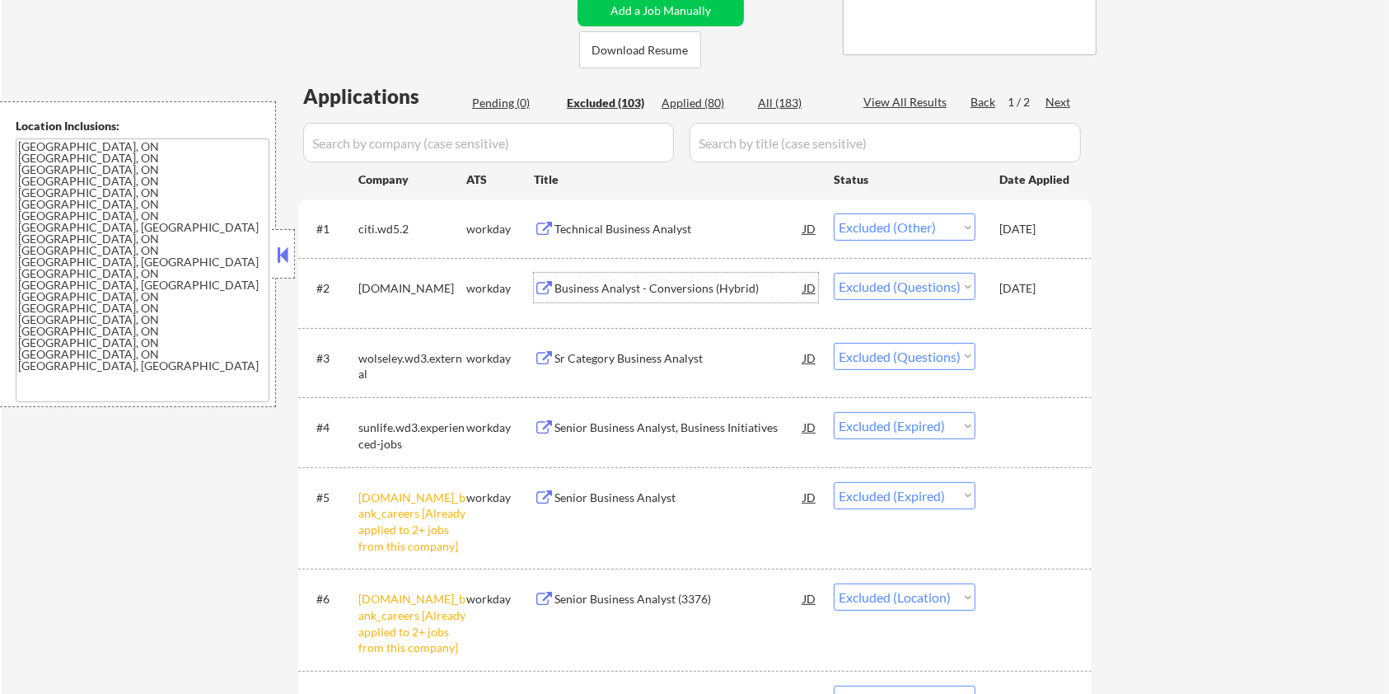
click at [646, 286] on div "Business Analyst - Conversions (Hybrid)" at bounding box center [679, 288] width 249 height 16
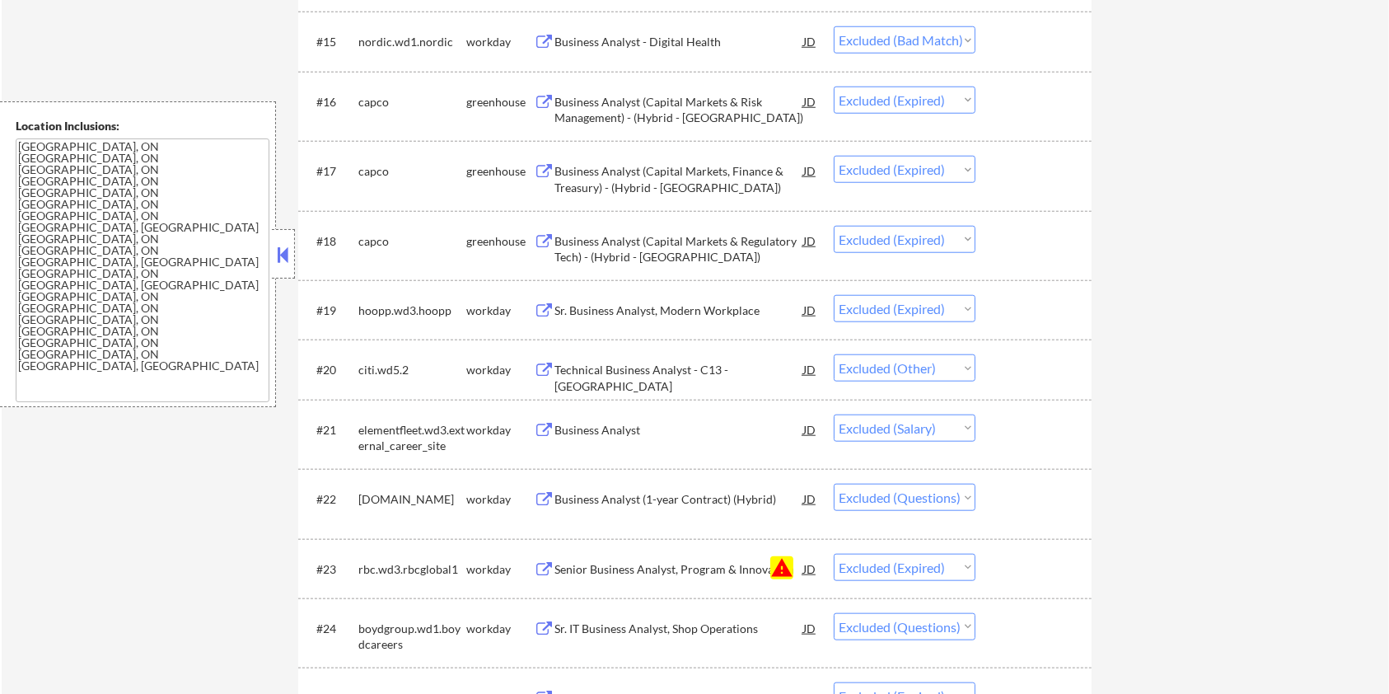
scroll to position [1648, 0]
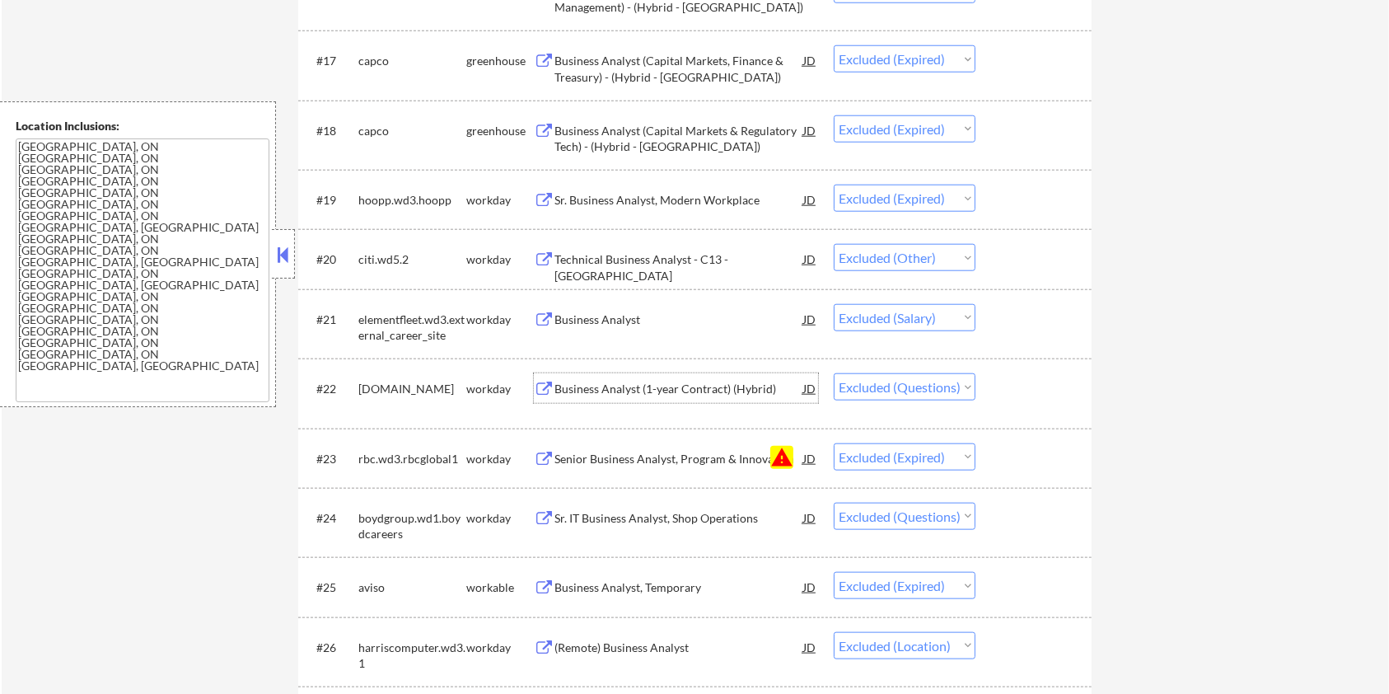
click at [700, 381] on div "Business Analyst (1-year Contract) (Hybrid)" at bounding box center [679, 389] width 249 height 16
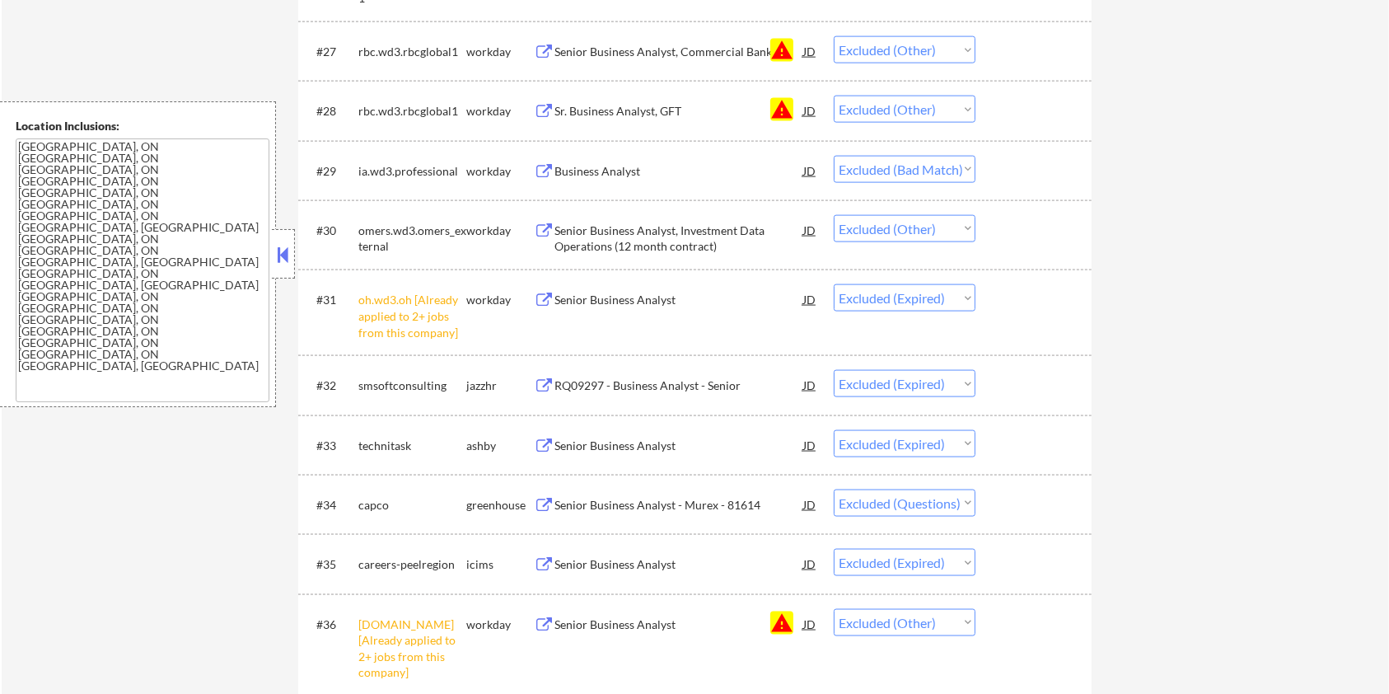
scroll to position [2417, 0]
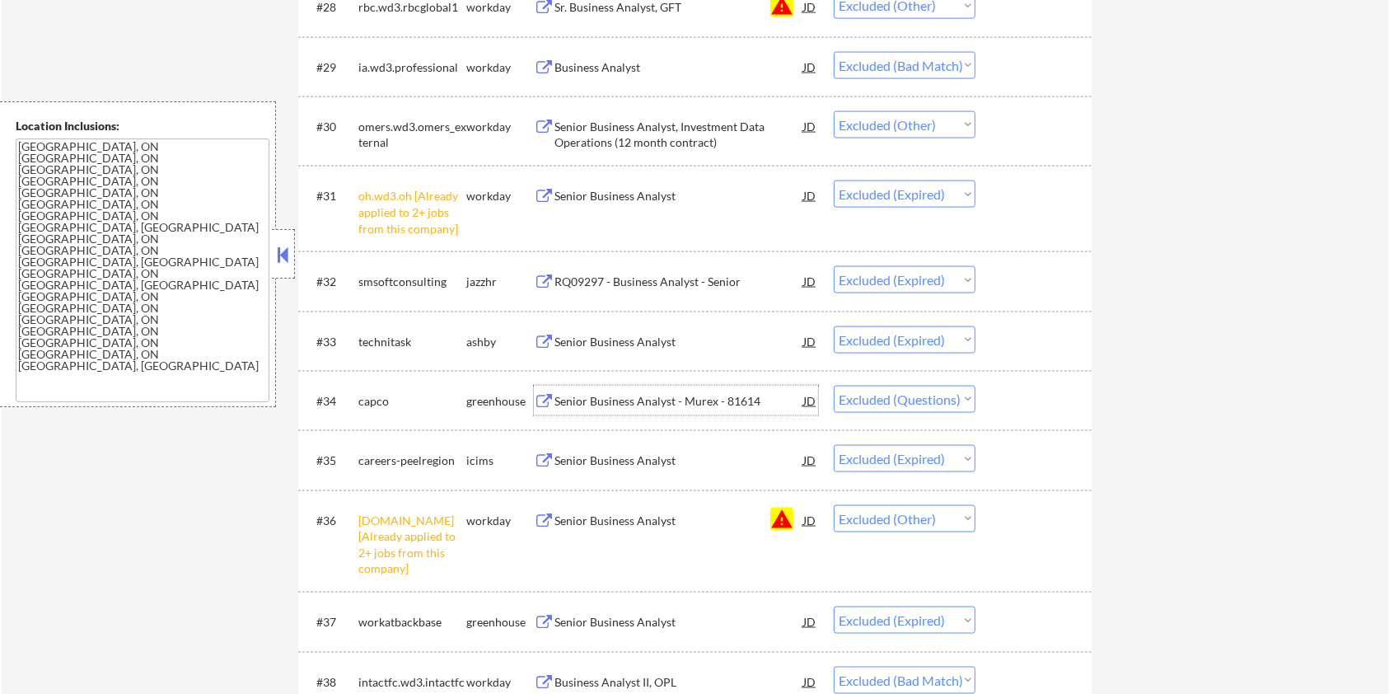
click at [679, 399] on div "Senior Business Analyst - Murex - 81614" at bounding box center [679, 401] width 249 height 16
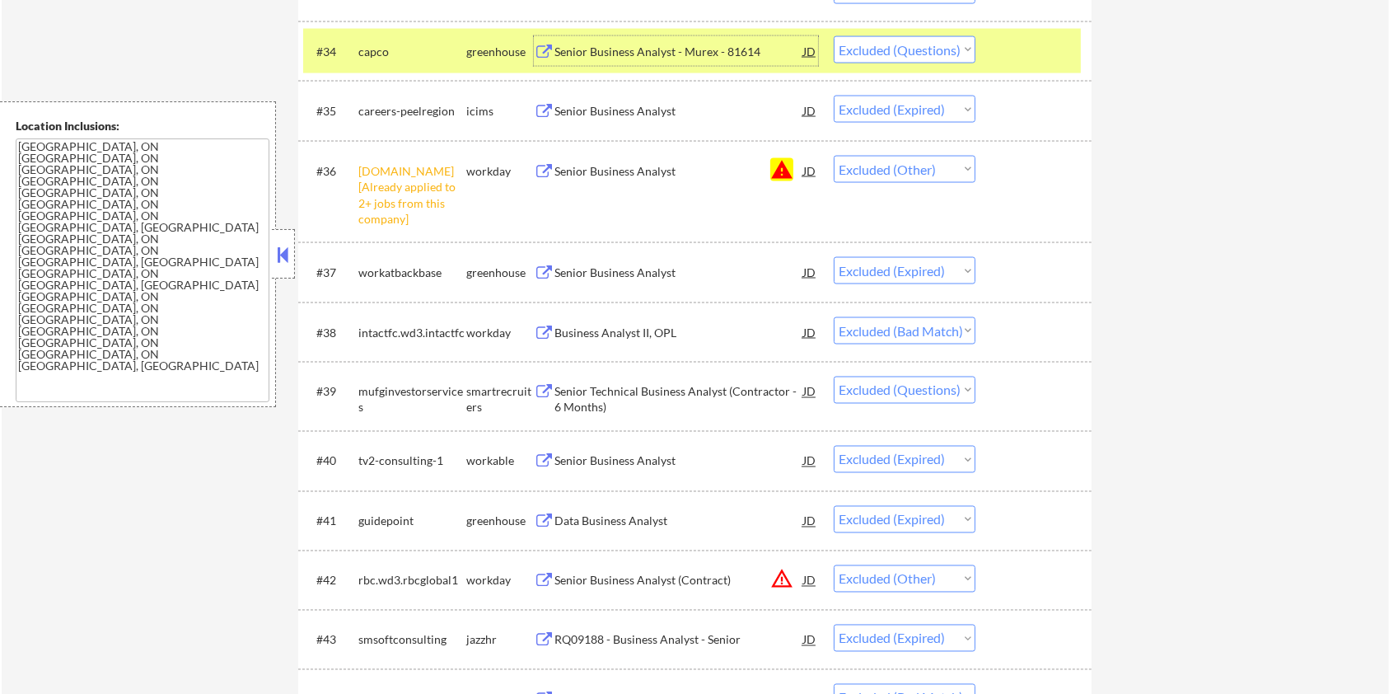
scroll to position [2856, 0]
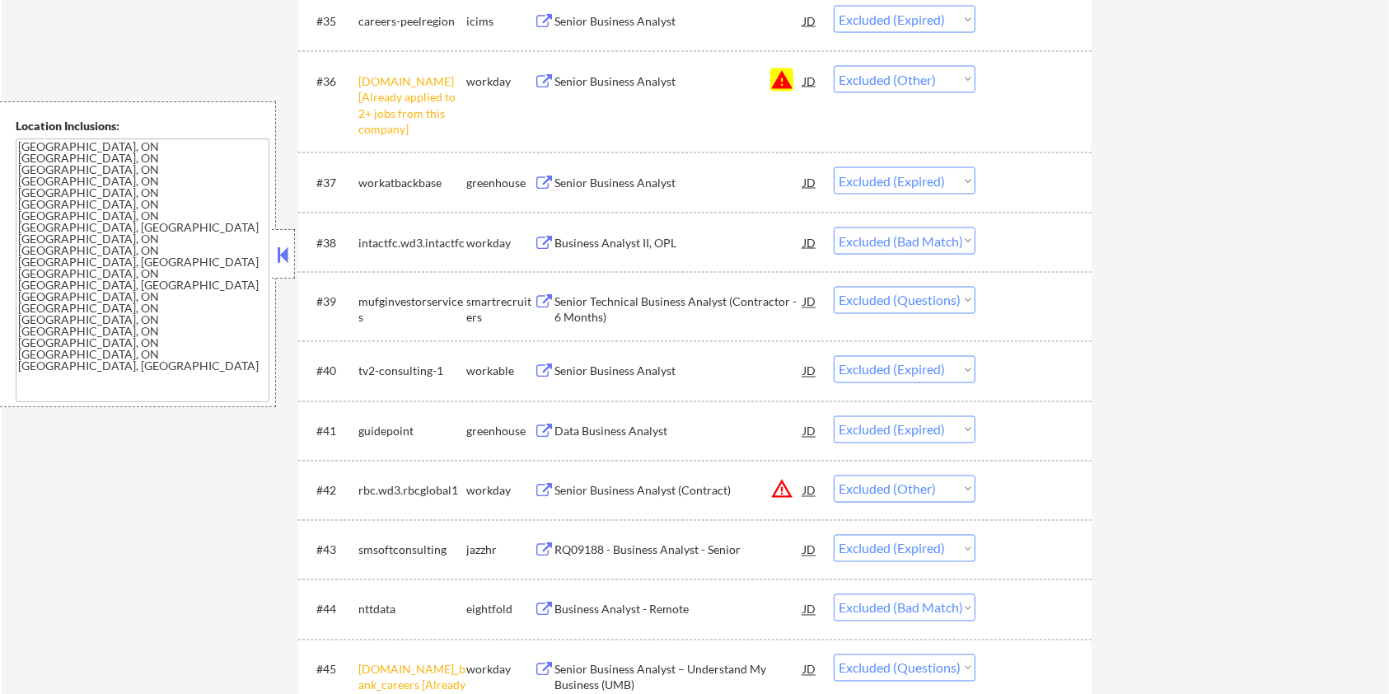
click at [692, 297] on div "Senior Technical Business Analyst (Contractor - 6 Months)" at bounding box center [679, 310] width 249 height 32
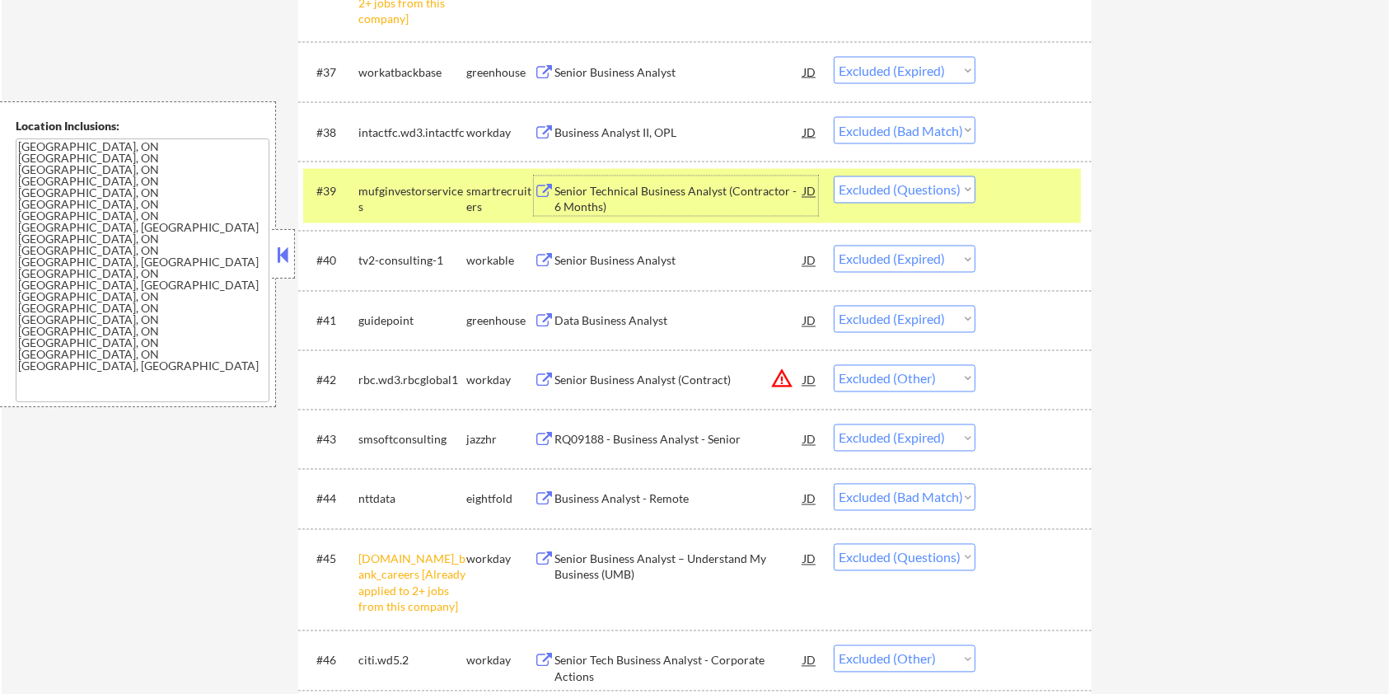
scroll to position [3076, 0]
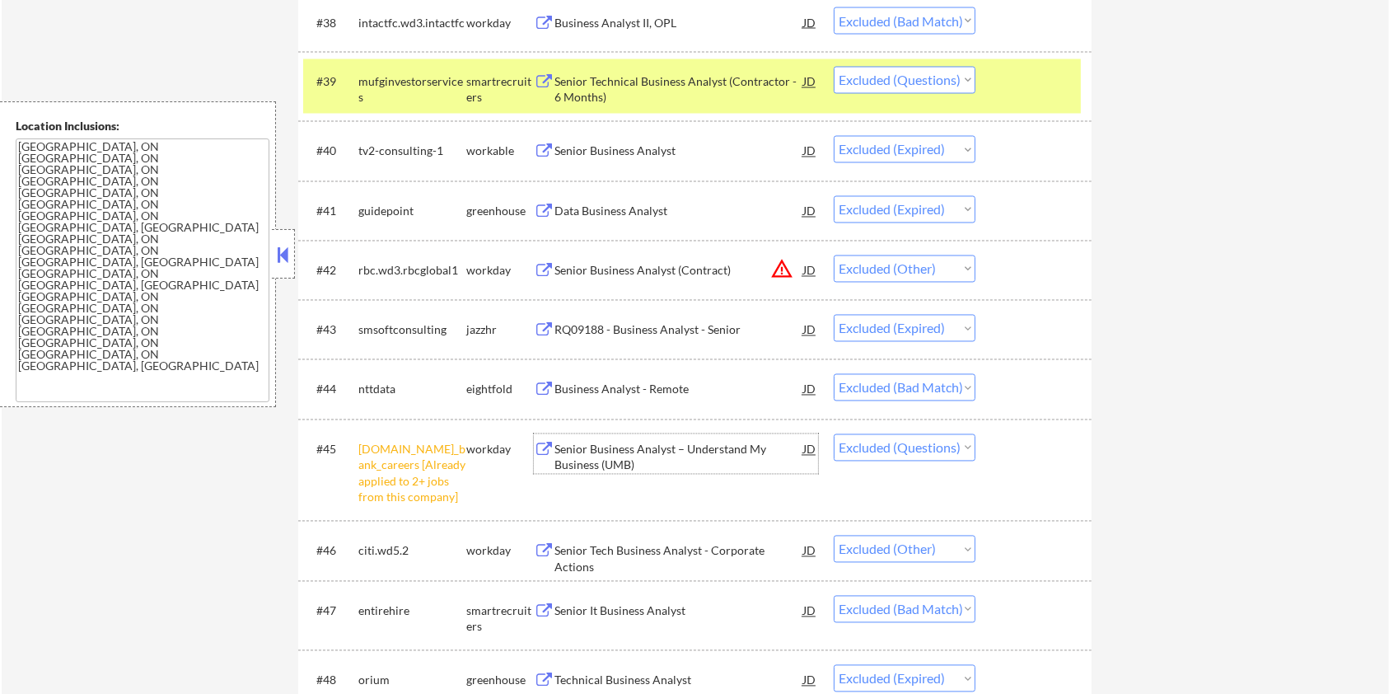
click at [616, 448] on div "Senior Business Analyst – Understand My Business (UMB)" at bounding box center [679, 458] width 249 height 32
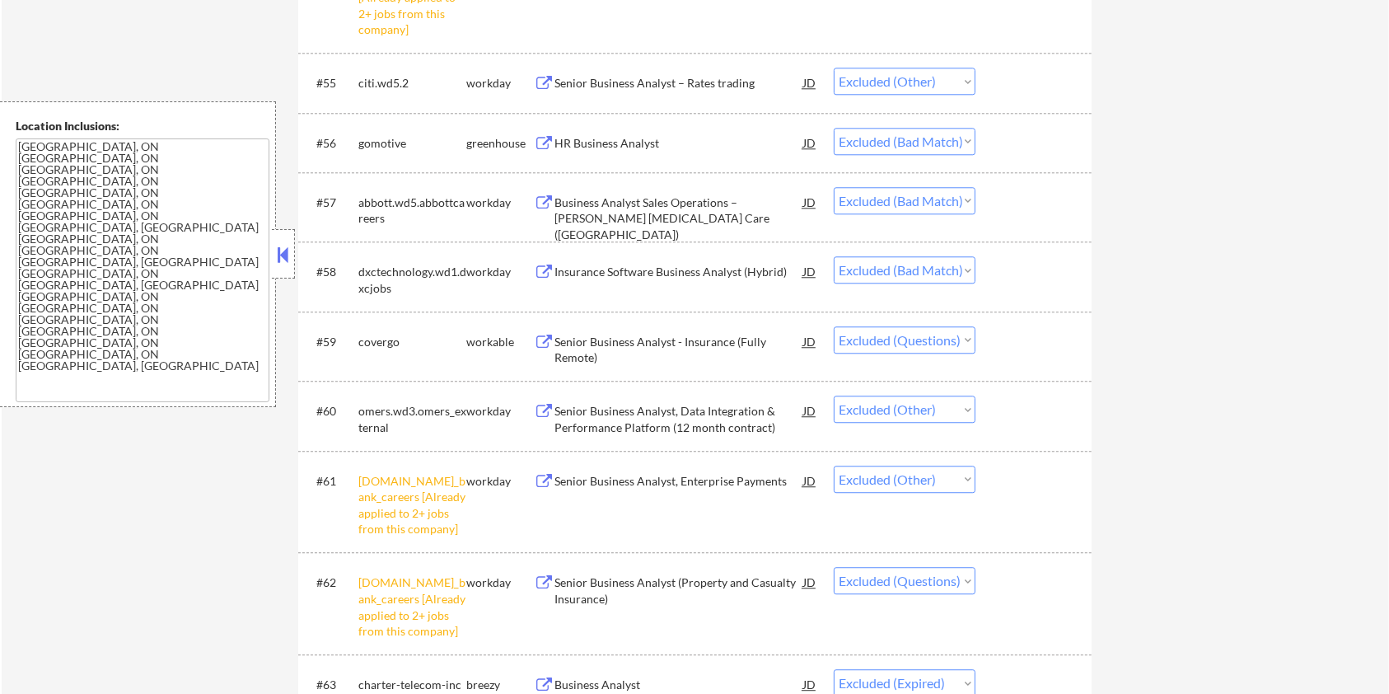
scroll to position [4395, 0]
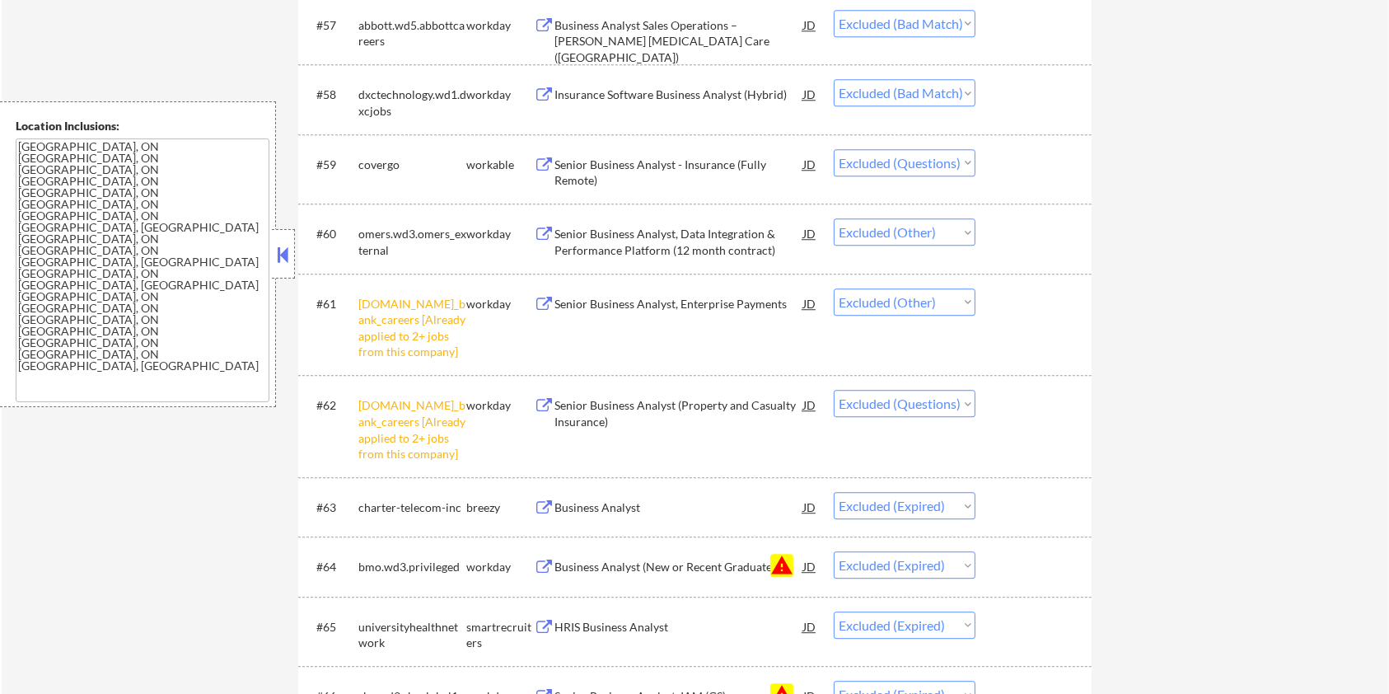
click at [699, 160] on div "Senior Business Analyst - Insurance (Fully Remote)" at bounding box center [679, 173] width 249 height 32
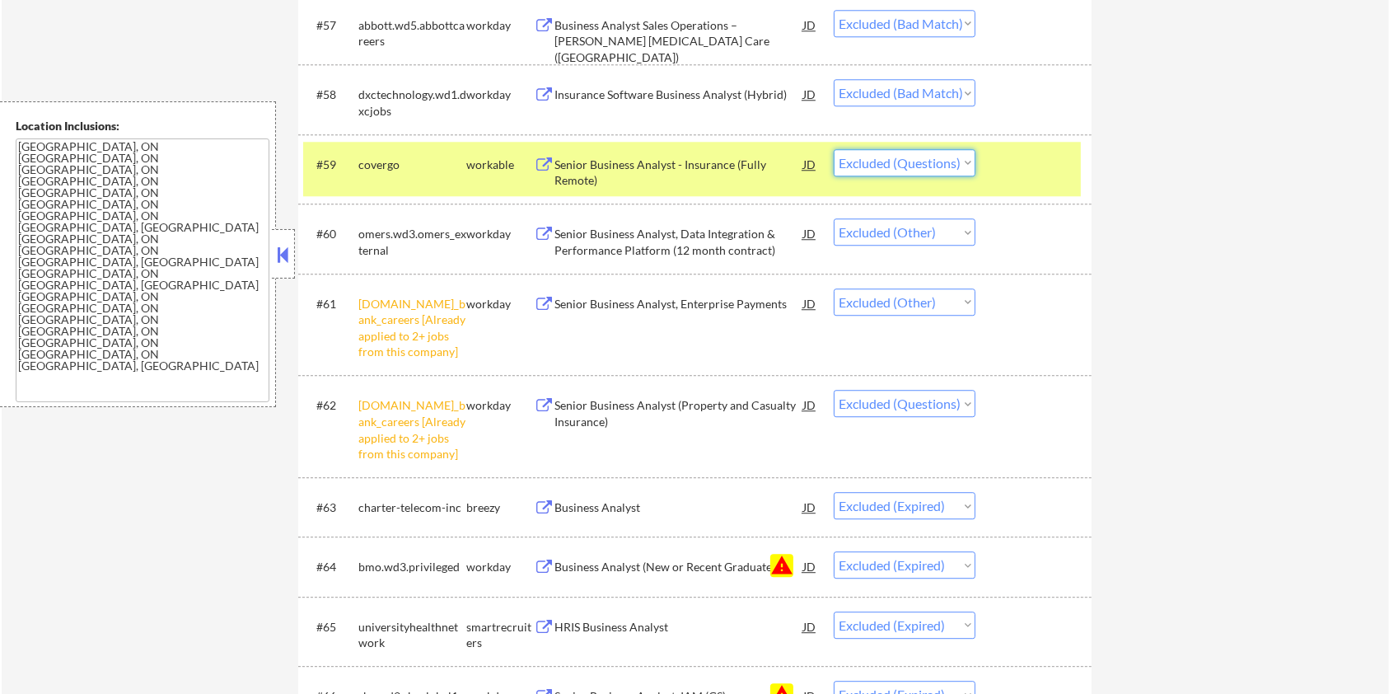
click at [899, 162] on select "Choose an option... Pending Applied Excluded (Questions) Excluded (Expired) Exc…" at bounding box center [905, 162] width 142 height 27
select select ""excluded__bad_match_""
click at [834, 149] on select "Choose an option... Pending Applied Excluded (Questions) Excluded (Expired) Exc…" at bounding box center [905, 162] width 142 height 27
click at [674, 237] on div "Senior Business Analyst, Data Integration & Performance Platform (12 month cont…" at bounding box center [679, 242] width 249 height 32
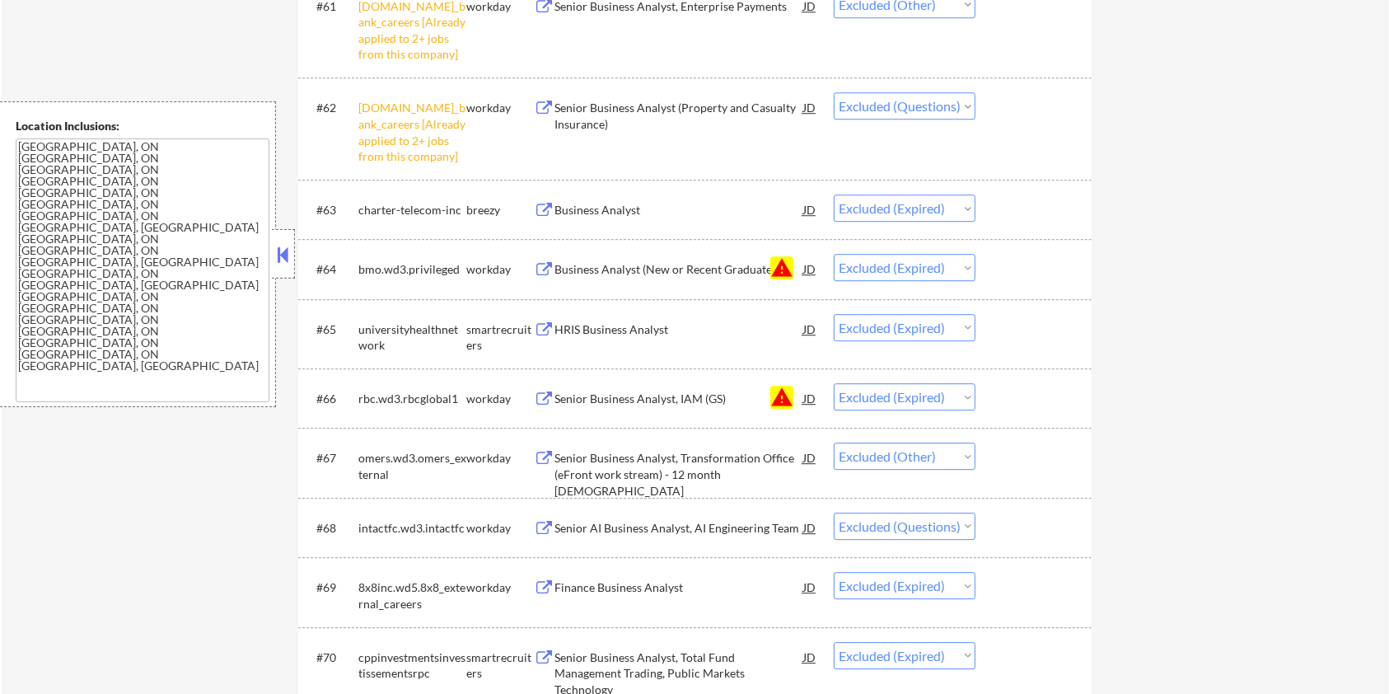
scroll to position [4724, 0]
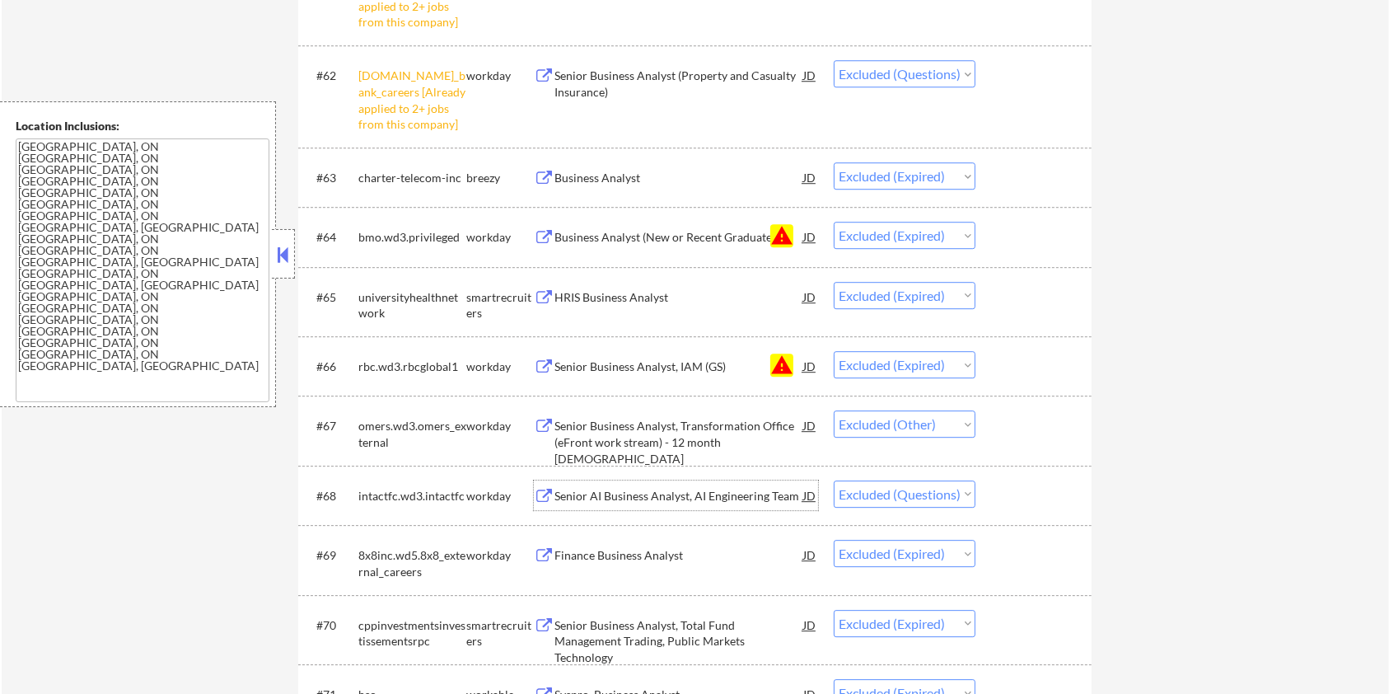
click at [606, 488] on div "Senior AI Business Analyst, AI Engineering Team" at bounding box center [679, 496] width 249 height 16
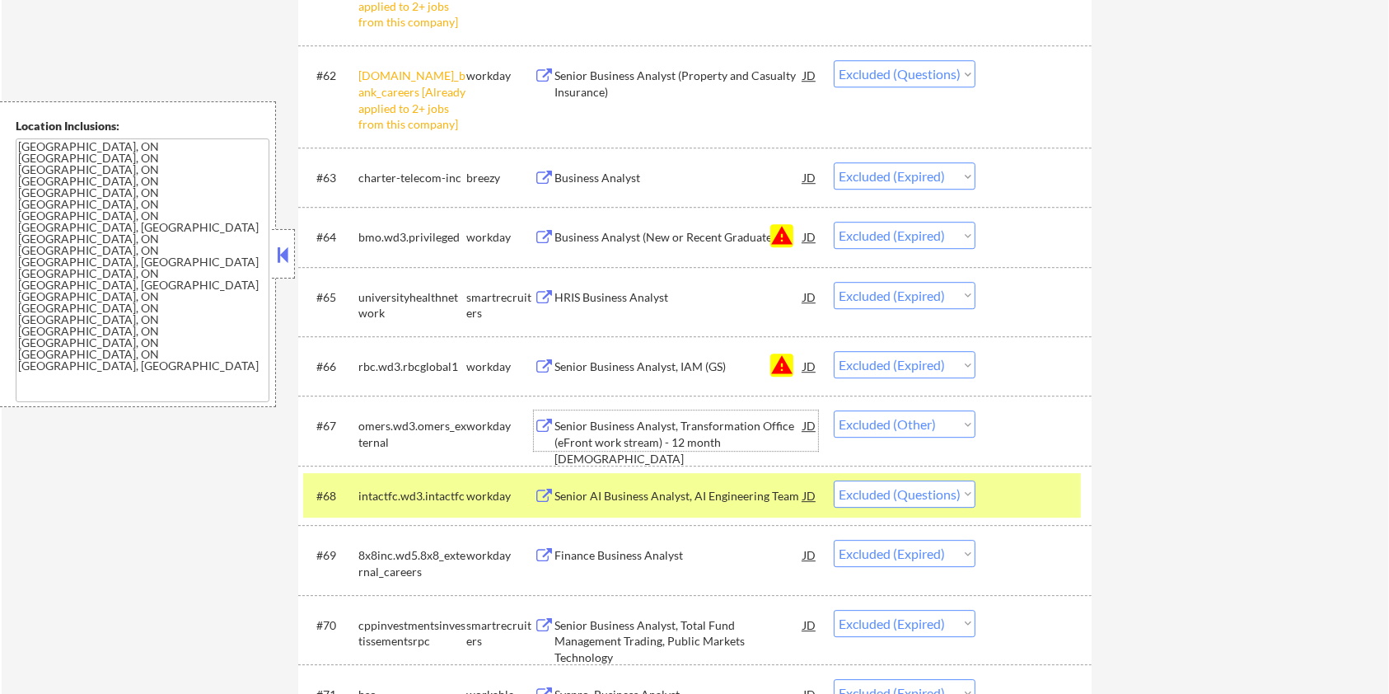
click at [687, 433] on div "Senior Business Analyst, Transformation Office (eFront work stream) - 12 month …" at bounding box center [679, 442] width 249 height 49
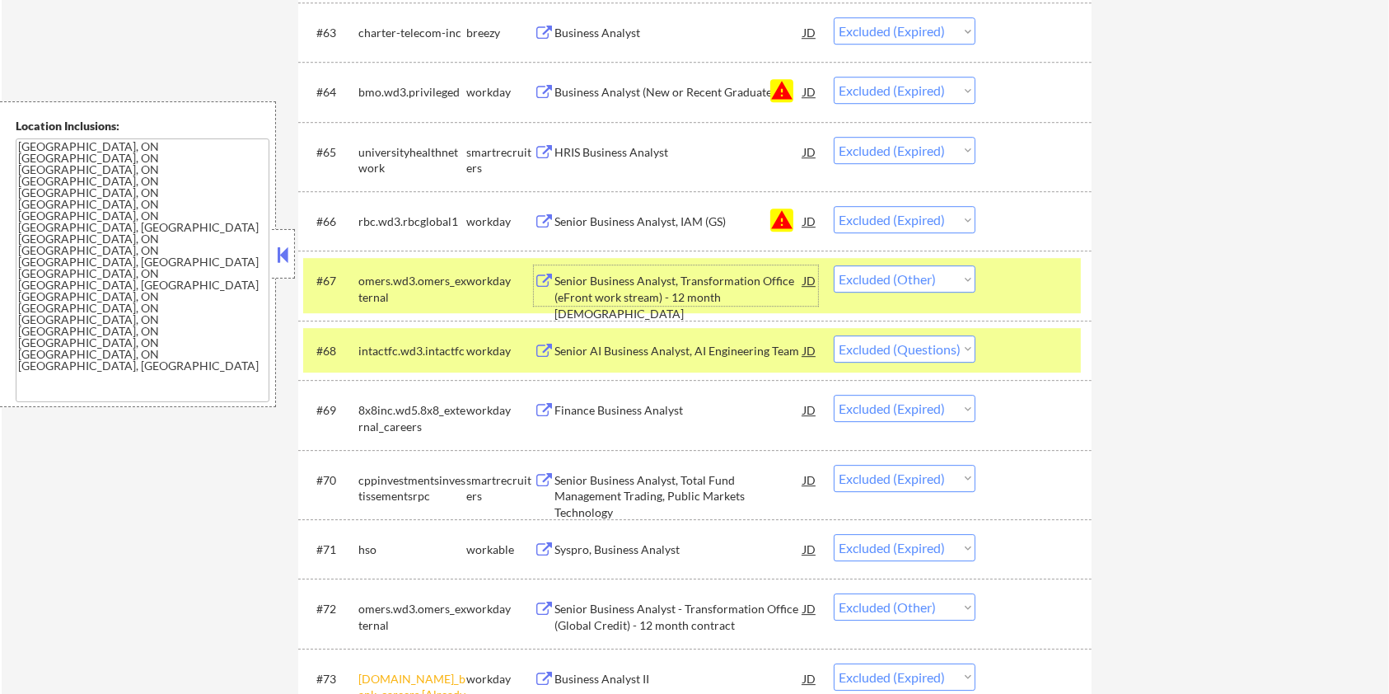
scroll to position [5163, 0]
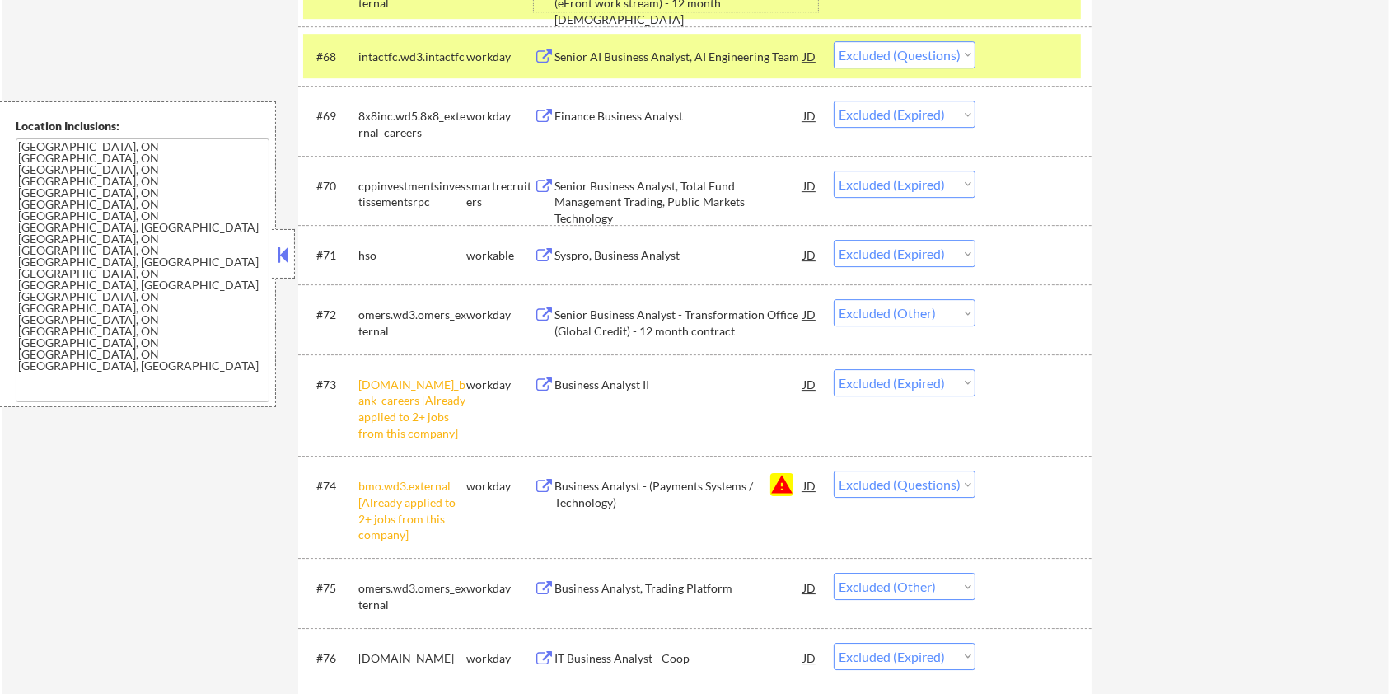
click at [573, 307] on div "Senior Business Analyst - Transformation Office (Global Credit) - 12 month cont…" at bounding box center [679, 323] width 249 height 32
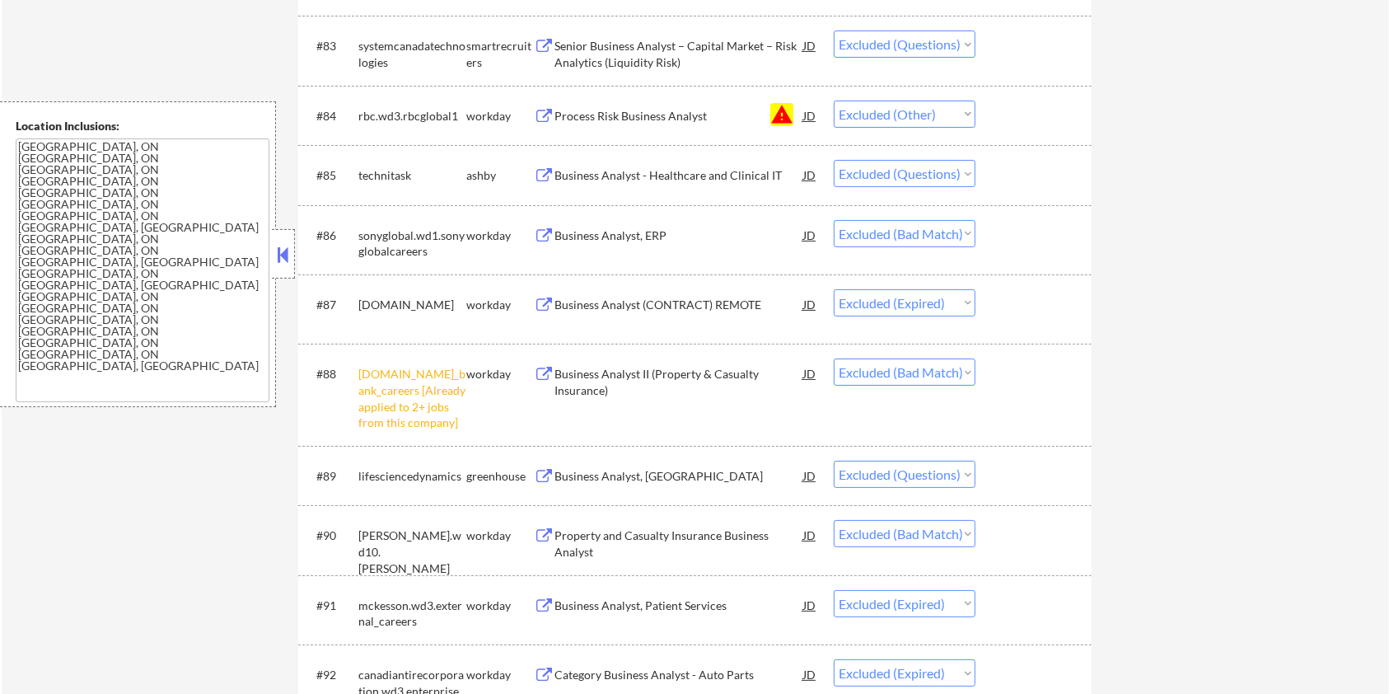
scroll to position [6482, 0]
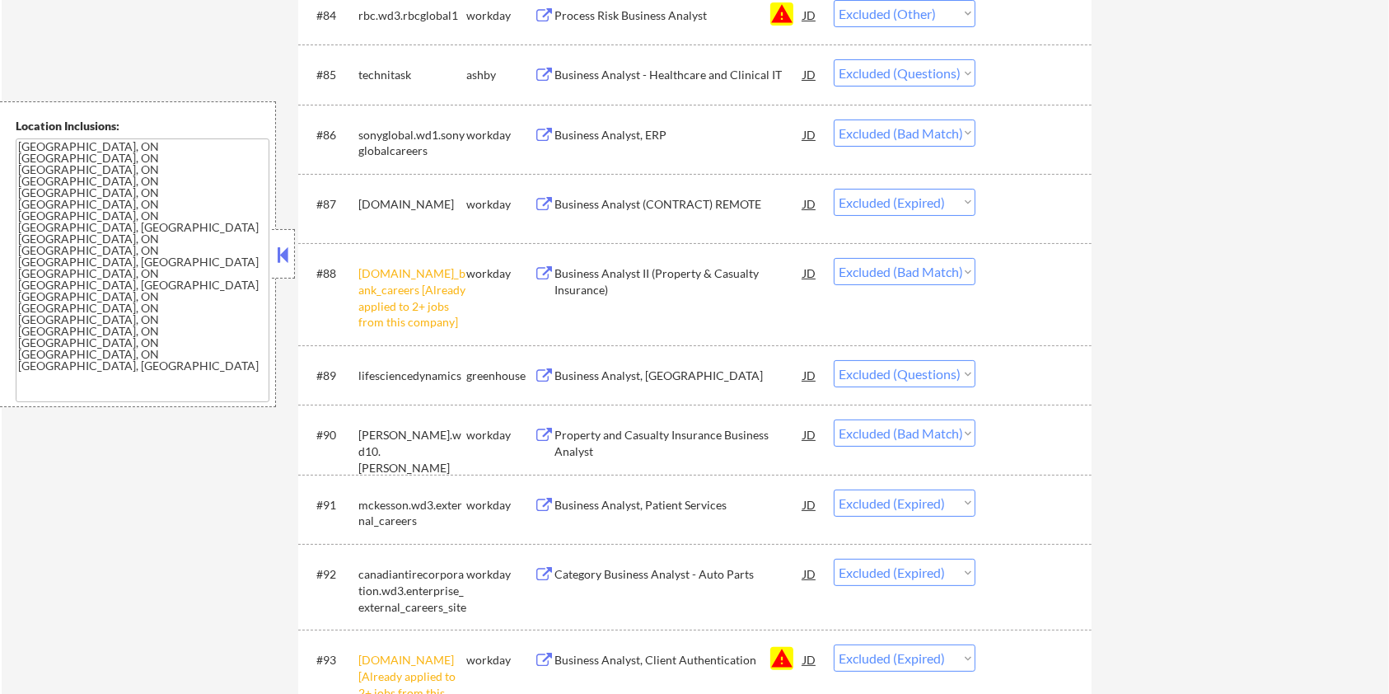
click at [609, 375] on div "Business Analyst, CA" at bounding box center [679, 376] width 249 height 16
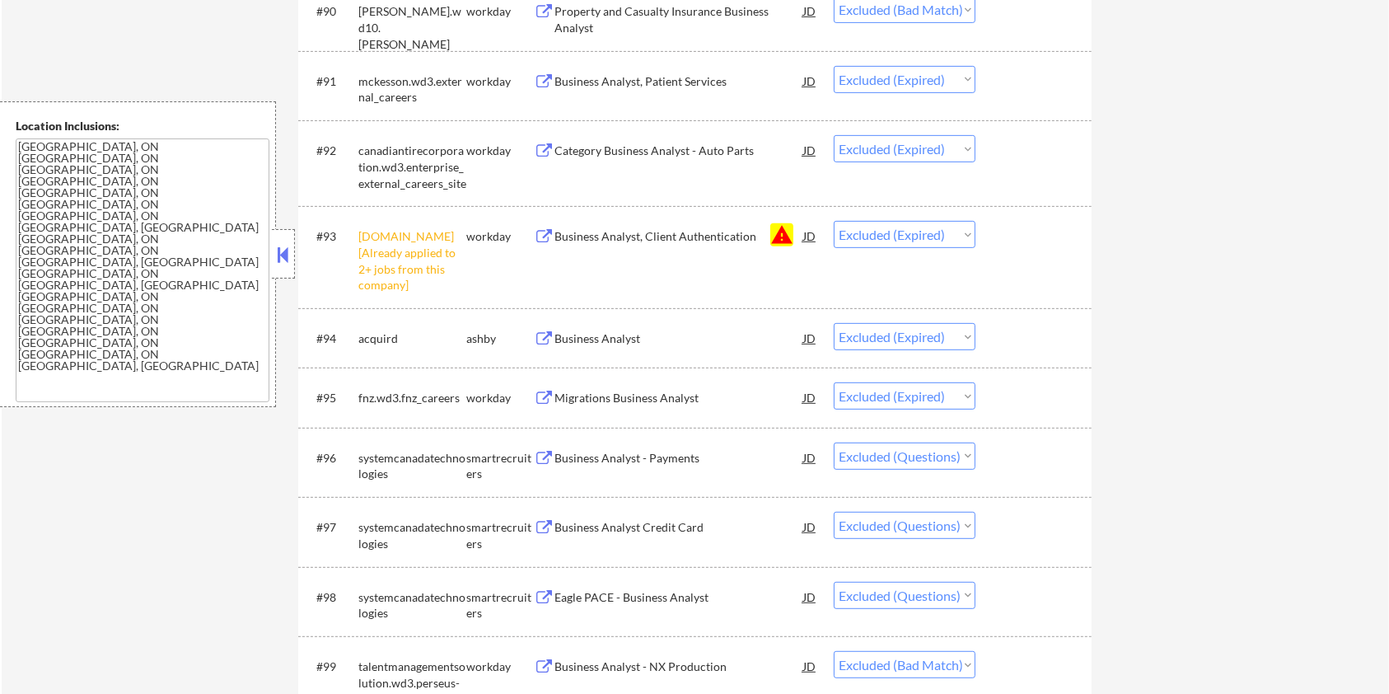
scroll to position [6922, 0]
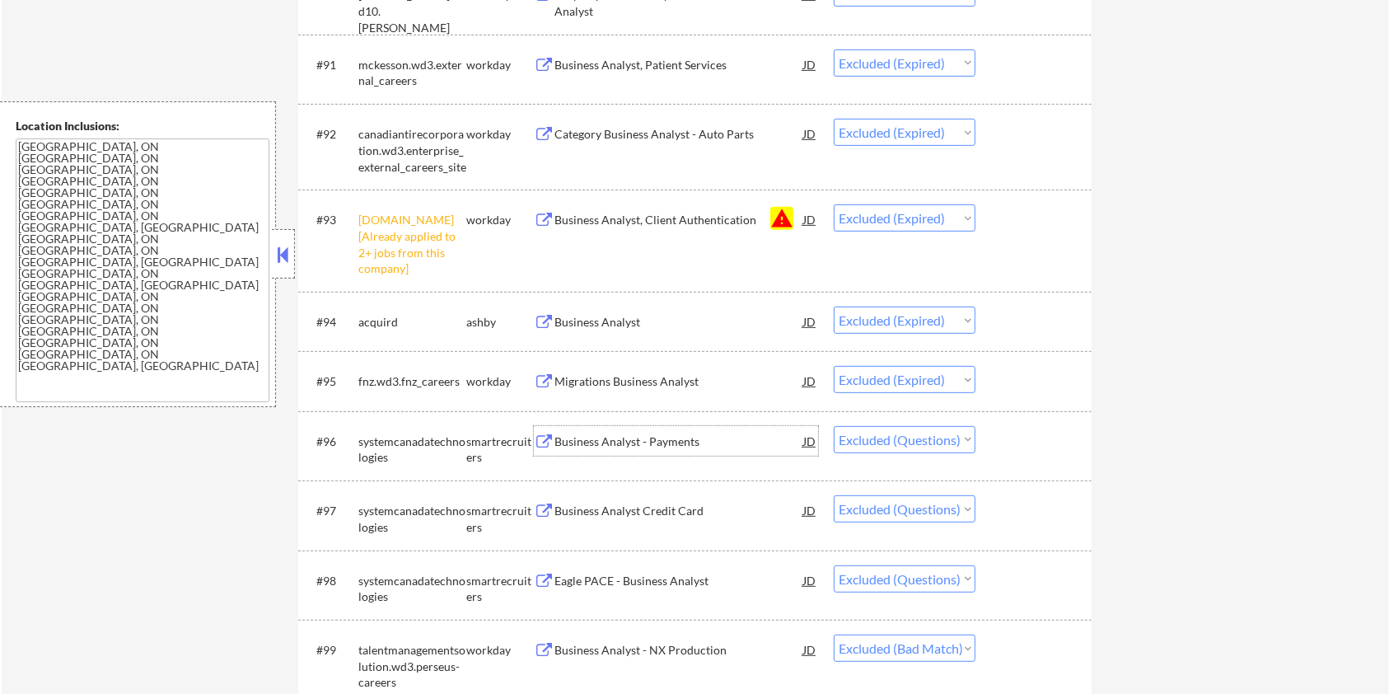
click at [602, 436] on div "Business Analyst - Payments" at bounding box center [679, 441] width 249 height 16
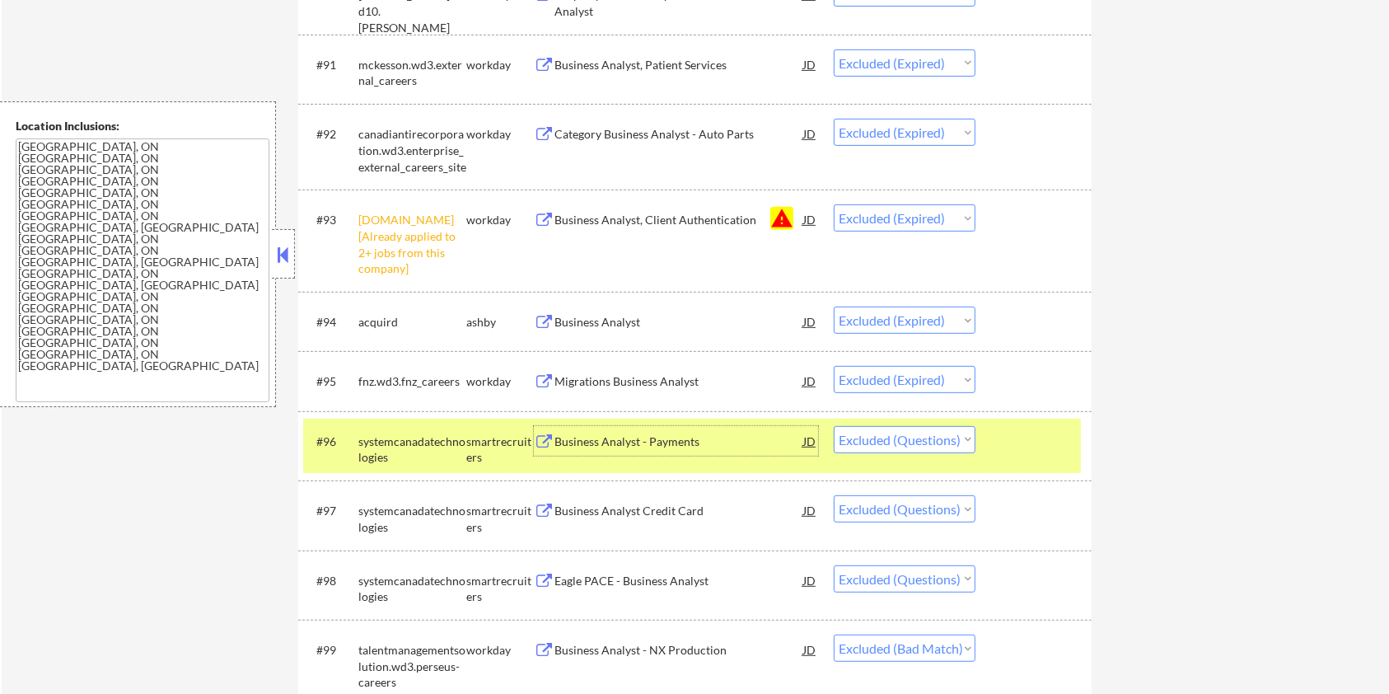
scroll to position [7141, 0]
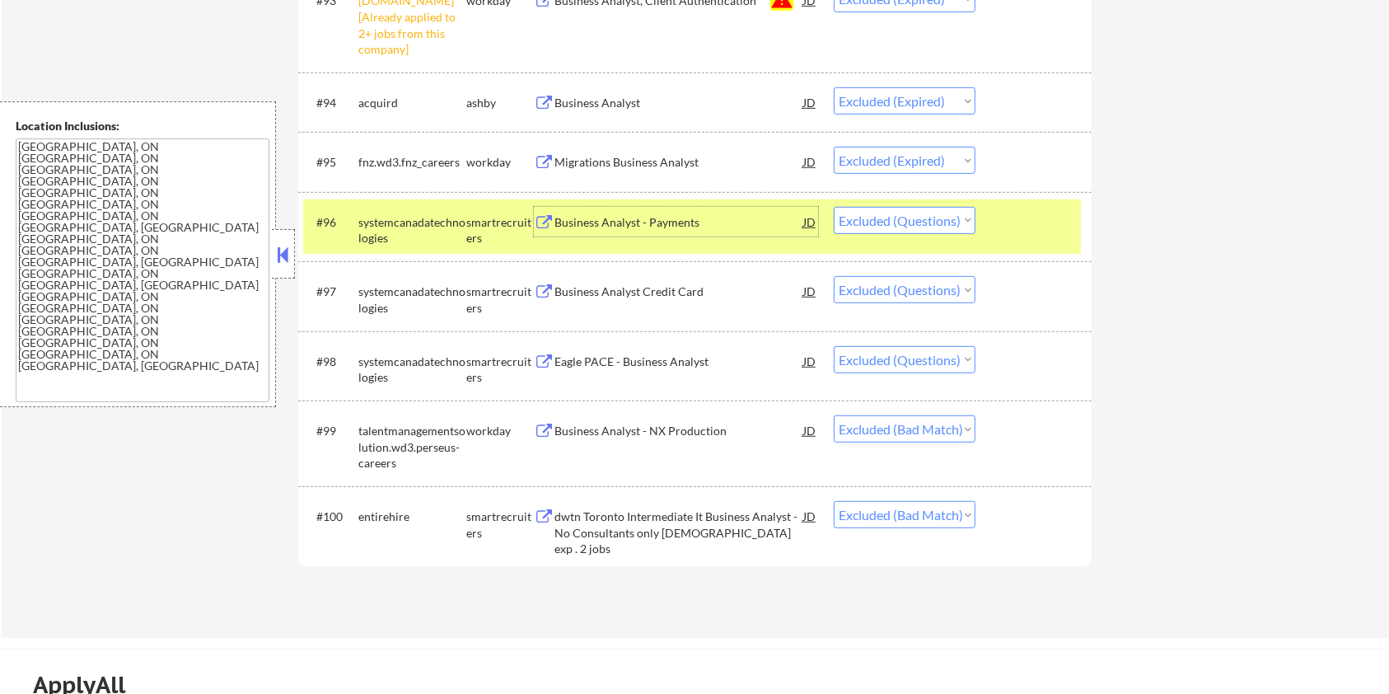
click at [637, 288] on div "Business Analyst Credit Card" at bounding box center [679, 291] width 249 height 16
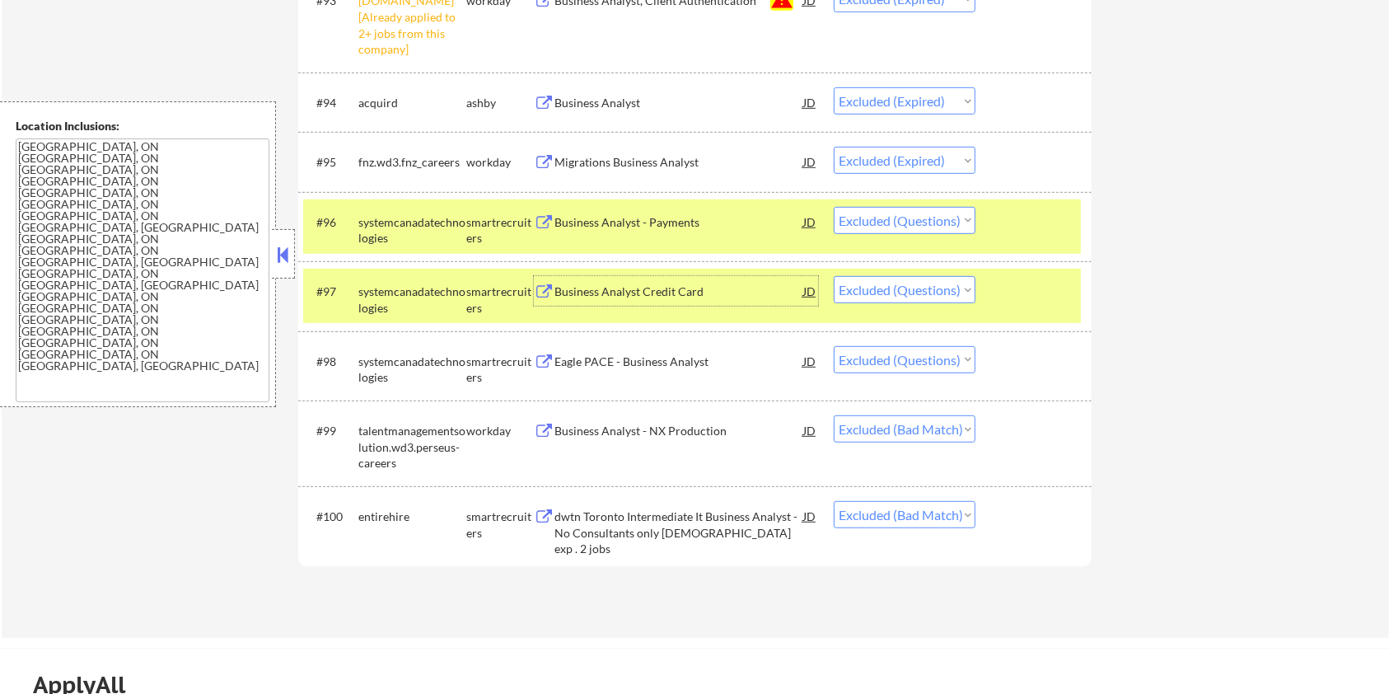
click at [639, 359] on div "Eagle PACE - Business Analyst" at bounding box center [679, 362] width 249 height 16
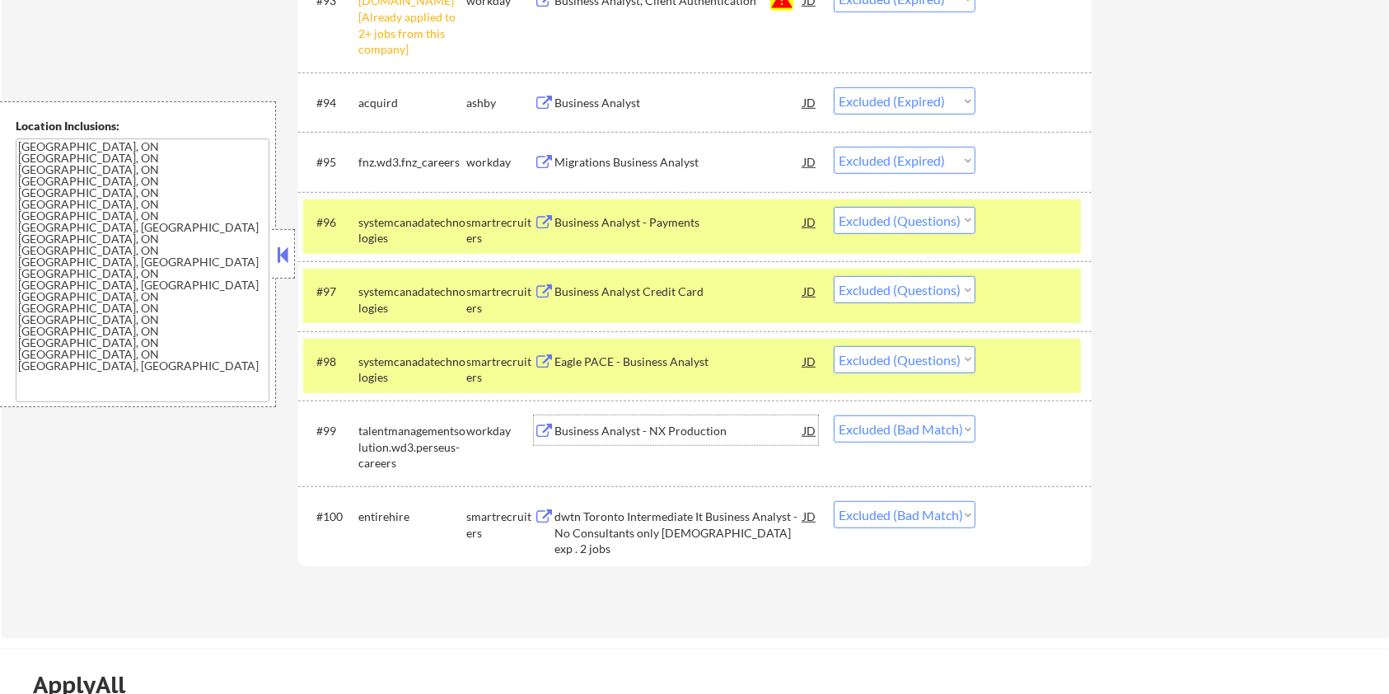
click at [686, 429] on div "Business Analyst - NX Production" at bounding box center [679, 431] width 249 height 16
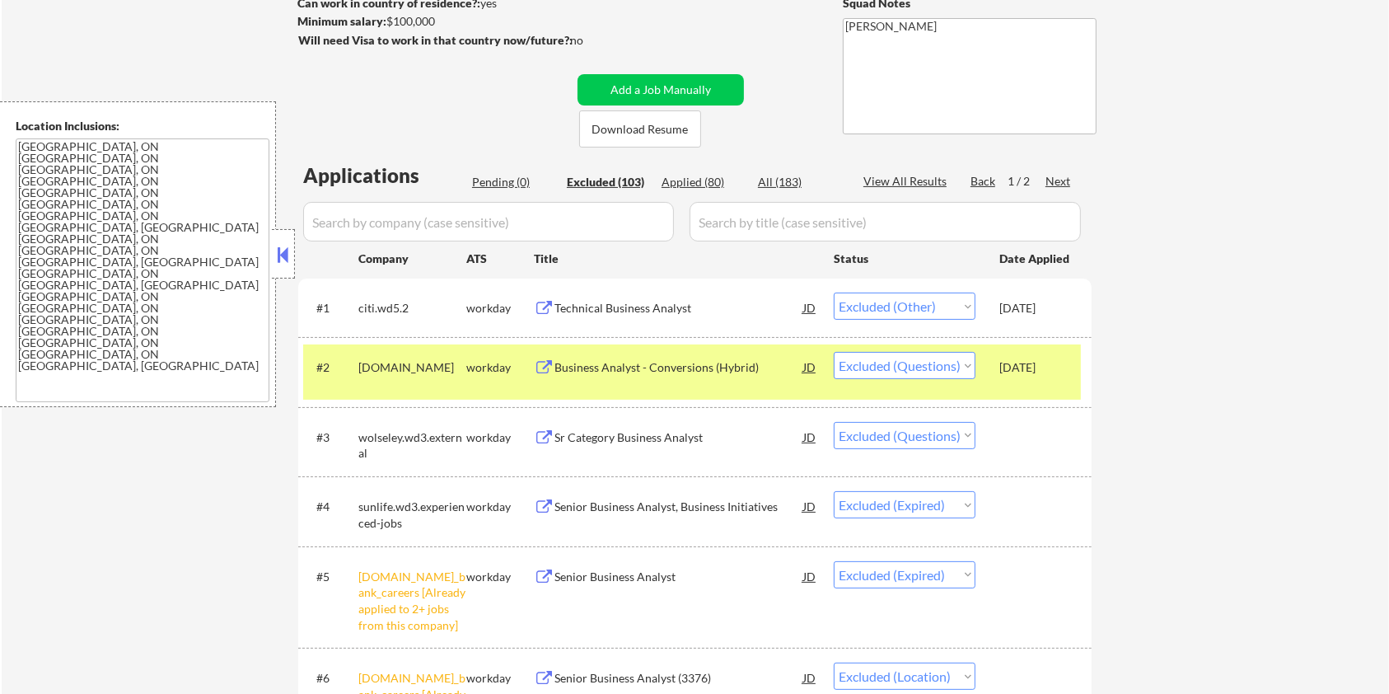
scroll to position [0, 0]
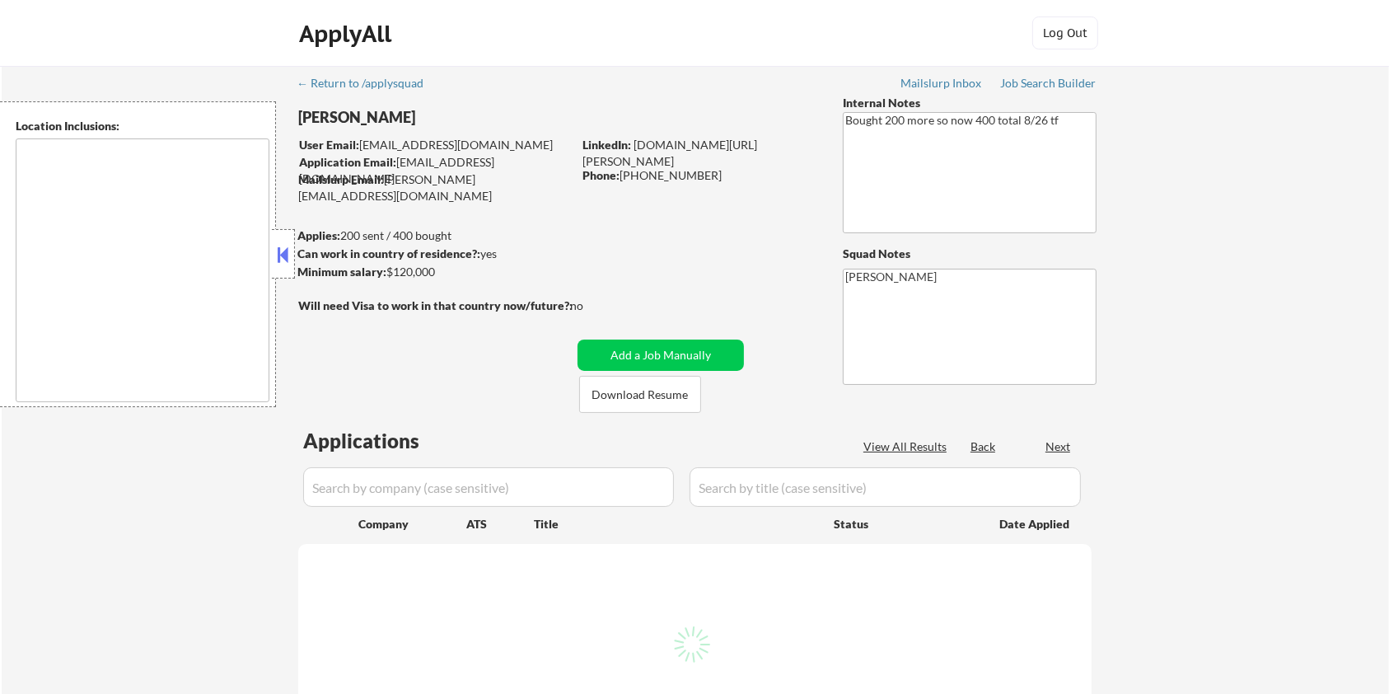
type textarea "Seattle, WA Mercer Island, WA Shoreline, WA Tukwila, WA Burien, WA SeaTac, WA W…"
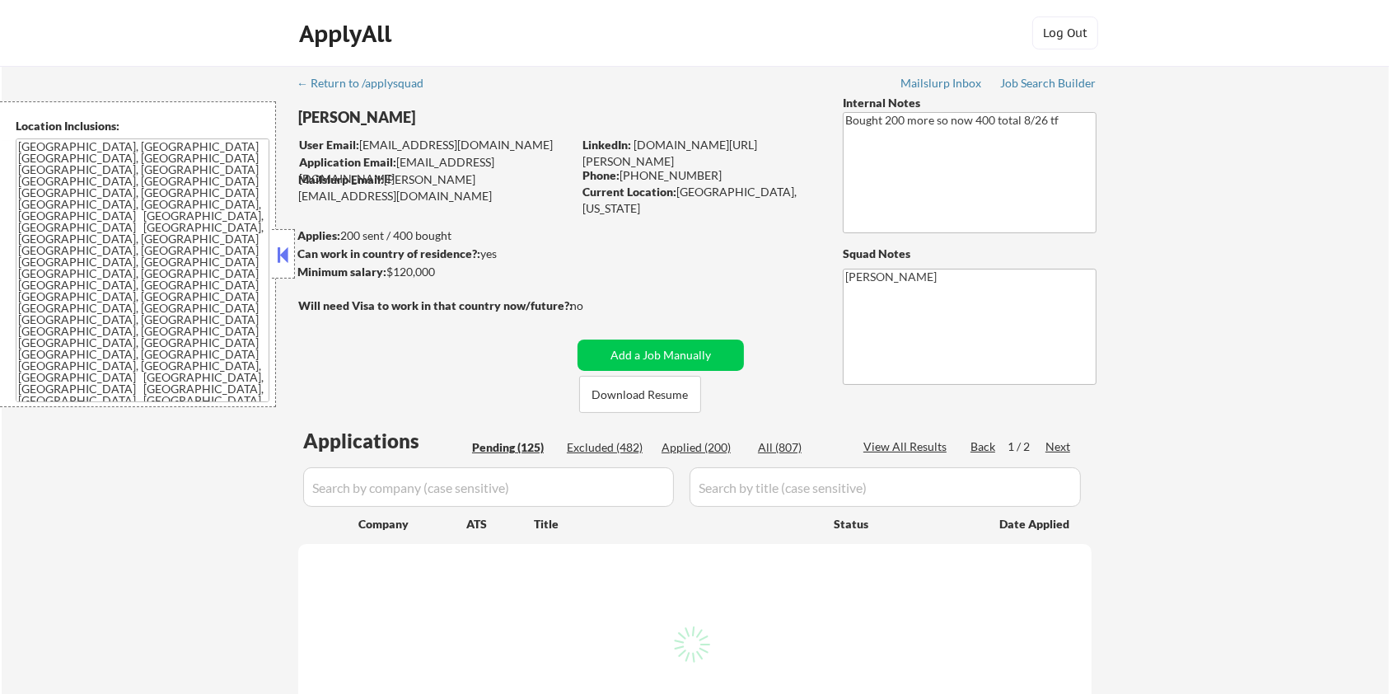
select select ""pending""
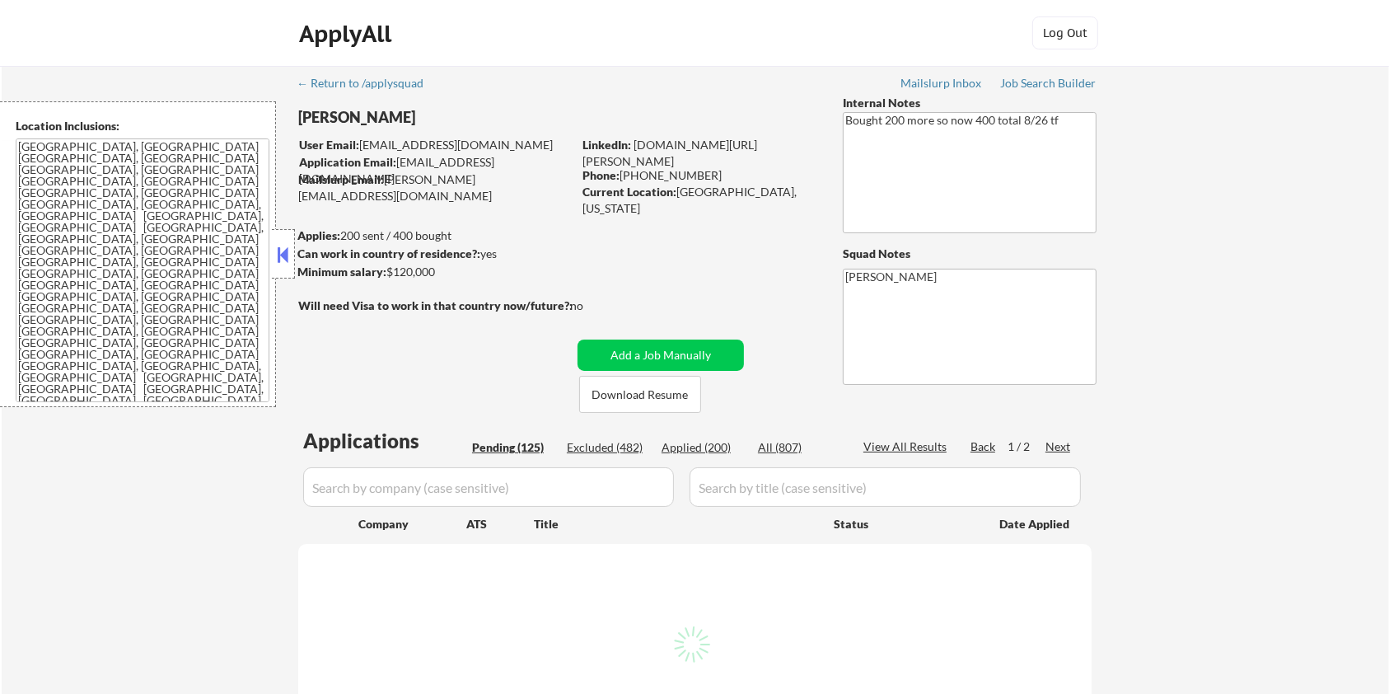
select select ""pending""
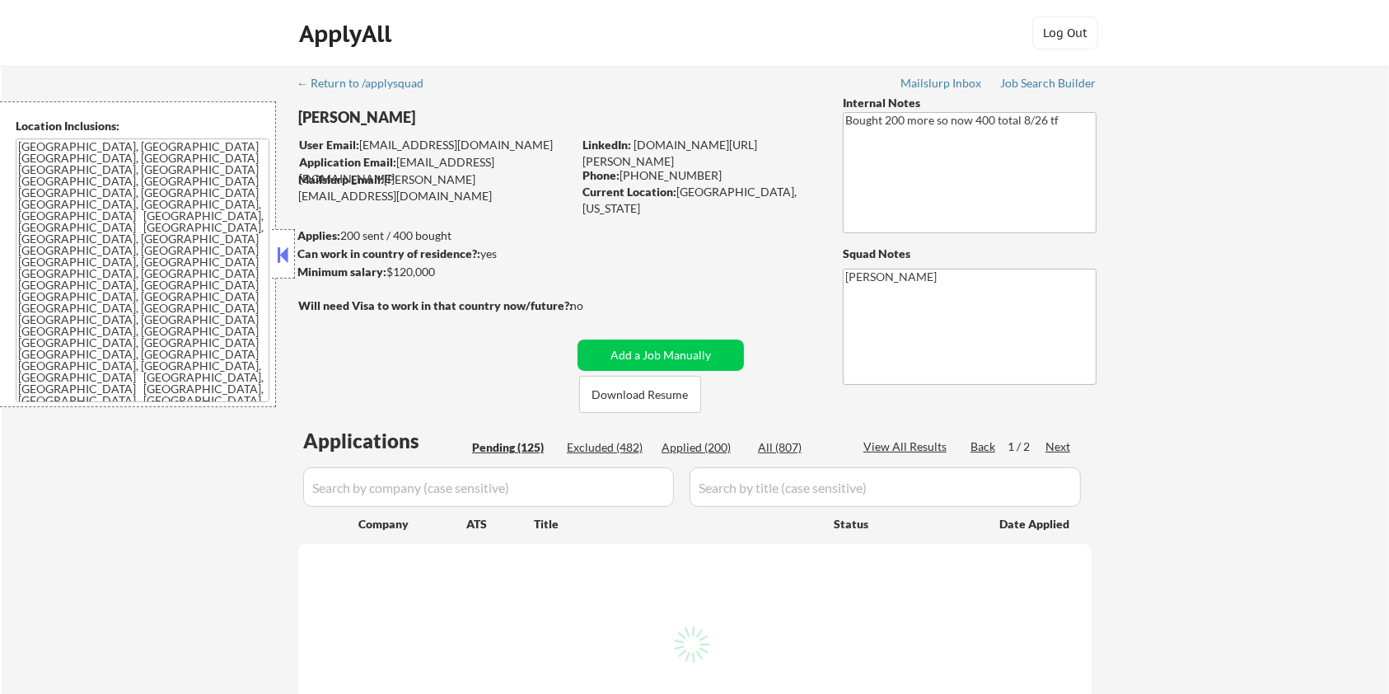
select select ""pending""
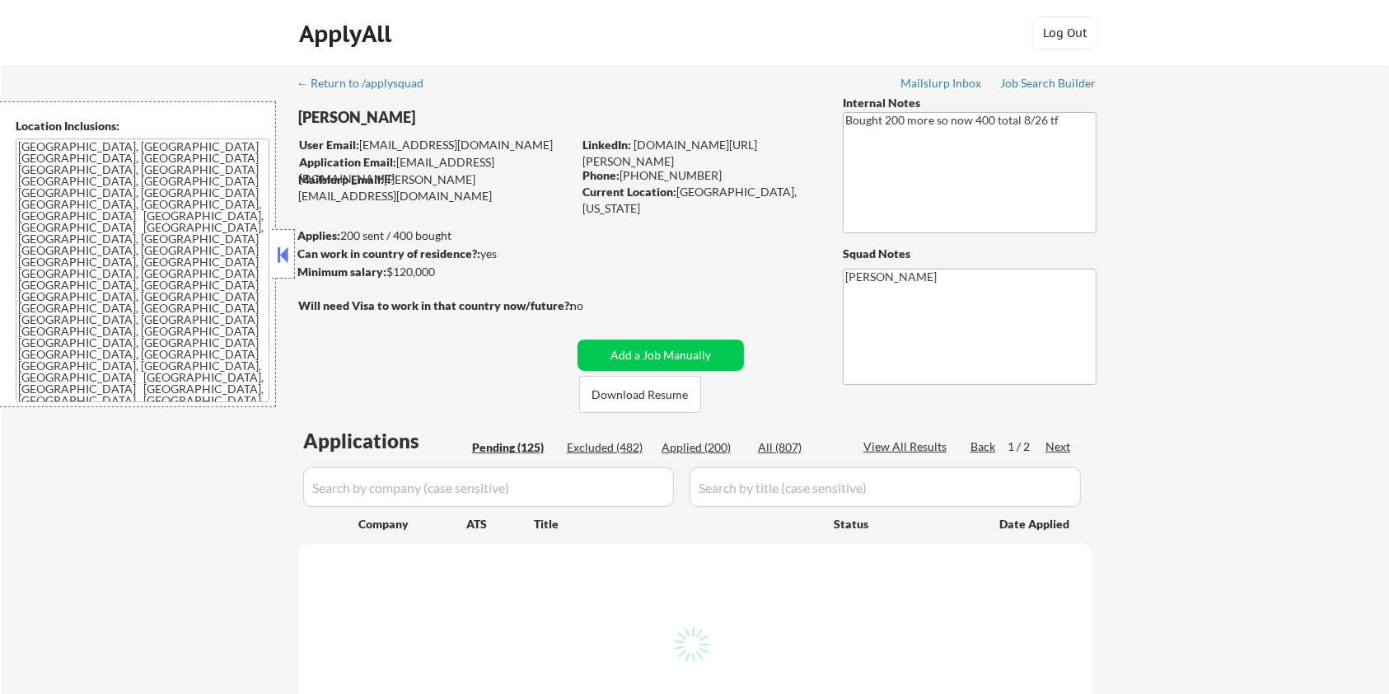
select select ""pending""
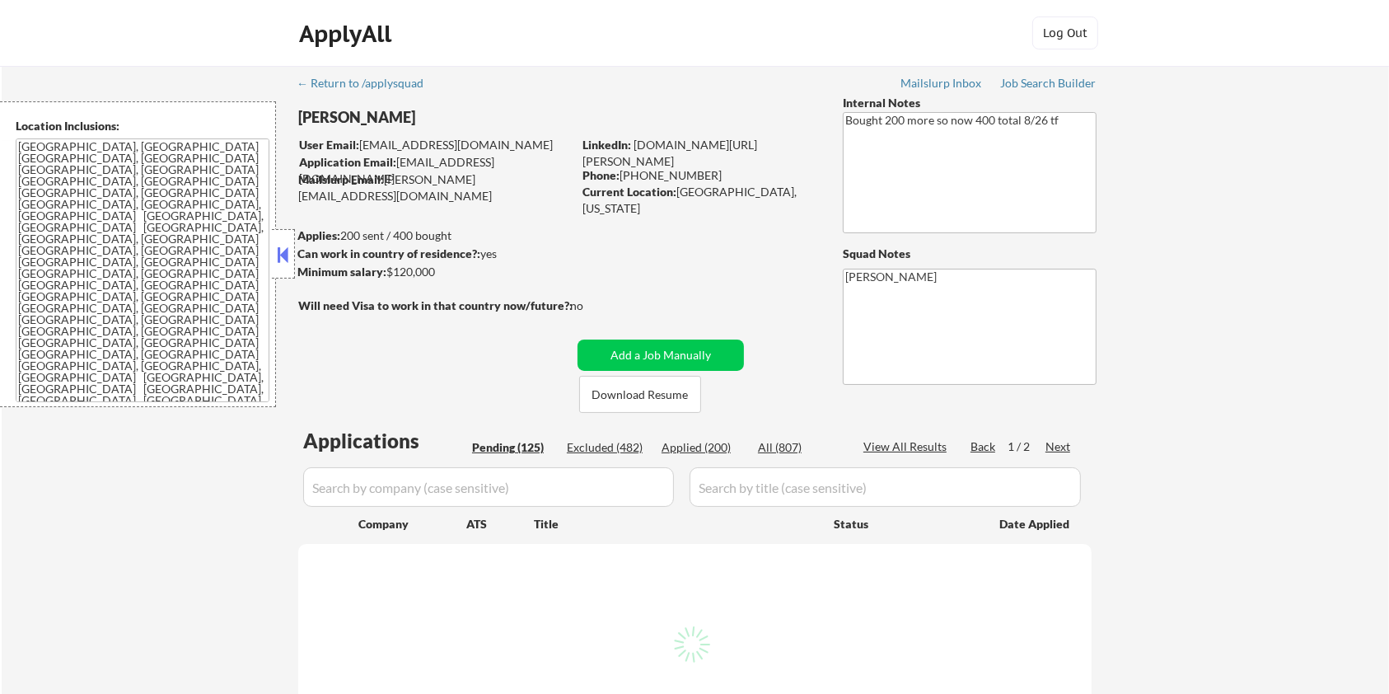
select select ""pending""
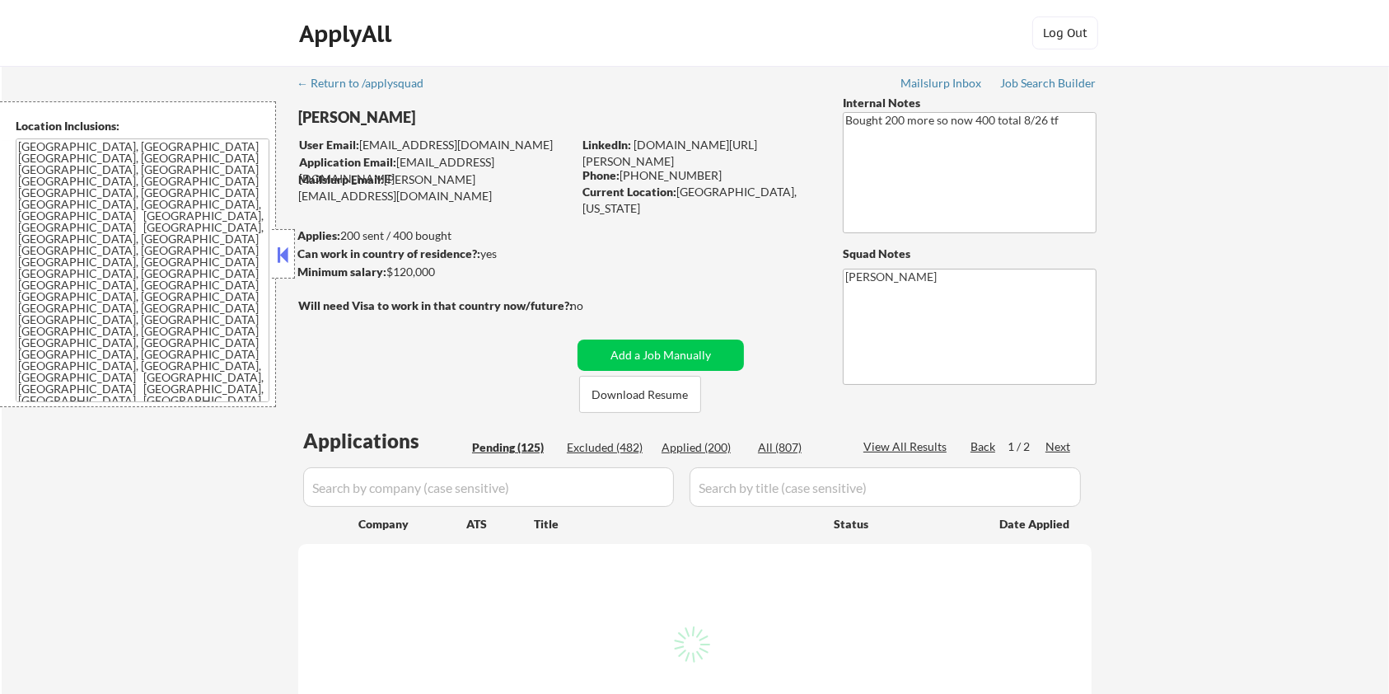
select select ""pending""
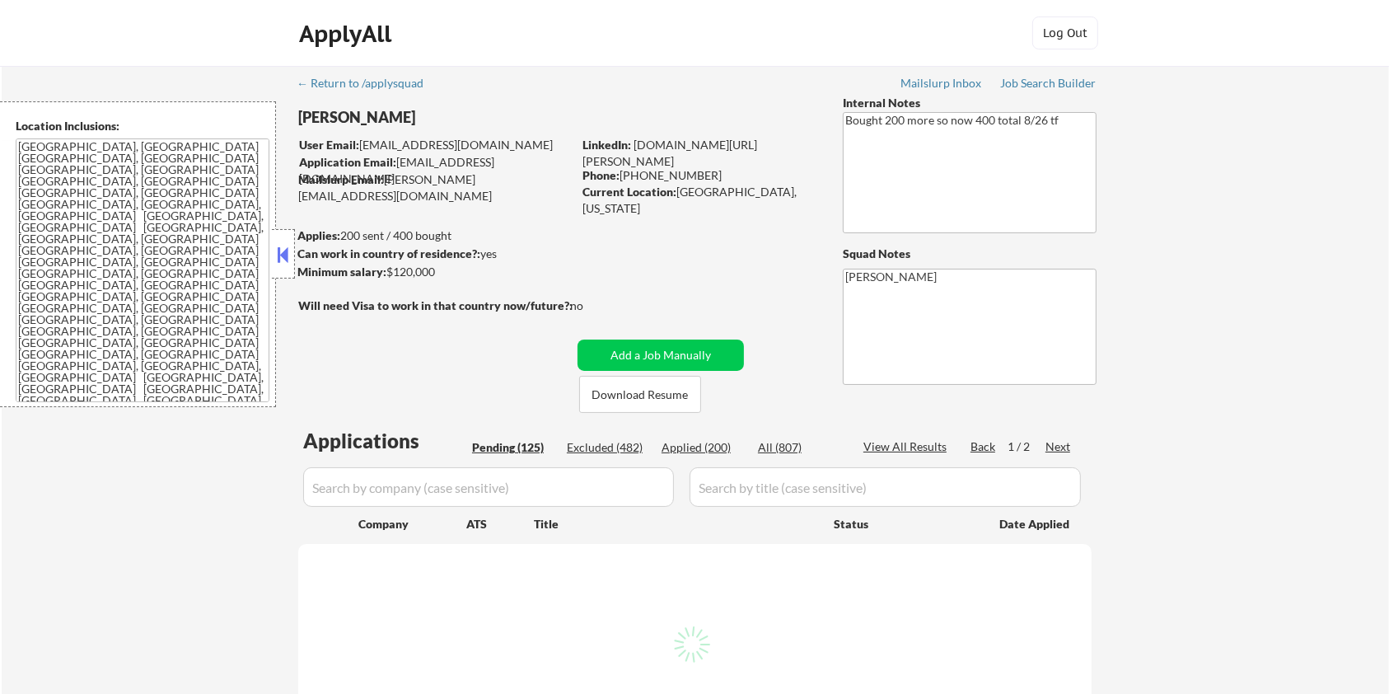
select select ""pending""
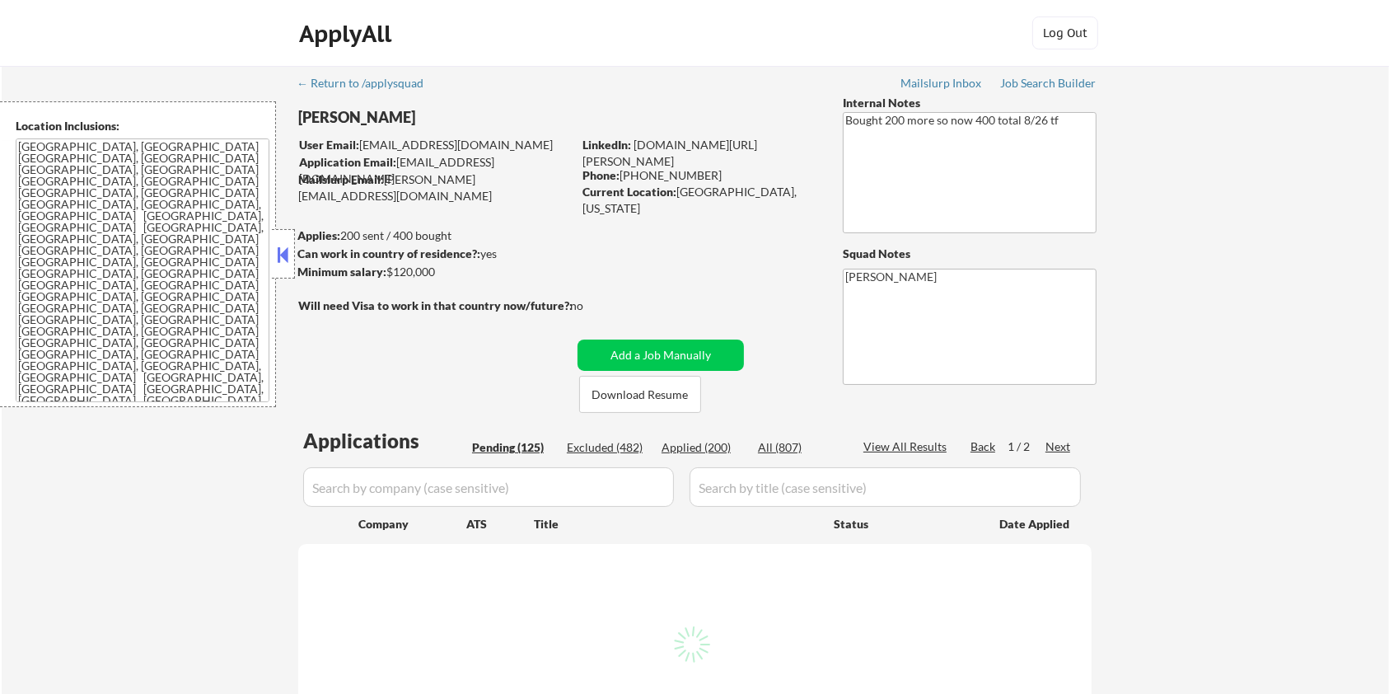
select select ""pending""
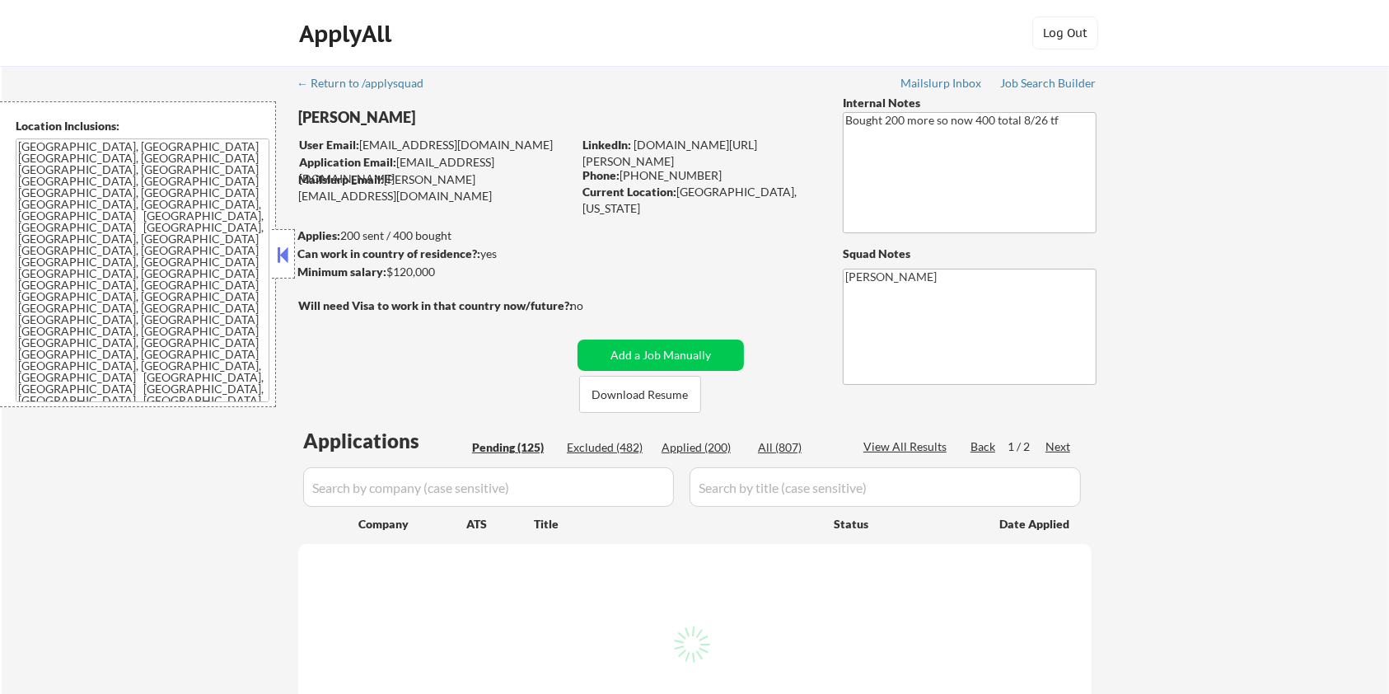
select select ""pending""
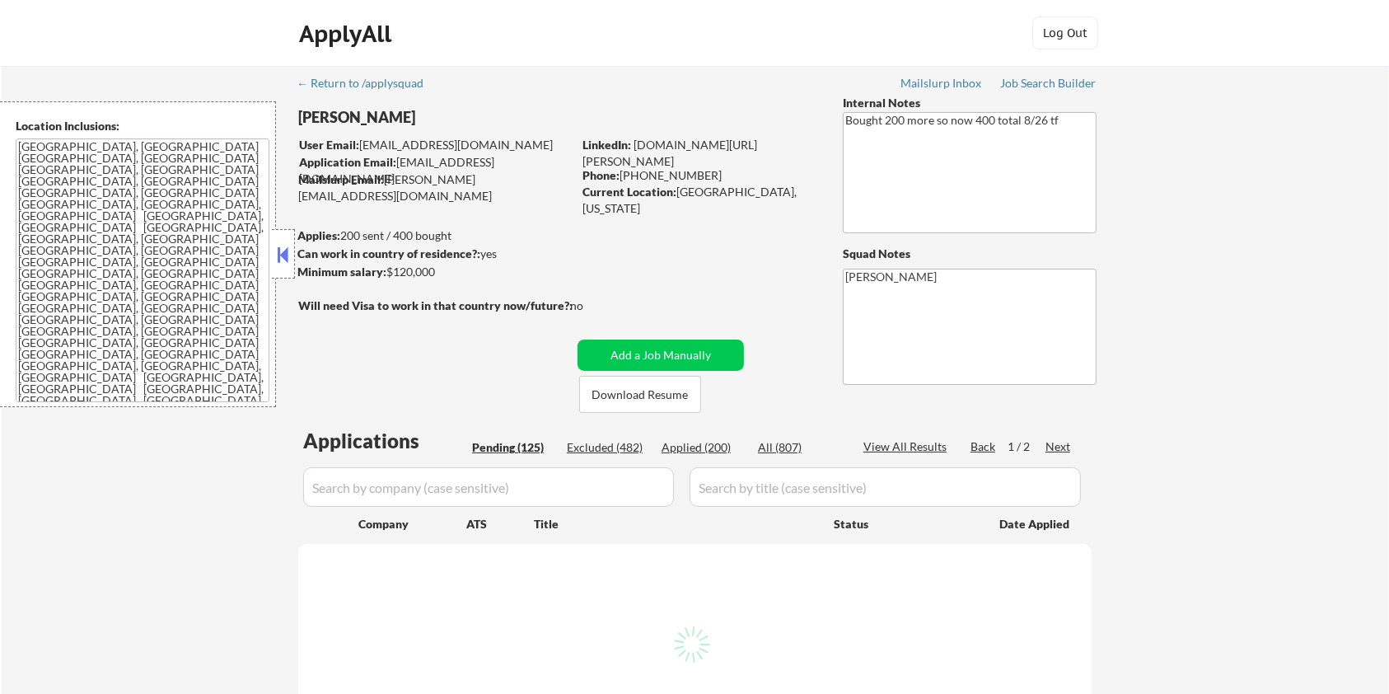
select select ""pending""
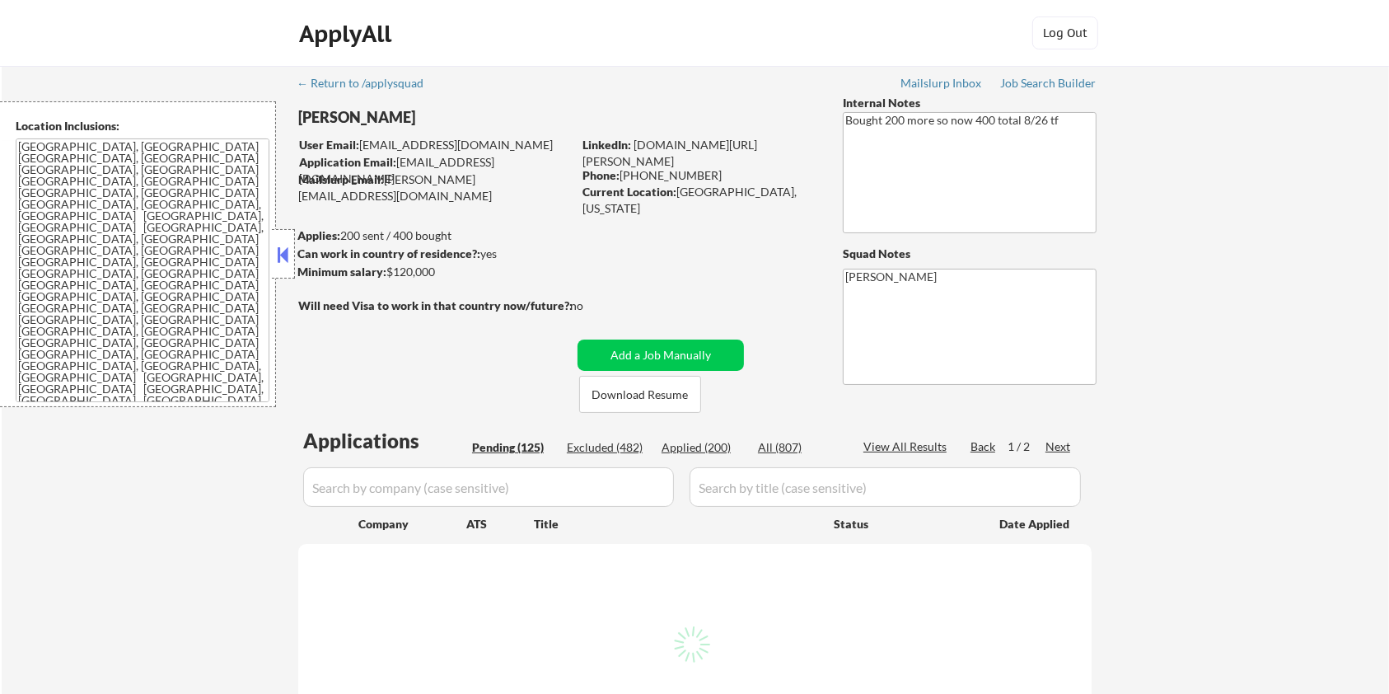
select select ""pending""
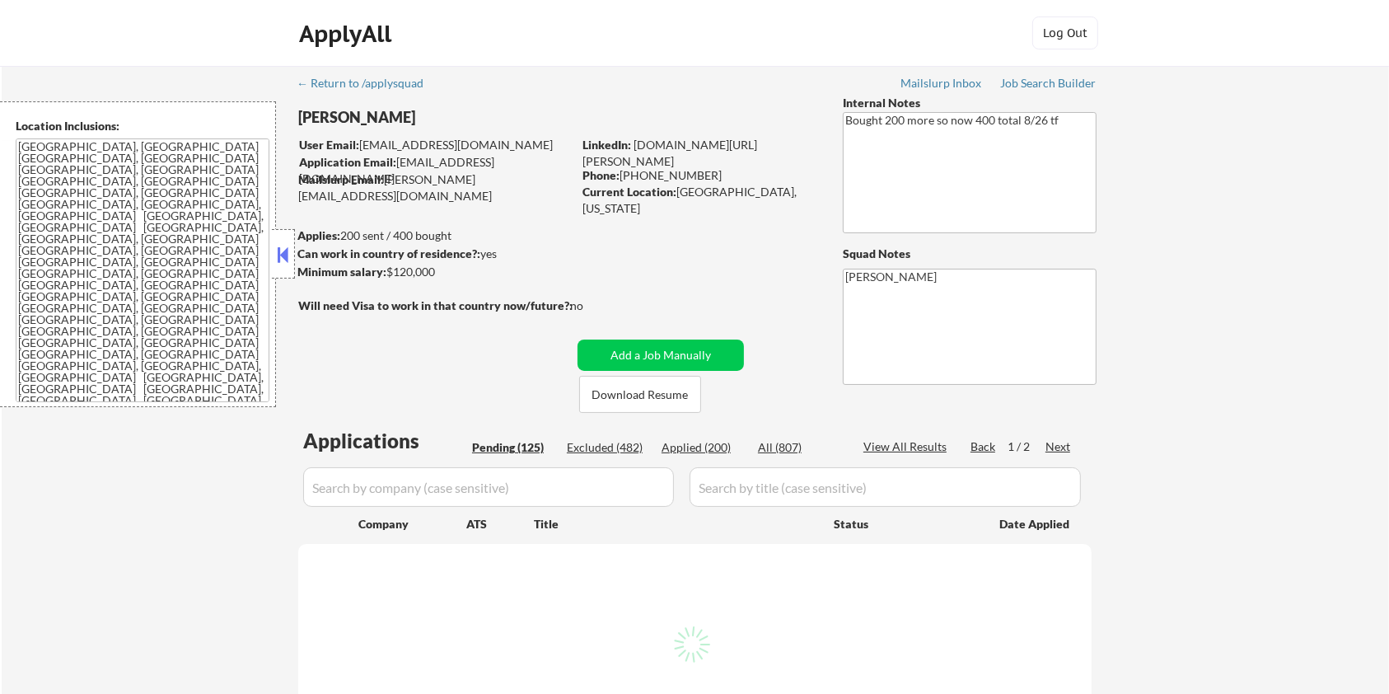
select select ""pending""
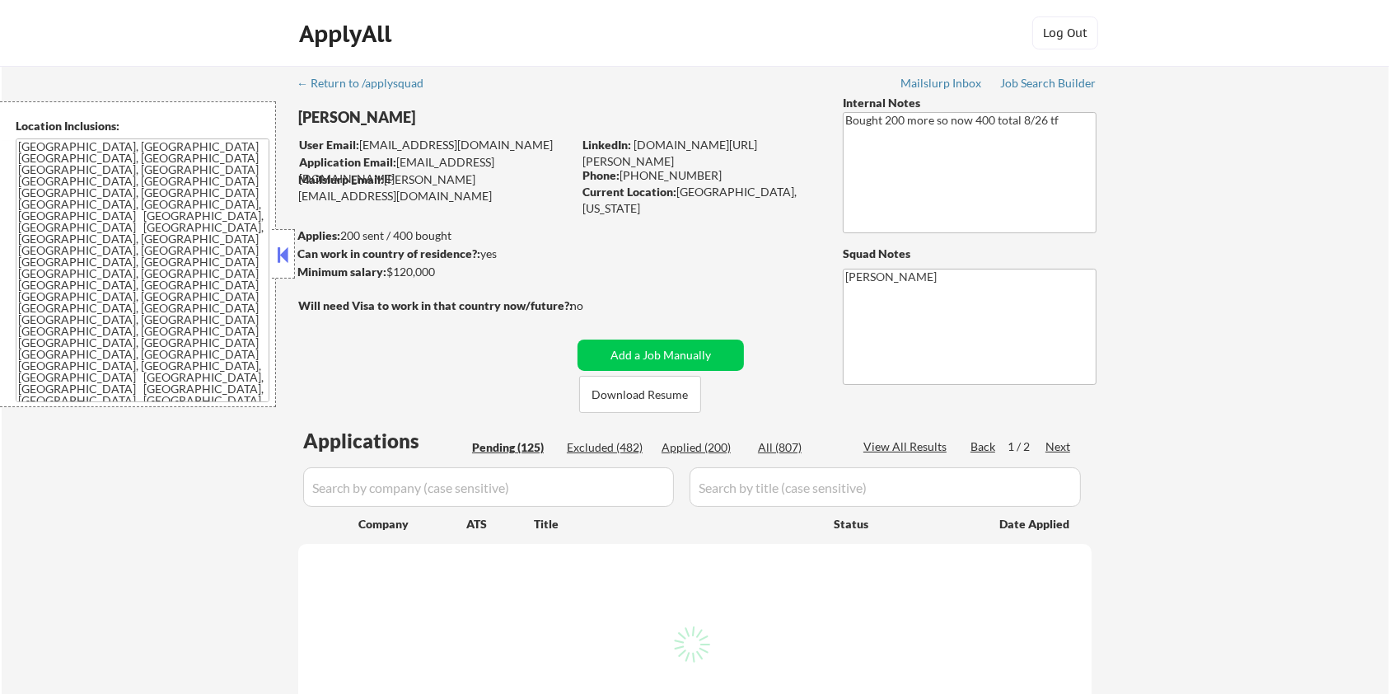
select select ""pending""
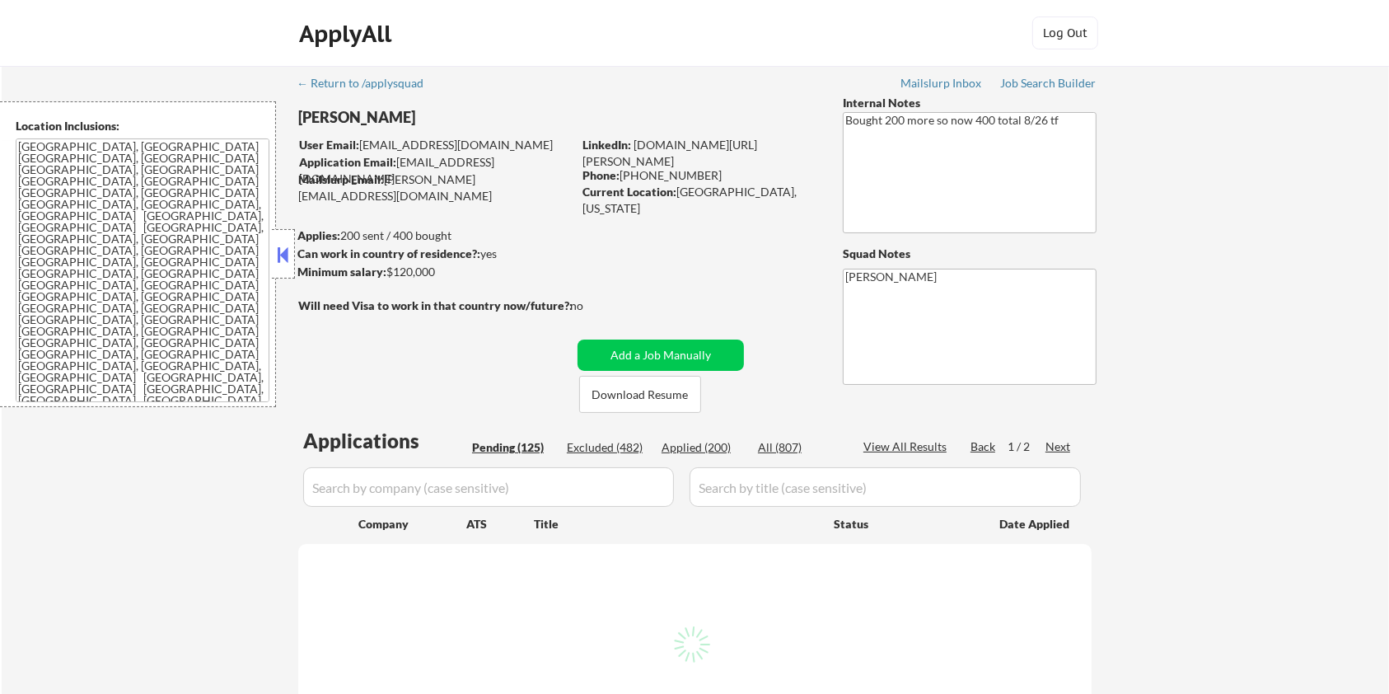
select select ""pending""
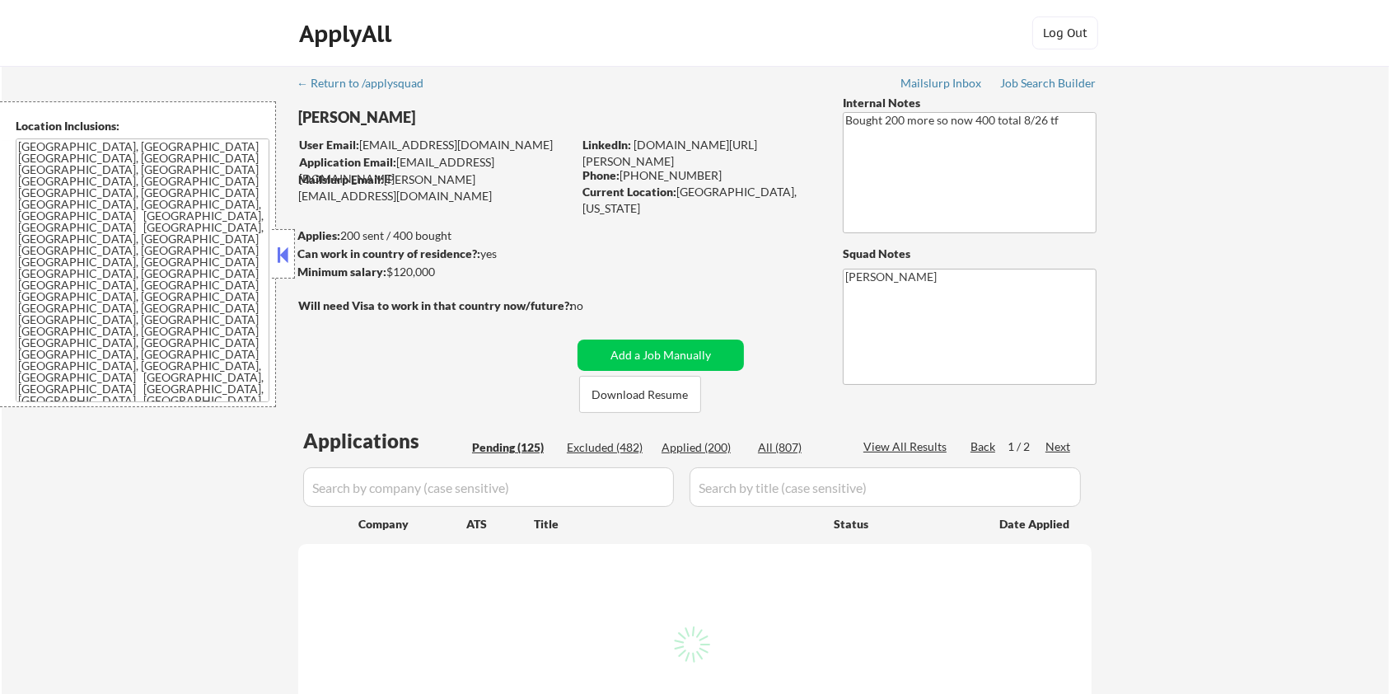
select select ""pending""
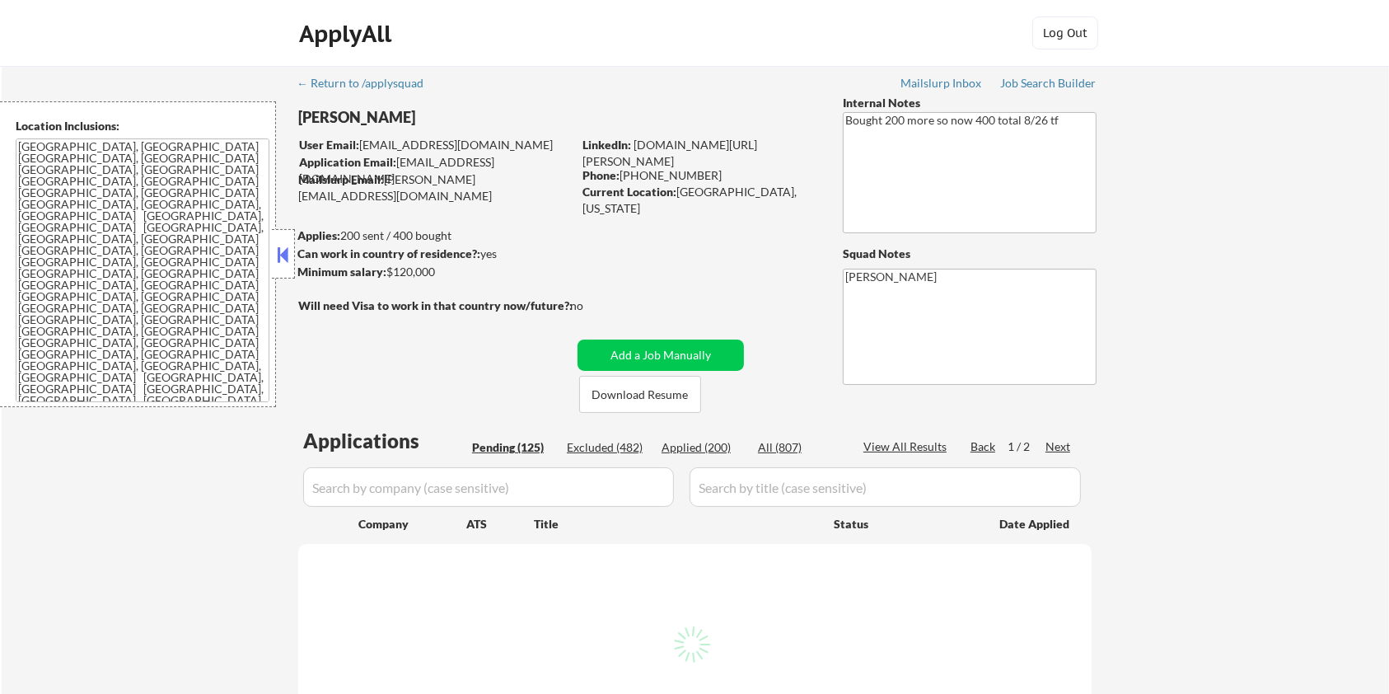
select select ""pending""
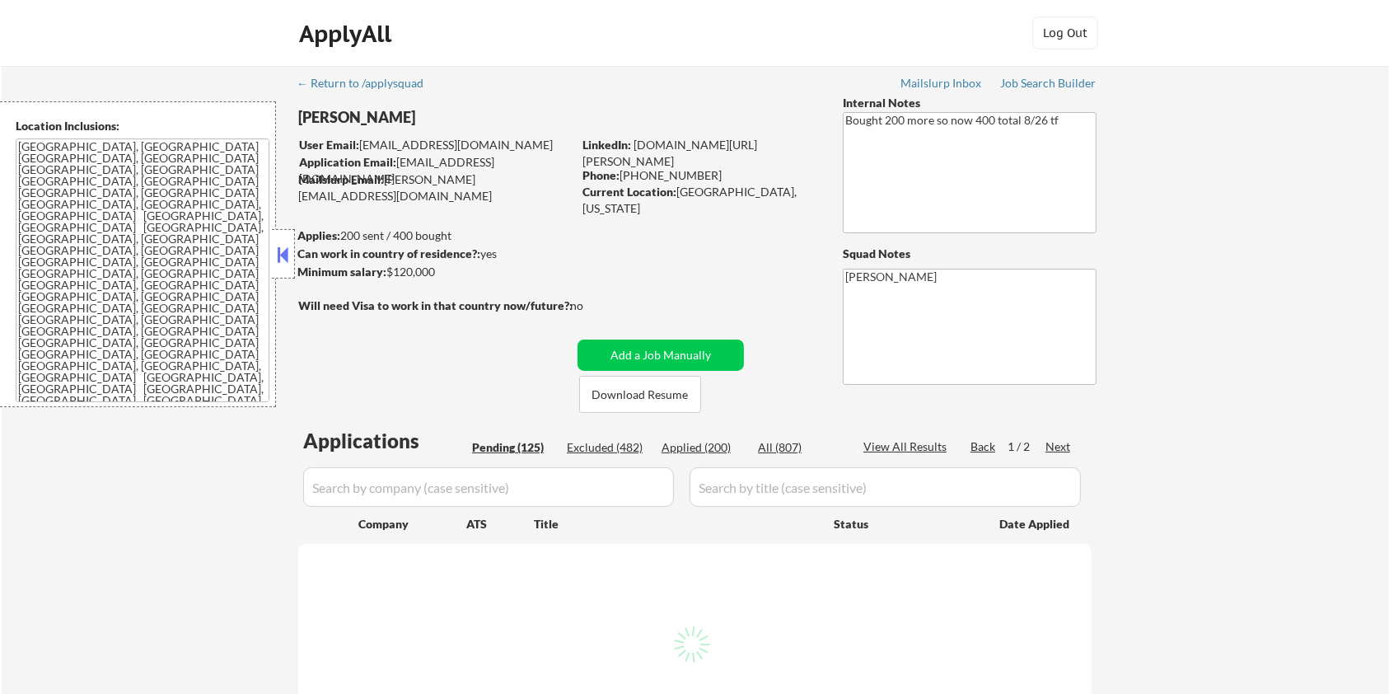
select select ""pending""
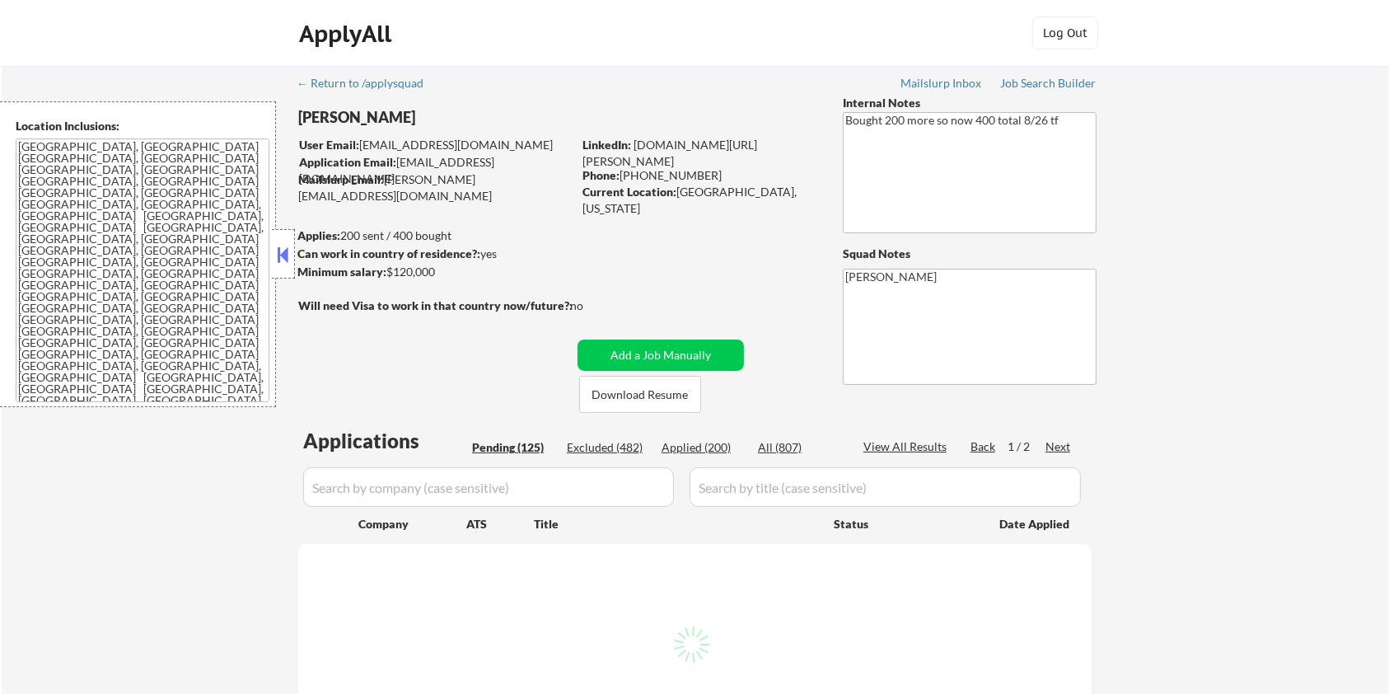
select select ""pending""
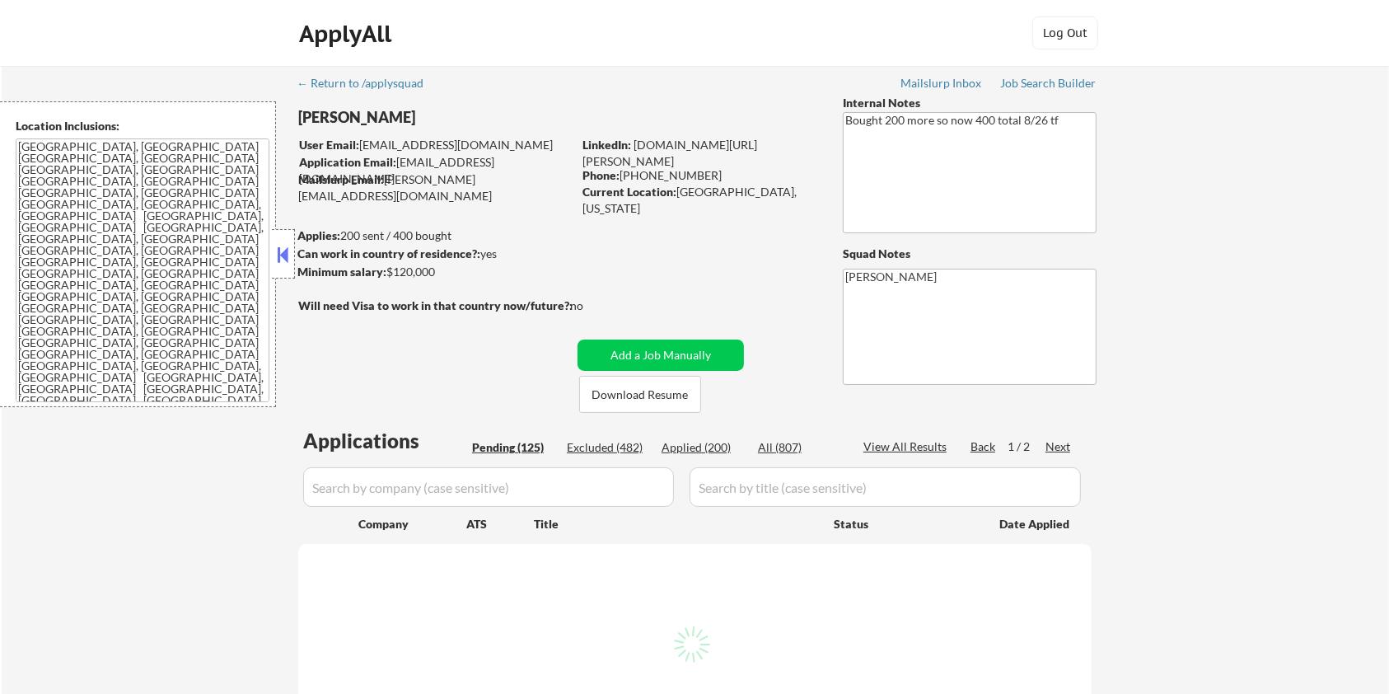
select select ""pending""
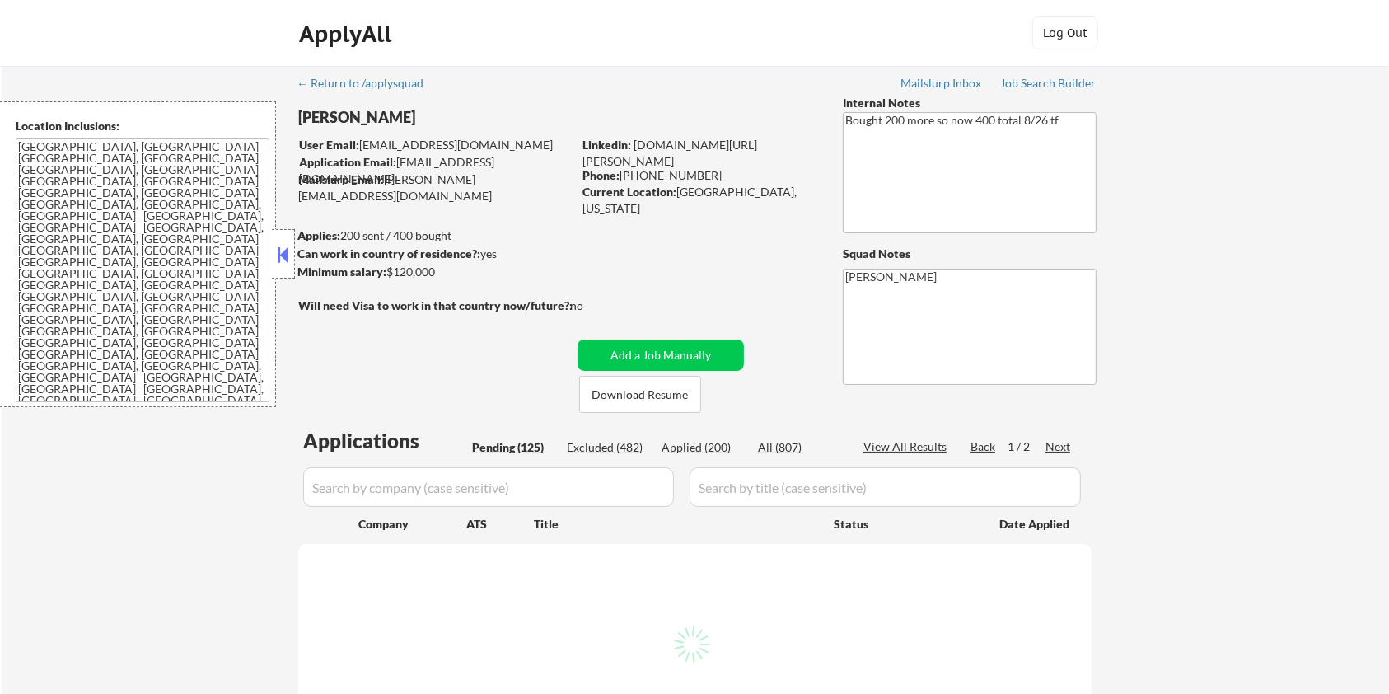
select select ""pending""
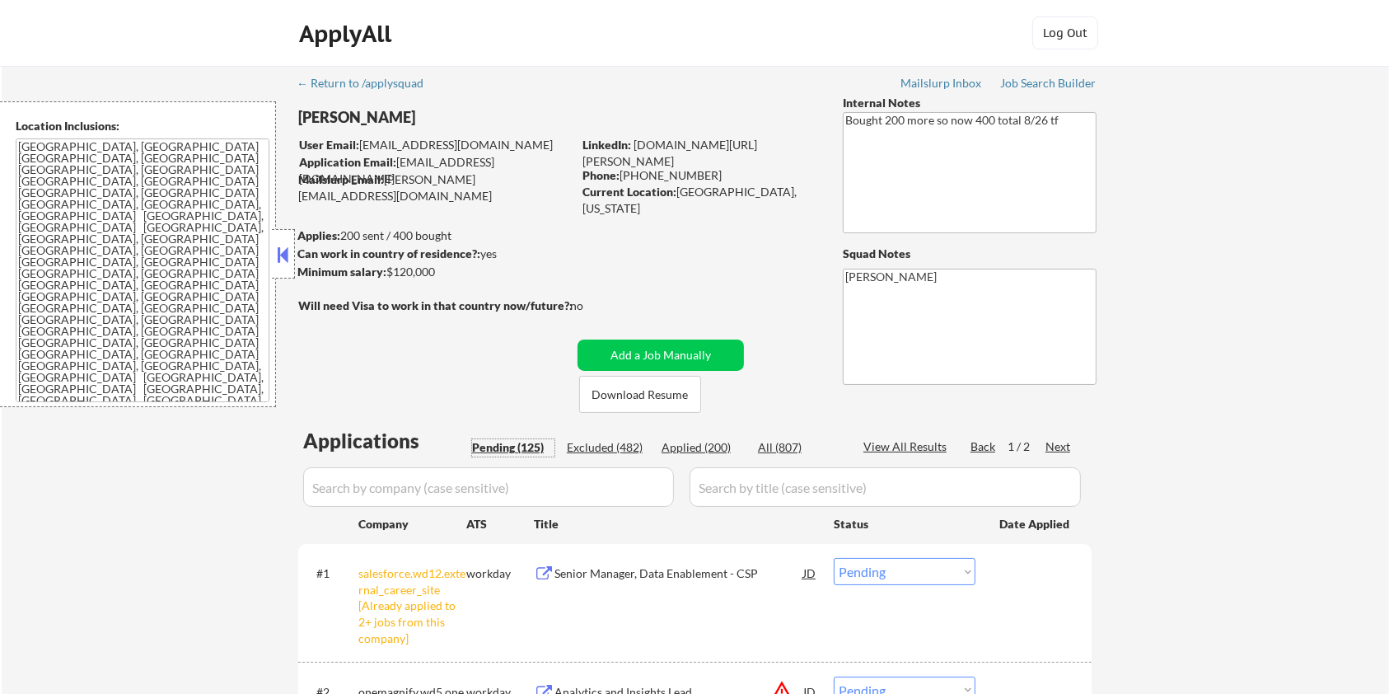
click at [516, 444] on div "Pending (125)" at bounding box center [513, 447] width 82 height 16
click at [489, 444] on div "Pending (125)" at bounding box center [513, 447] width 82 height 16
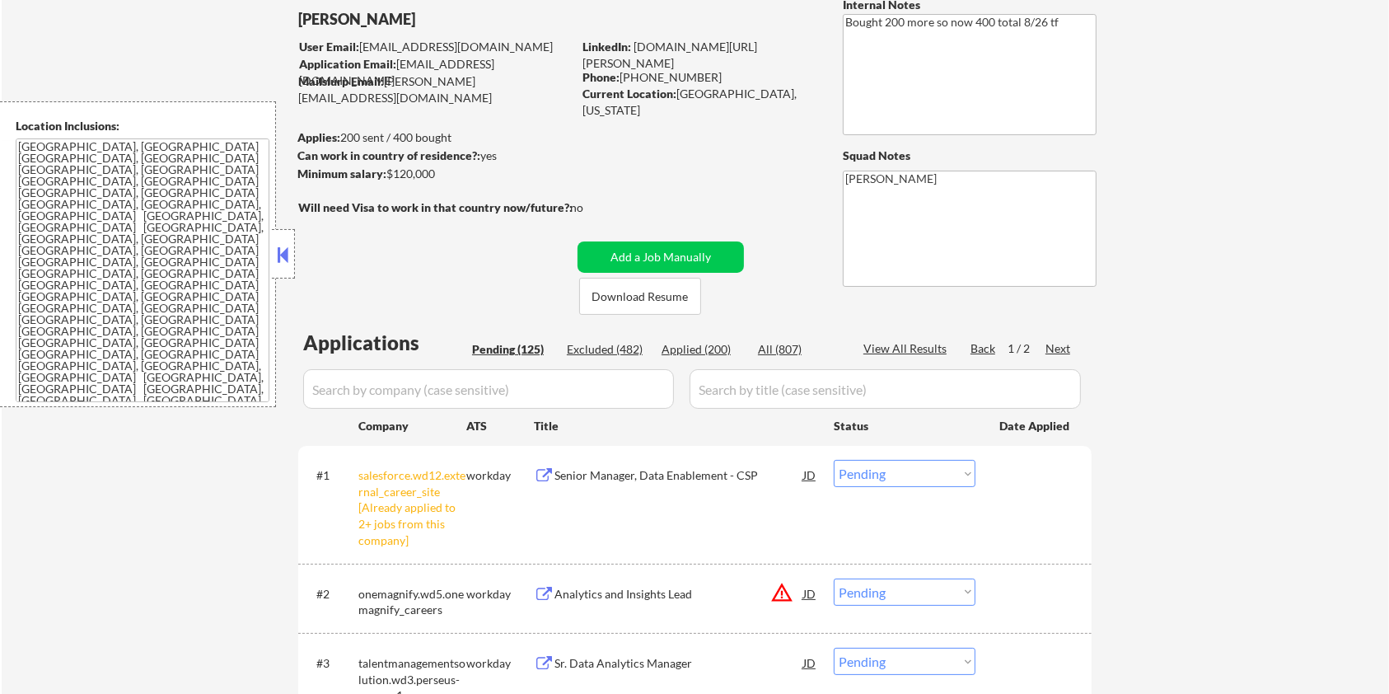
scroll to position [110, 0]
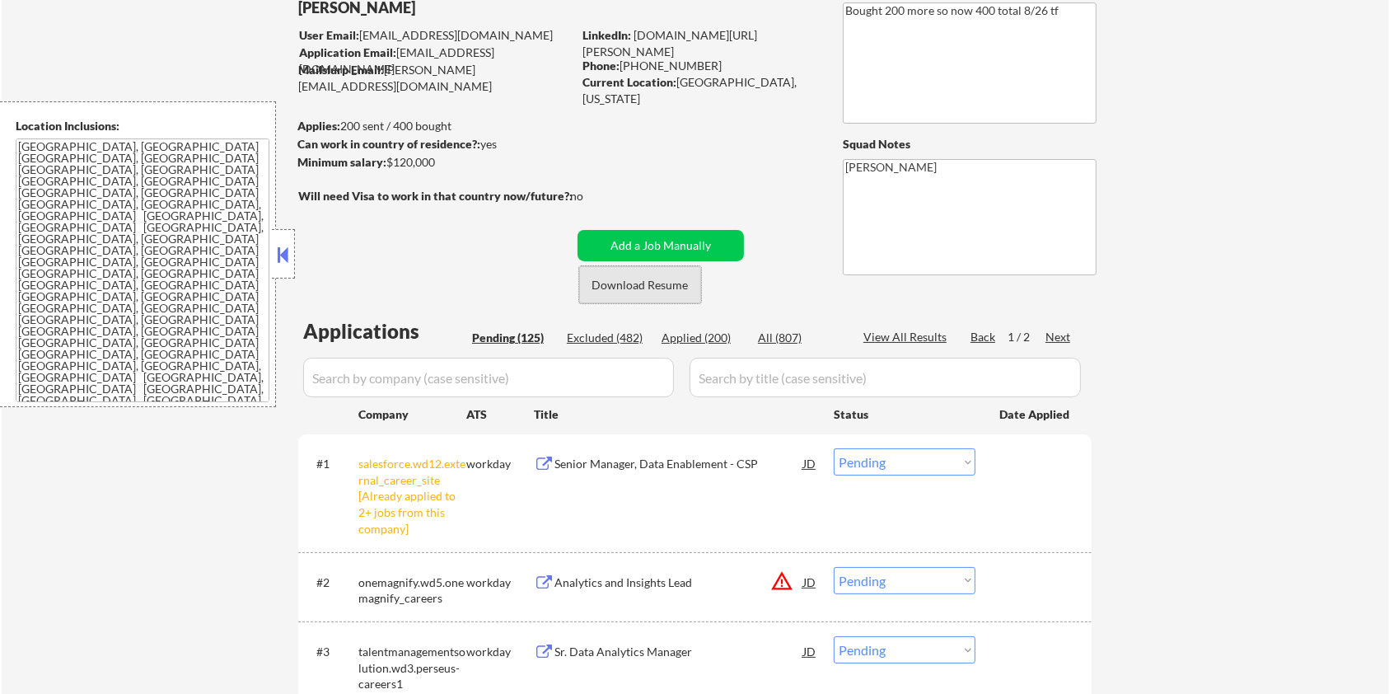
click at [670, 289] on button "Download Resume" at bounding box center [640, 284] width 122 height 37
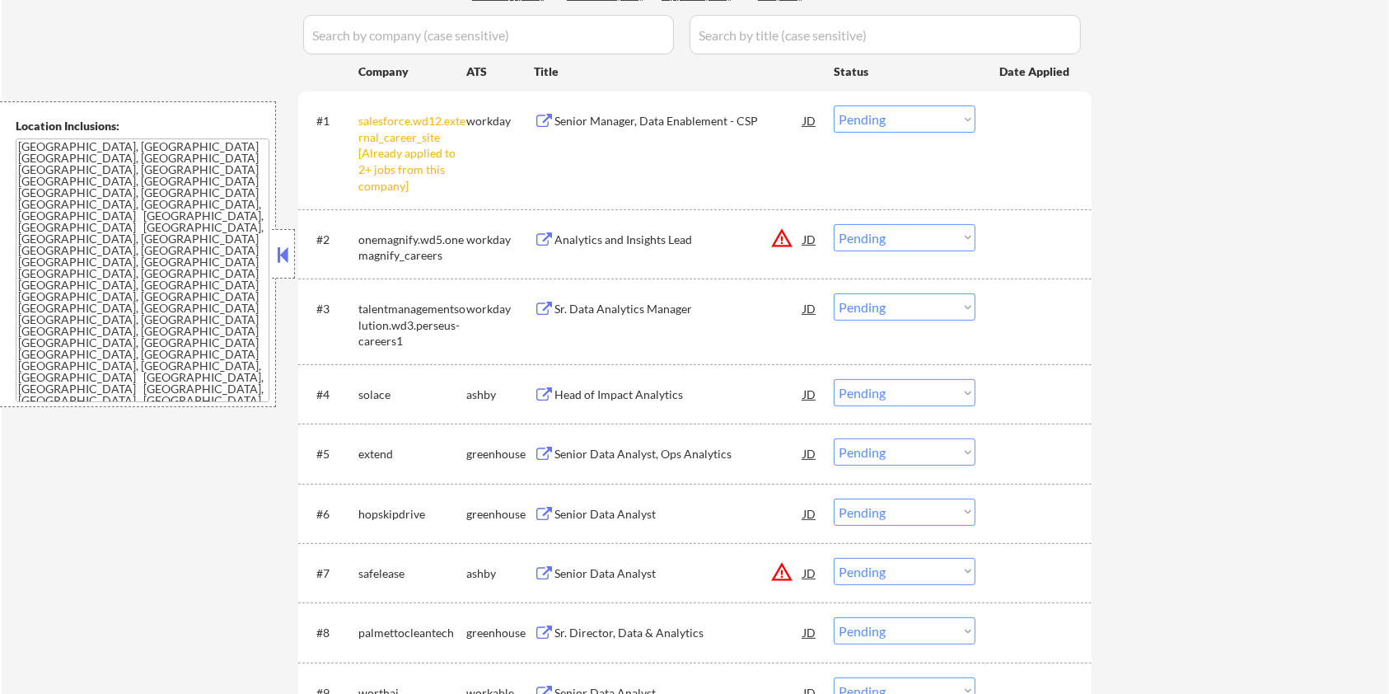
scroll to position [549, 0]
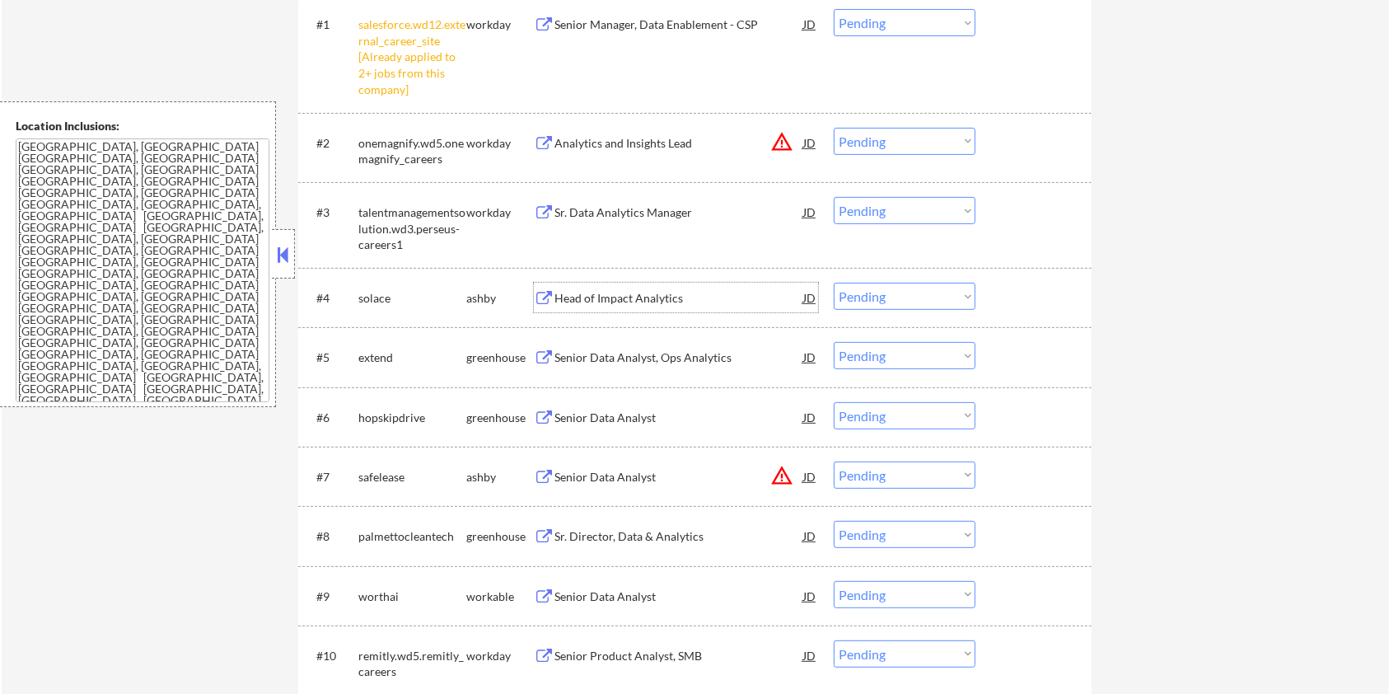
click at [659, 287] on div "Head of Impact Analytics" at bounding box center [679, 298] width 249 height 30
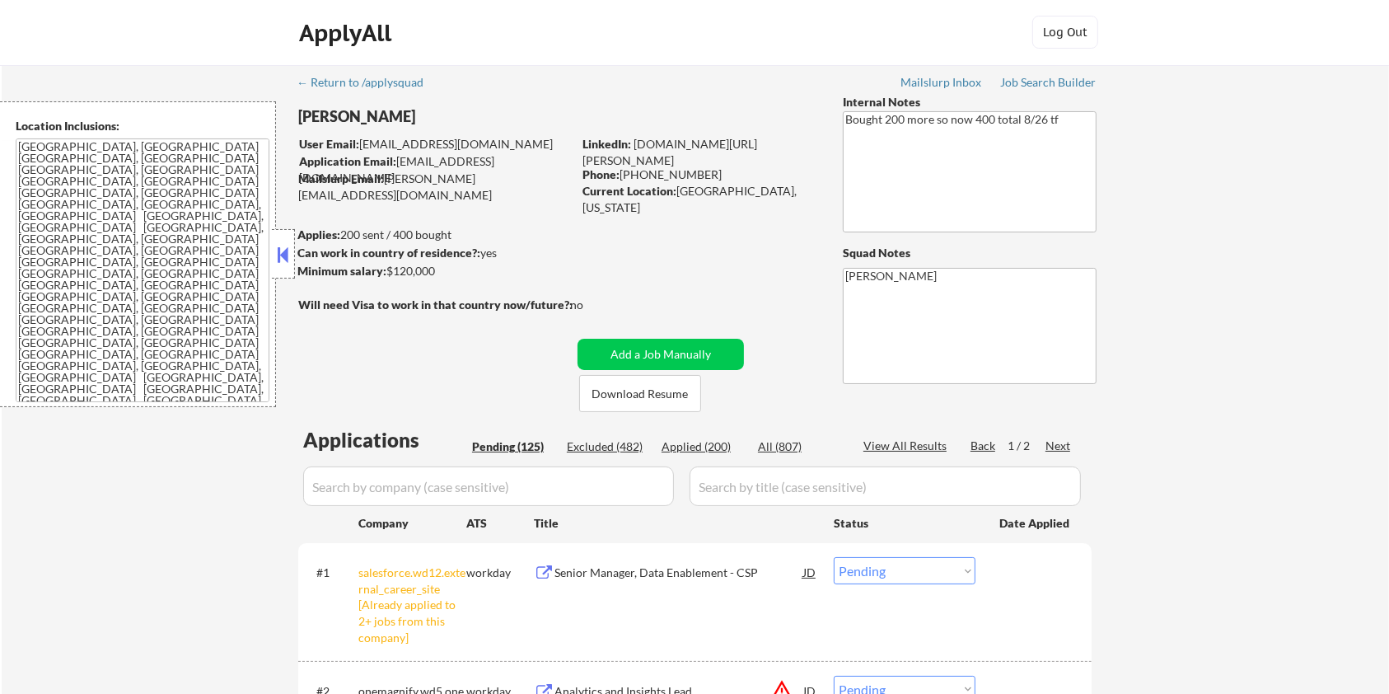
scroll to position [0, 0]
click at [686, 138] on link "www.linkedin.com/in/ gabriel-freimund" at bounding box center [671, 153] width 177 height 30
click at [713, 143] on link "www.linkedin.com/in/ gabriel-freimund" at bounding box center [671, 153] width 177 height 30
click at [623, 157] on link "www.linkedin.com/in/ gabriel-freimund" at bounding box center [671, 153] width 177 height 30
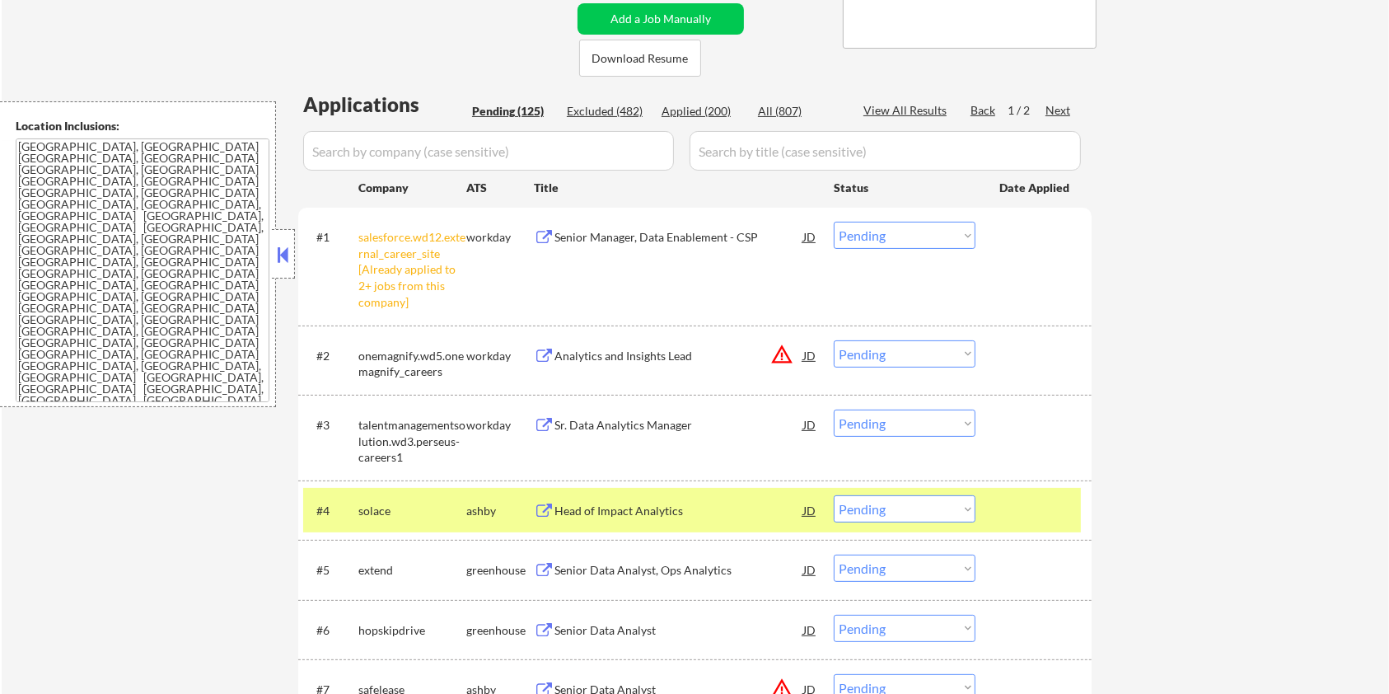
scroll to position [439, 0]
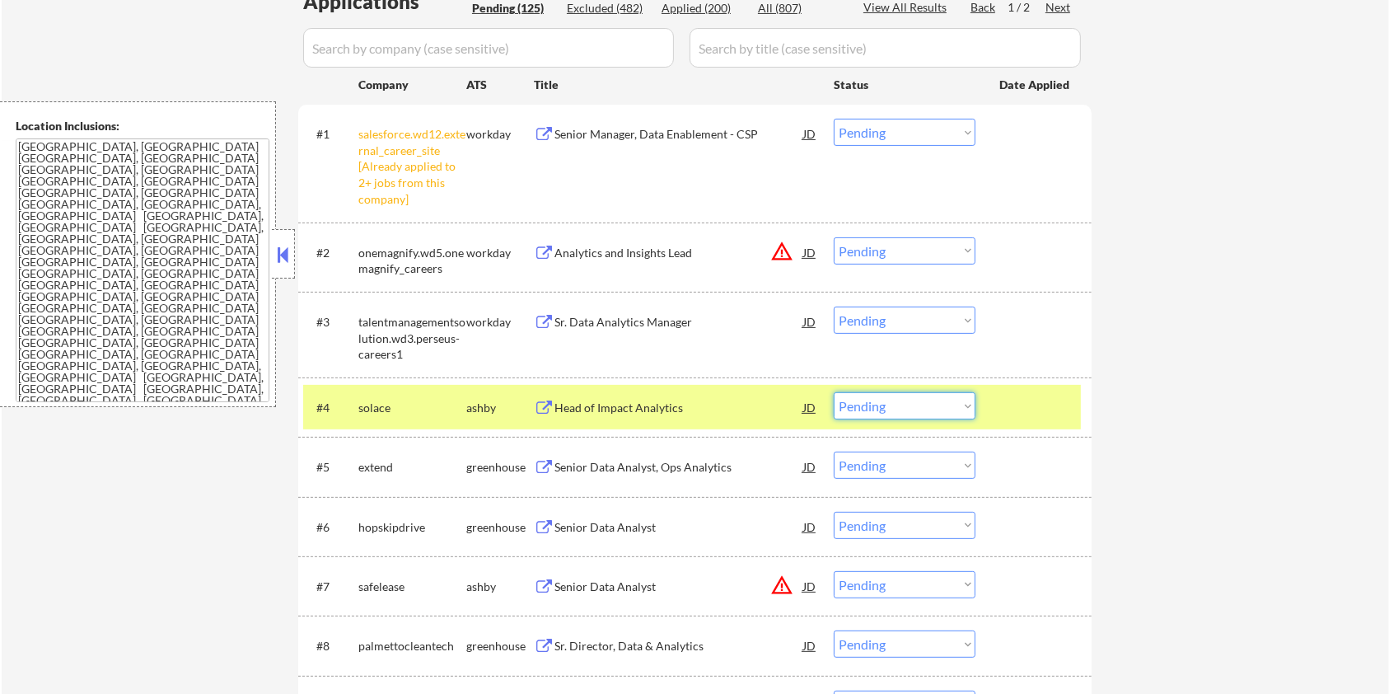
click at [902, 408] on select "Choose an option... Pending Applied Excluded (Questions) Excluded (Expired) Exc…" at bounding box center [905, 405] width 142 height 27
click at [834, 392] on select "Choose an option... Pending Applied Excluded (Questions) Excluded (Expired) Exc…" at bounding box center [905, 405] width 142 height 27
select select ""pending""
click at [571, 528] on div "Senior Data Analyst" at bounding box center [679, 527] width 249 height 16
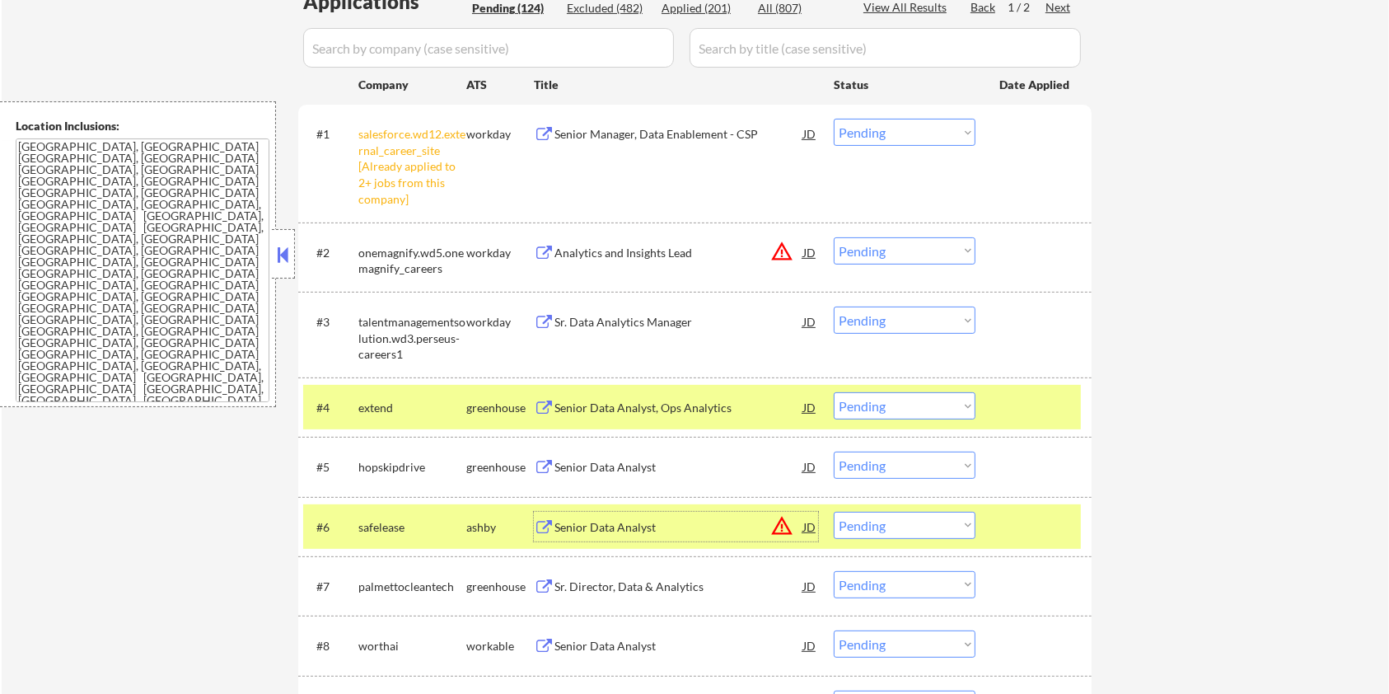
click at [917, 527] on select "Choose an option... Pending Applied Excluded (Questions) Excluded (Expired) Exc…" at bounding box center [905, 525] width 142 height 27
click at [834, 512] on select "Choose an option... Pending Applied Excluded (Questions) Excluded (Expired) Exc…" at bounding box center [905, 525] width 142 height 27
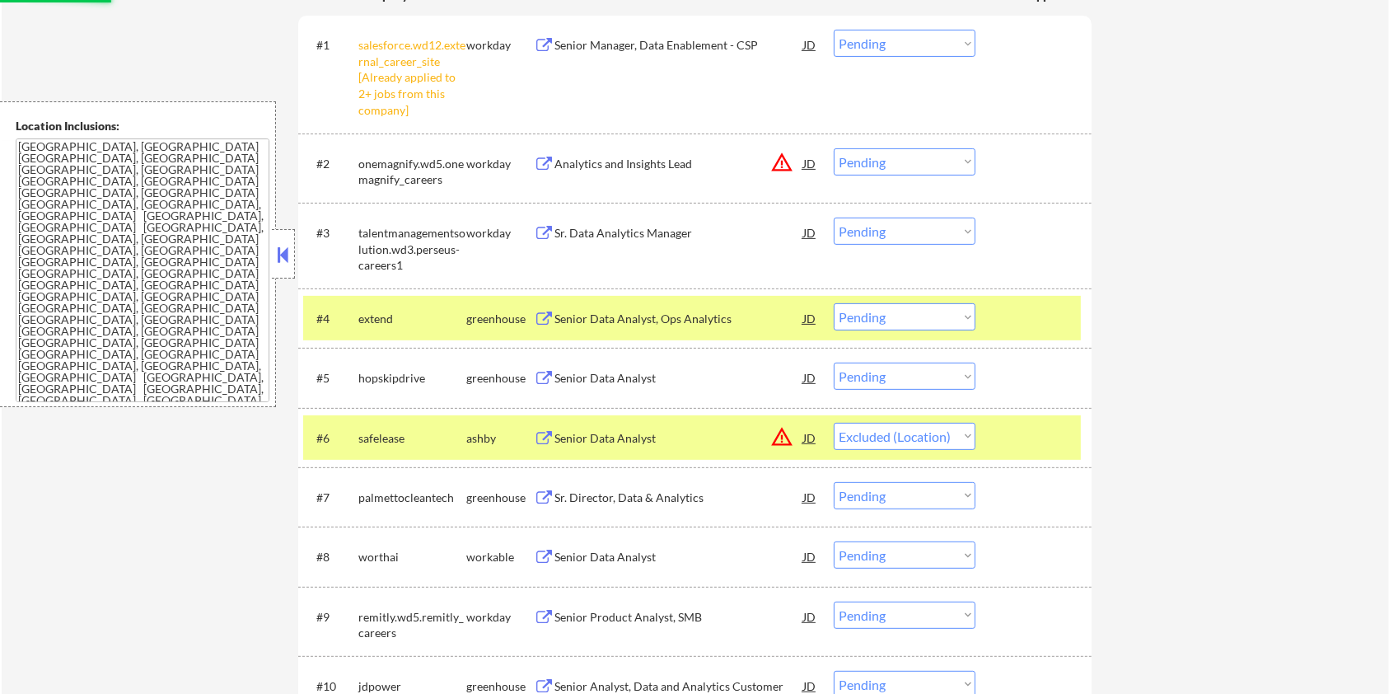
scroll to position [549, 0]
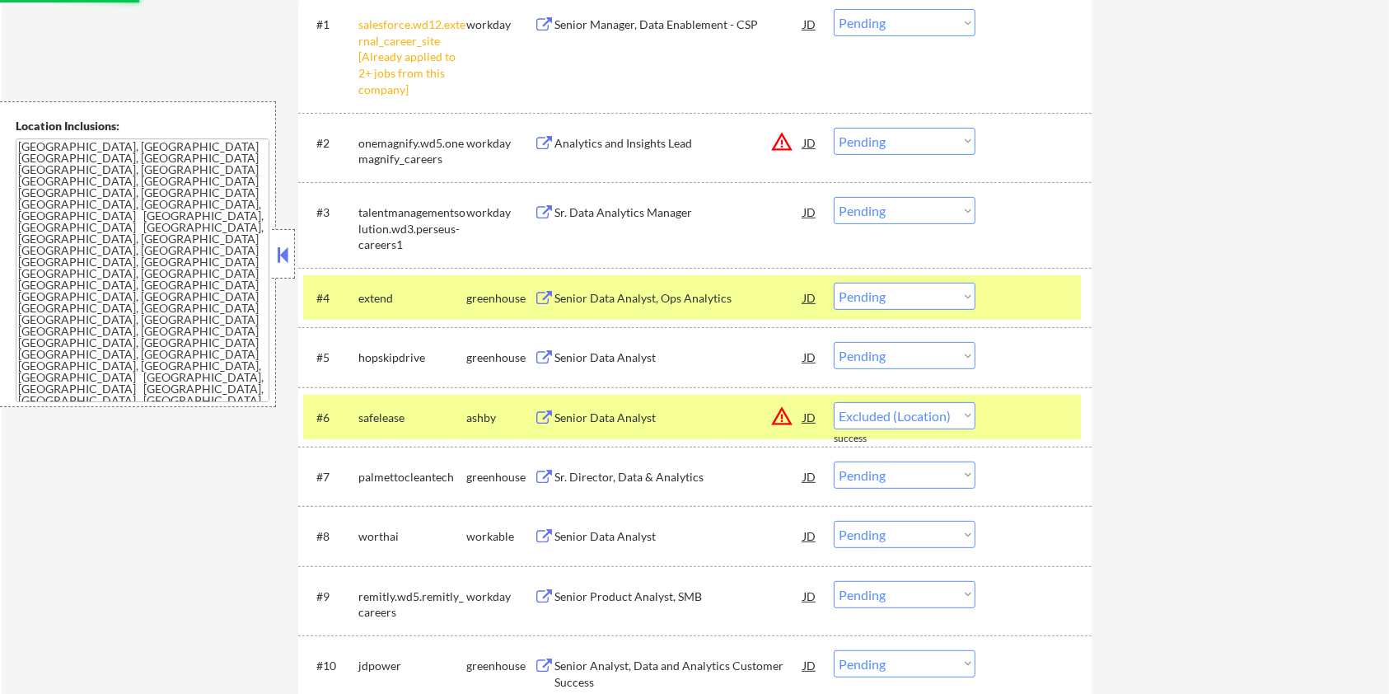
select select ""pending""
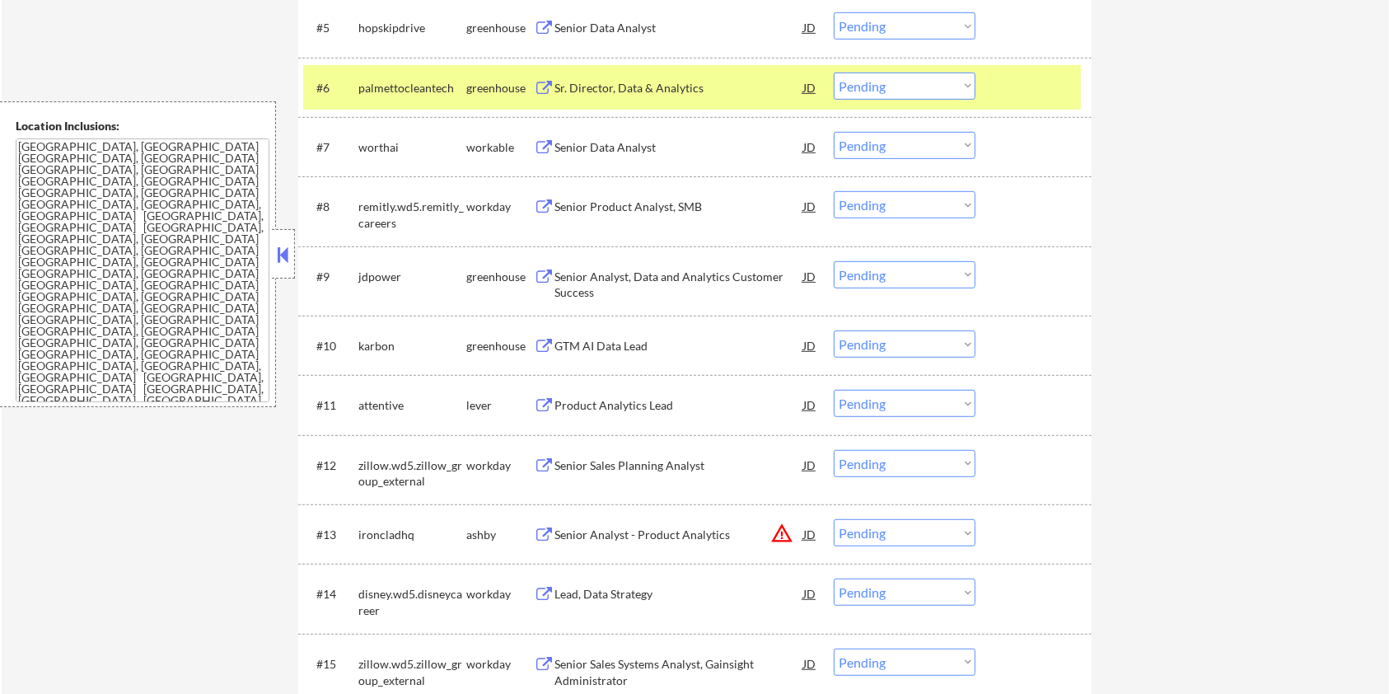
scroll to position [989, 0]
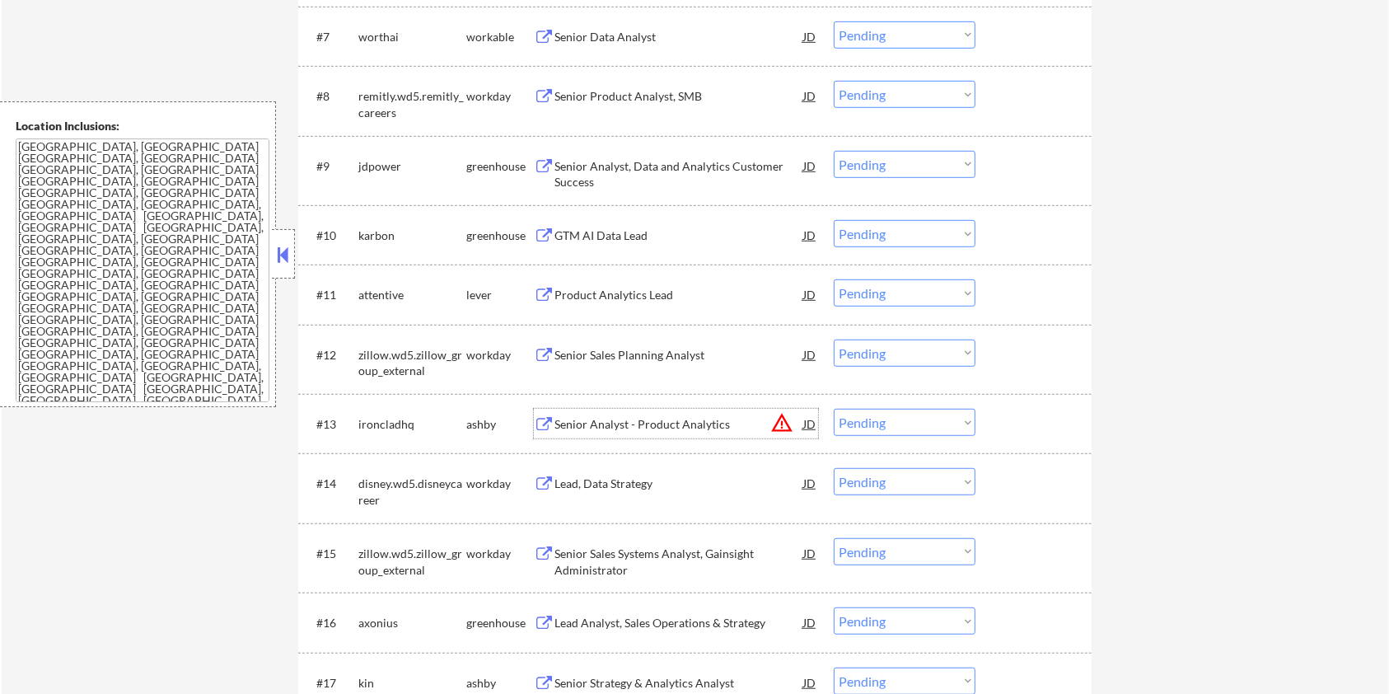
click at [712, 427] on div "Senior Analyst - Product Analytics" at bounding box center [679, 424] width 249 height 16
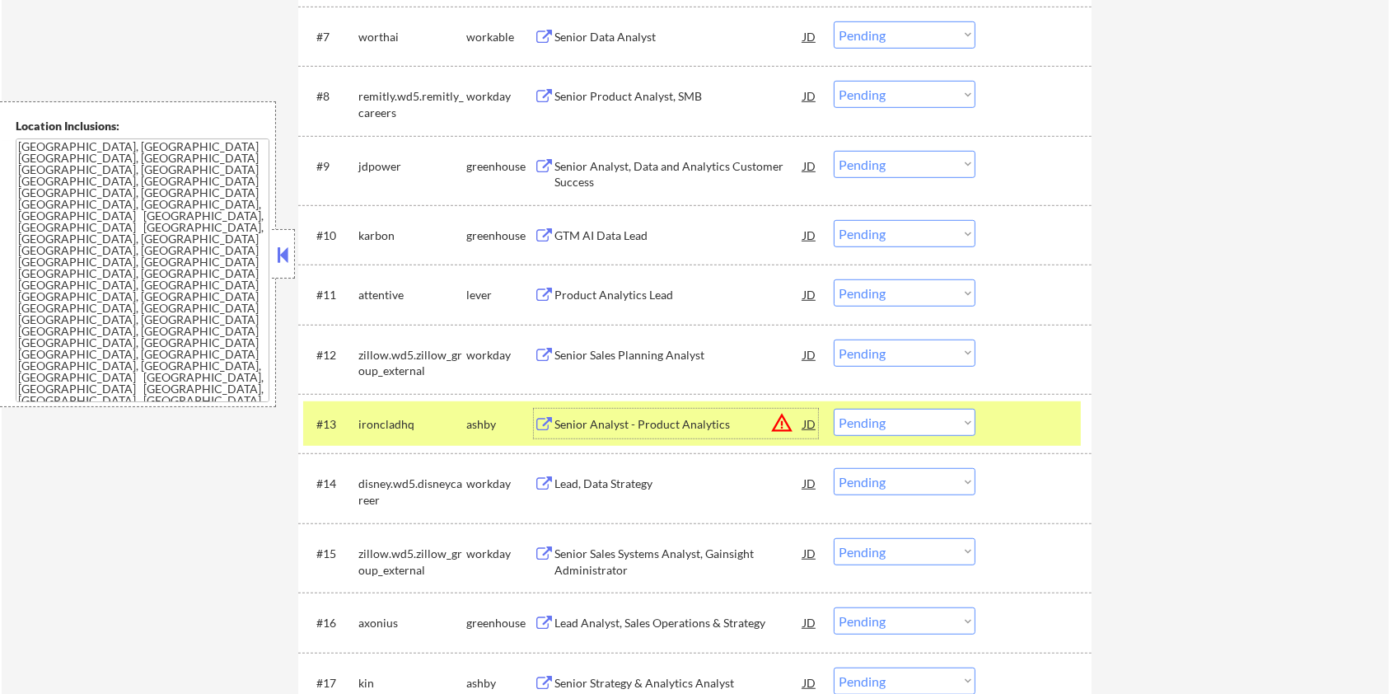
click at [899, 426] on select "Choose an option... Pending Applied Excluded (Questions) Excluded (Expired) Exc…" at bounding box center [905, 422] width 142 height 27
click at [834, 409] on select "Choose an option... Pending Applied Excluded (Questions) Excluded (Expired) Exc…" at bounding box center [905, 422] width 142 height 27
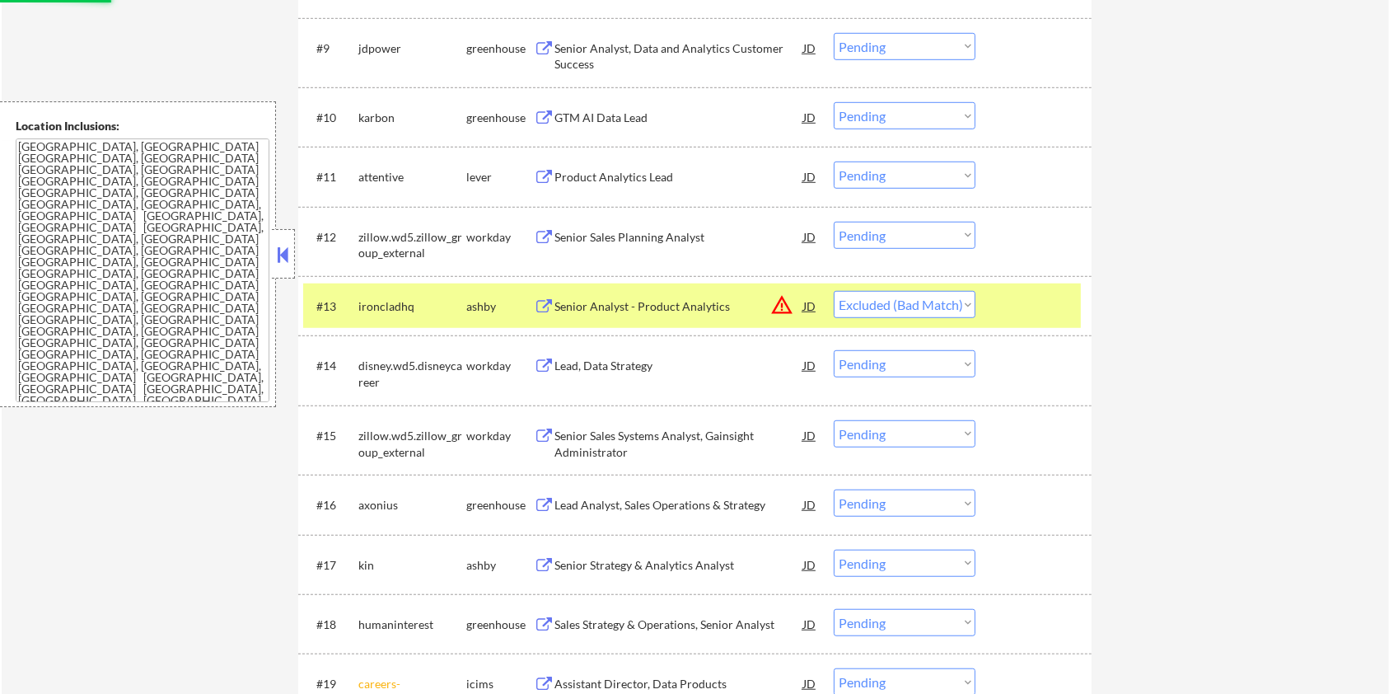
scroll to position [1208, 0]
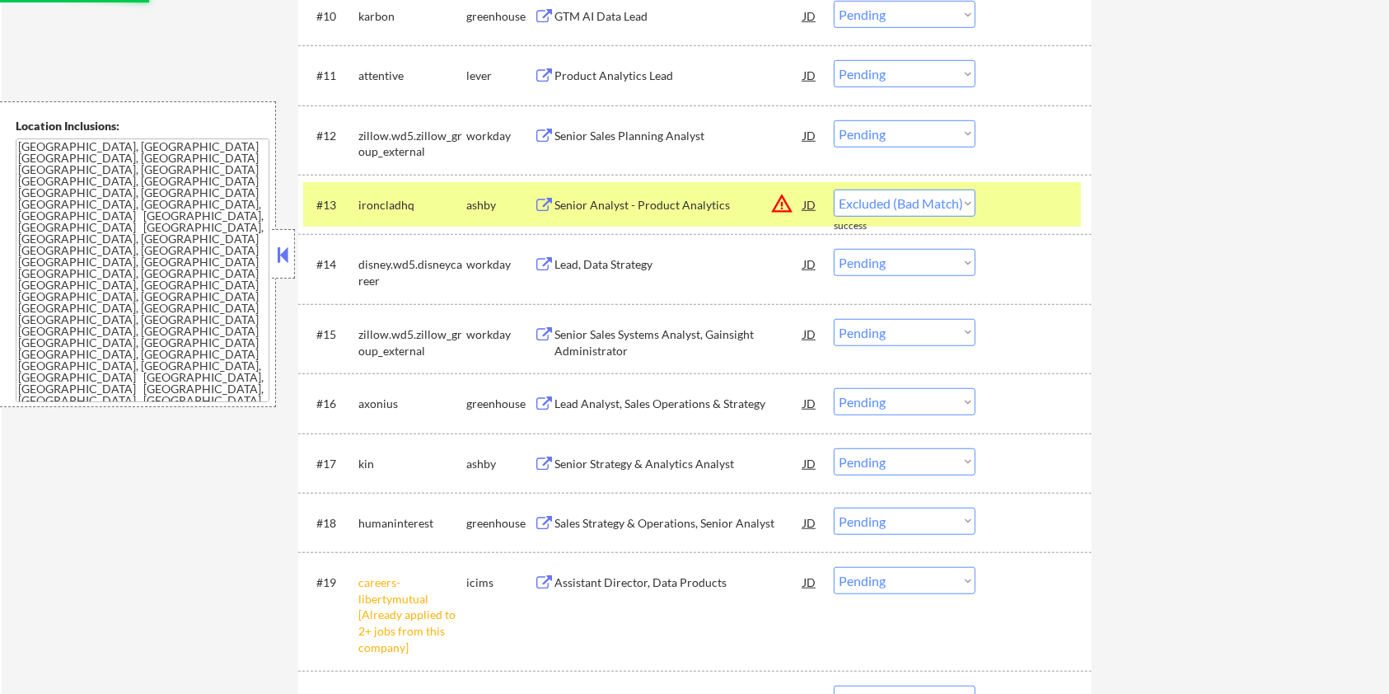
select select ""pending""
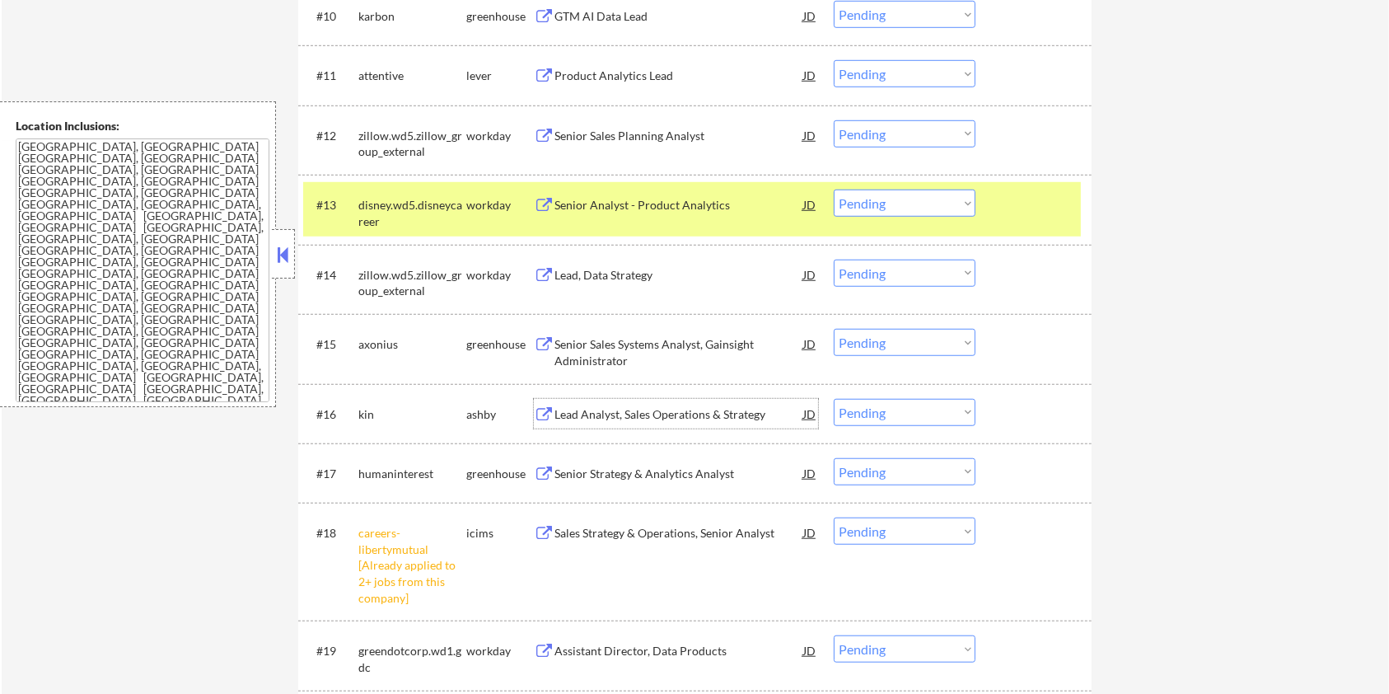
click at [608, 411] on div "Lead Analyst, Sales Operations & Strategy" at bounding box center [679, 414] width 249 height 16
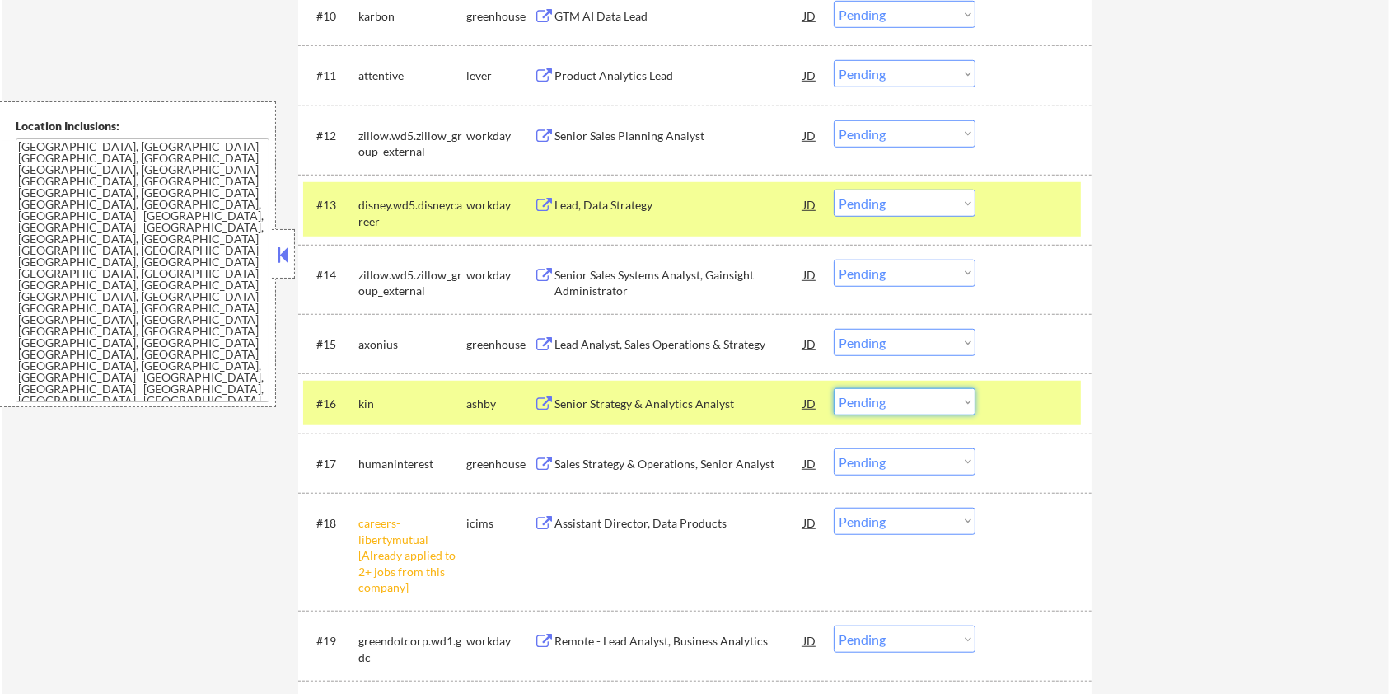
click at [937, 404] on select "Choose an option... Pending Applied Excluded (Questions) Excluded (Expired) Exc…" at bounding box center [905, 401] width 142 height 27
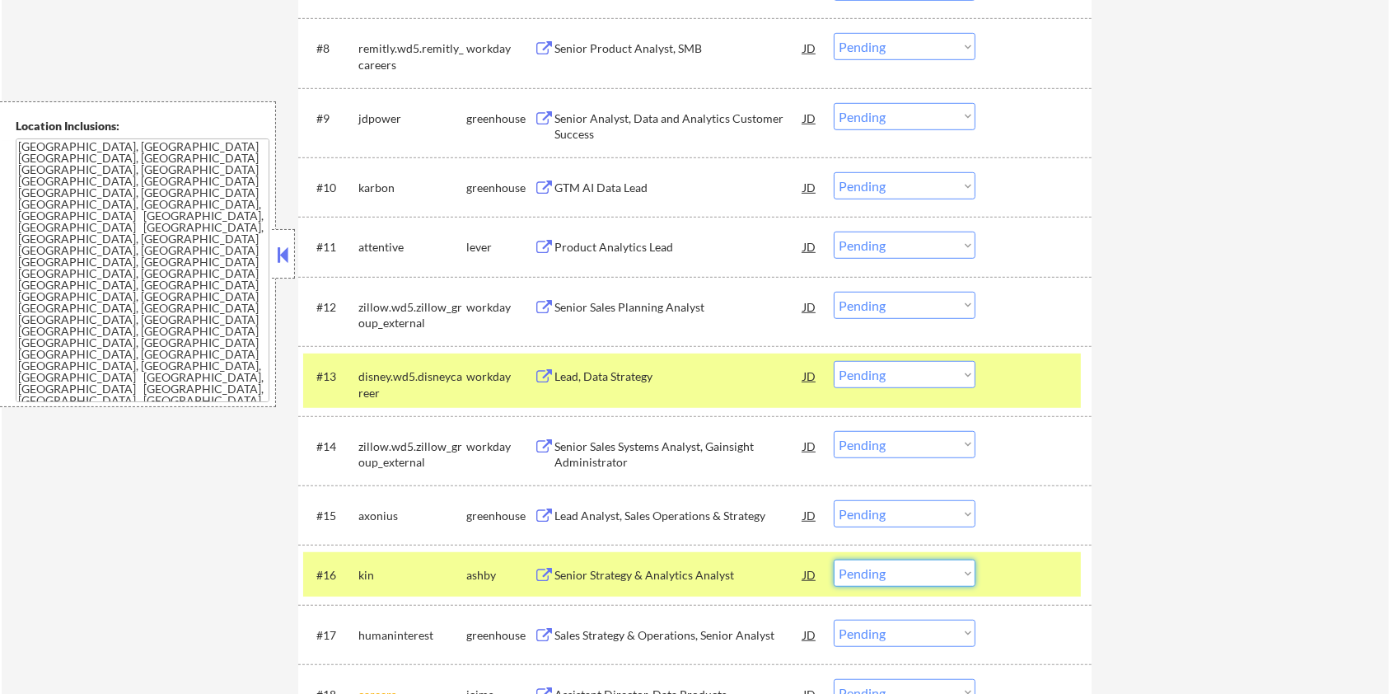
scroll to position [1098, 0]
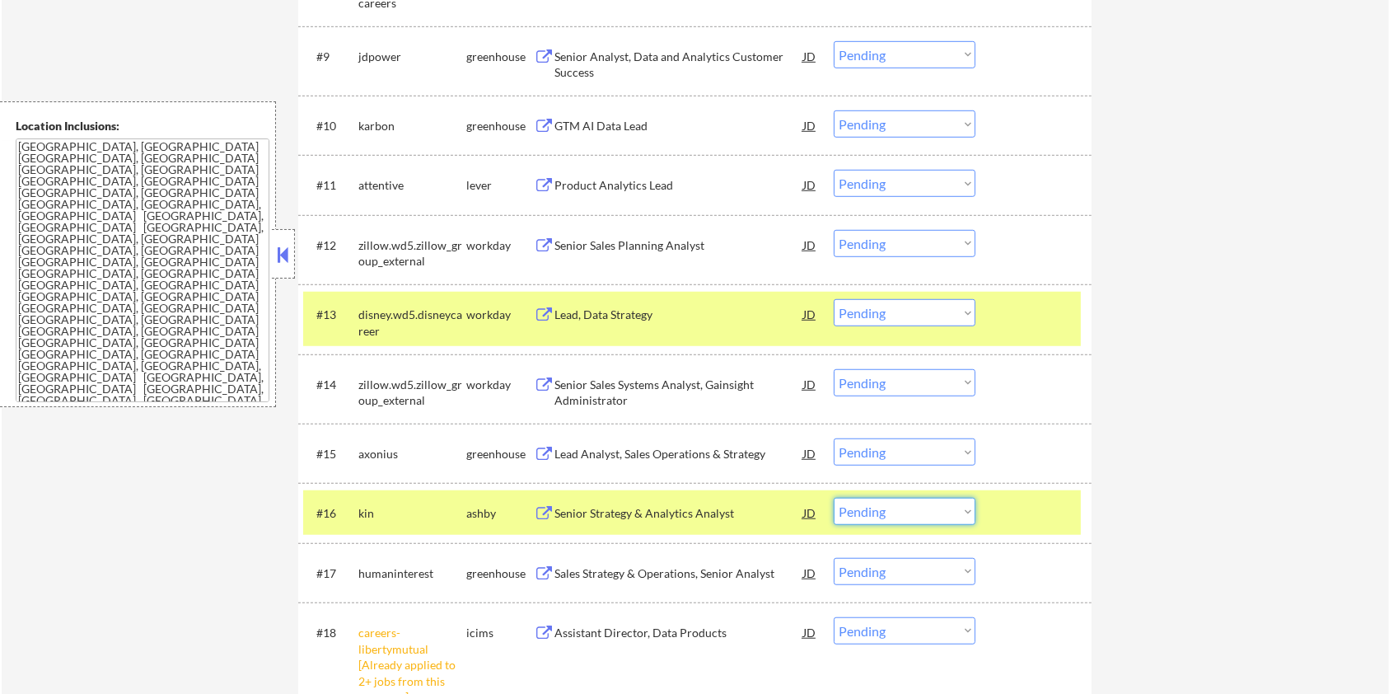
click at [919, 511] on select "Choose an option... Pending Applied Excluded (Questions) Excluded (Expired) Exc…" at bounding box center [905, 511] width 142 height 27
click at [834, 498] on select "Choose an option... Pending Applied Excluded (Questions) Excluded (Expired) Exc…" at bounding box center [905, 511] width 142 height 27
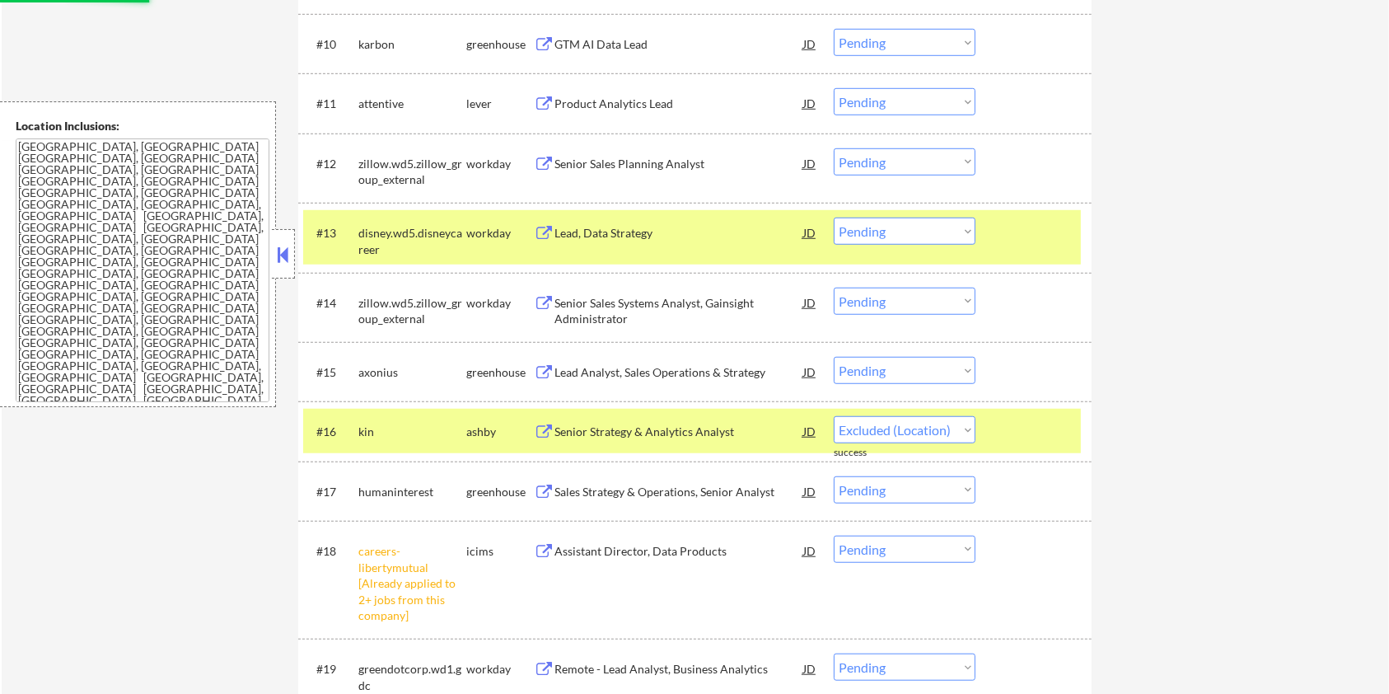
select select ""pending""
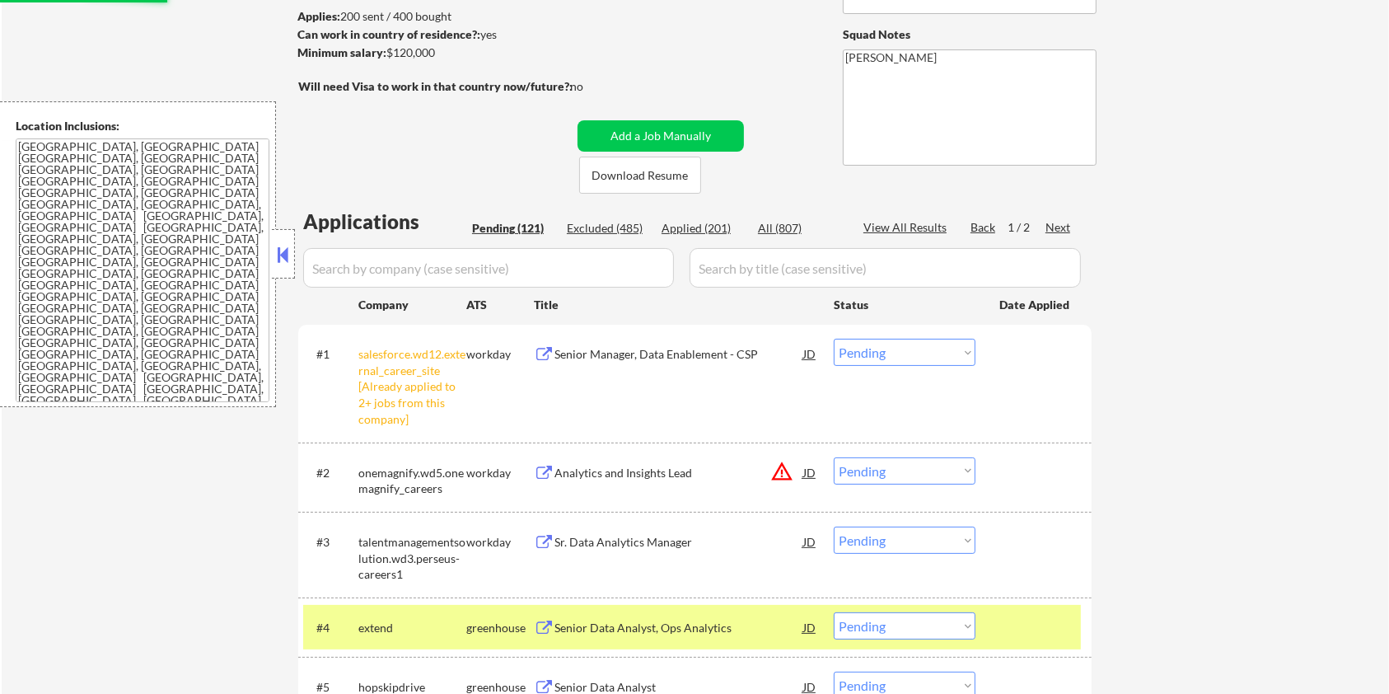
scroll to position [110, 0]
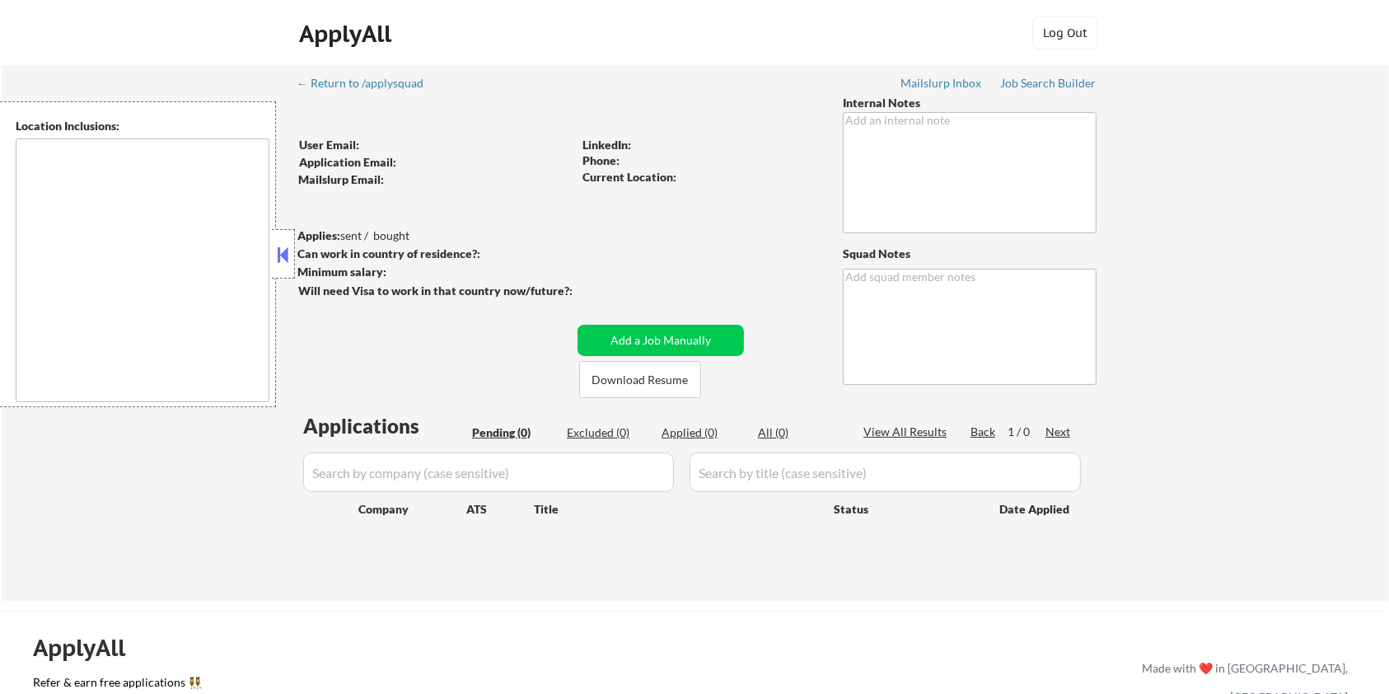
click at [541, 25] on div "ApplyAll Log Out" at bounding box center [695, 36] width 824 height 41
